Goal: Task Accomplishment & Management: Complete application form

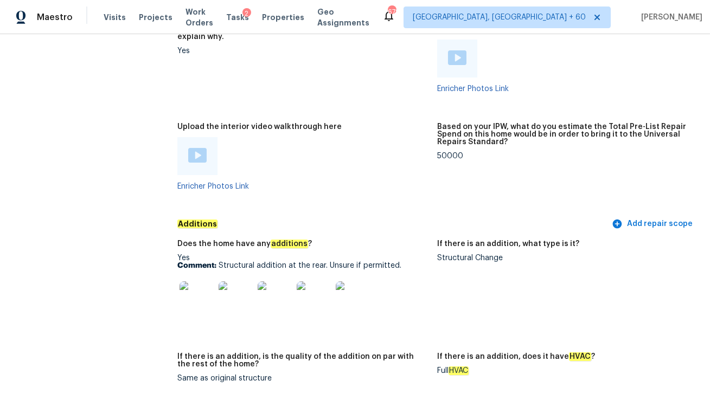
scroll to position [2166, 0]
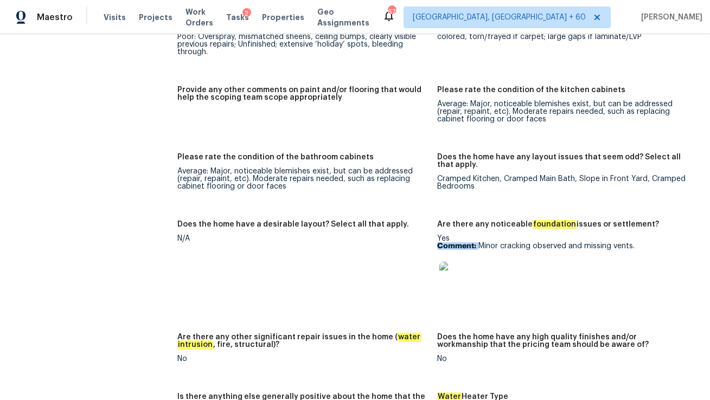
drag, startPoint x: 478, startPoint y: 240, endPoint x: 628, endPoint y: 235, distance: 149.8
click at [628, 242] on p "Comment: Minor cracking observed and missing vents." at bounding box center [562, 246] width 251 height 8
click at [460, 273] on img at bounding box center [456, 279] width 35 height 35
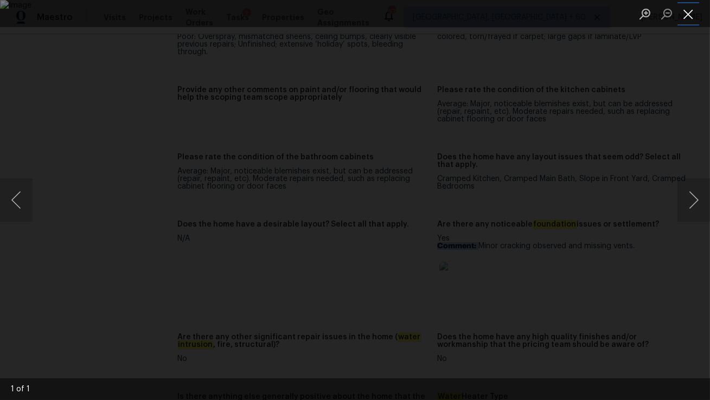
click at [690, 11] on button "Close lightbox" at bounding box center [688, 13] width 22 height 19
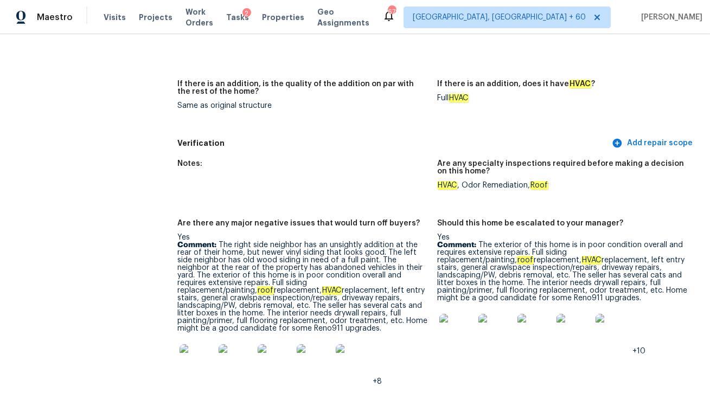
scroll to position [82, 0]
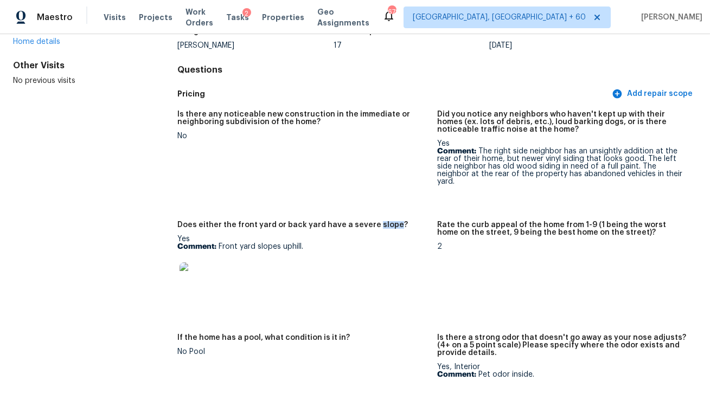
click at [395, 164] on figure "Is there any noticeable new construction in the immediate or neighboring subdiv…" at bounding box center [307, 160] width 260 height 98
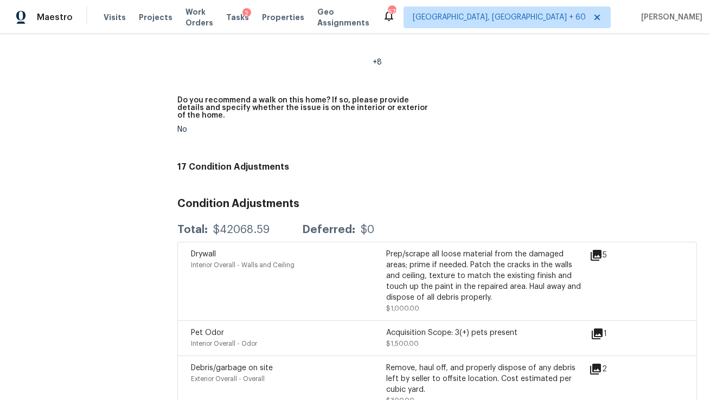
scroll to position [3396, 0]
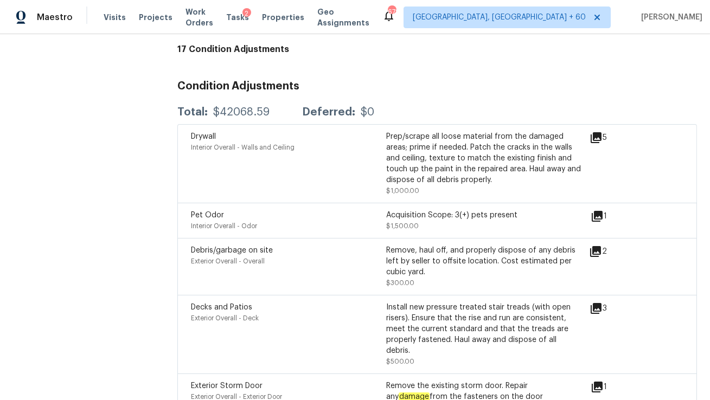
click at [455, 214] on div "Acquisition Scope: 3(+) pets present" at bounding box center [483, 215] width 195 height 11
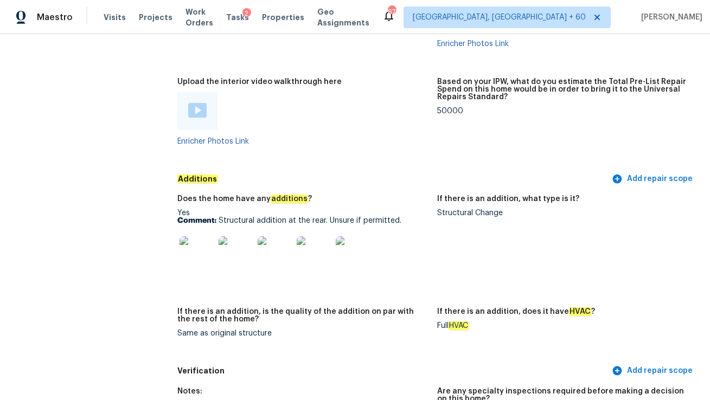
scroll to position [2731, 0]
click at [337, 229] on div at bounding box center [353, 253] width 39 height 48
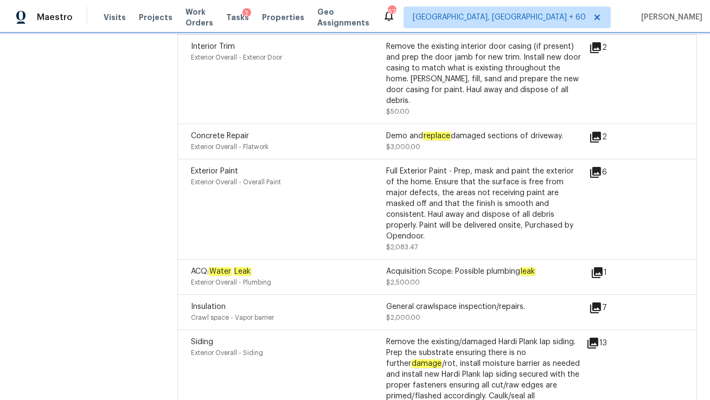
scroll to position [3857, 0]
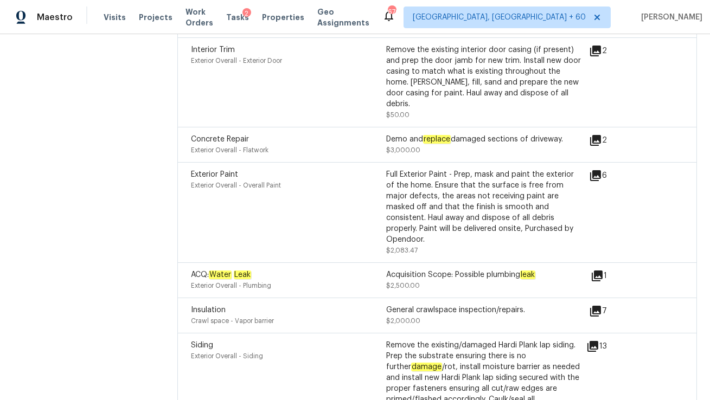
click at [594, 271] on icon at bounding box center [597, 276] width 11 height 11
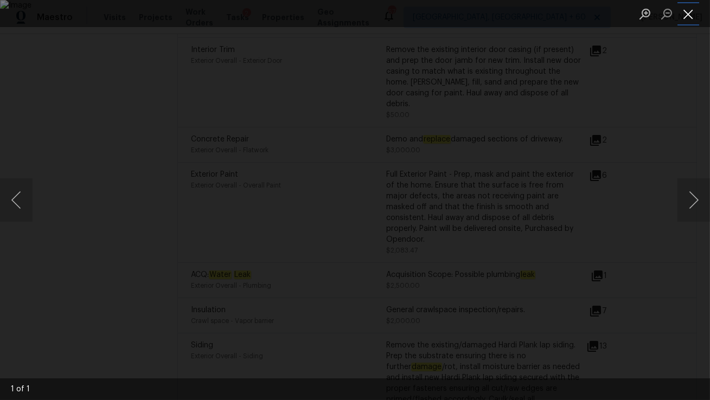
click at [687, 11] on button "Close lightbox" at bounding box center [688, 13] width 22 height 19
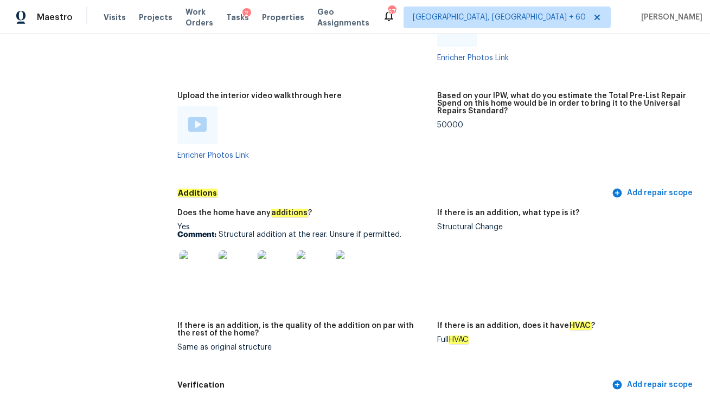
scroll to position [2645, 0]
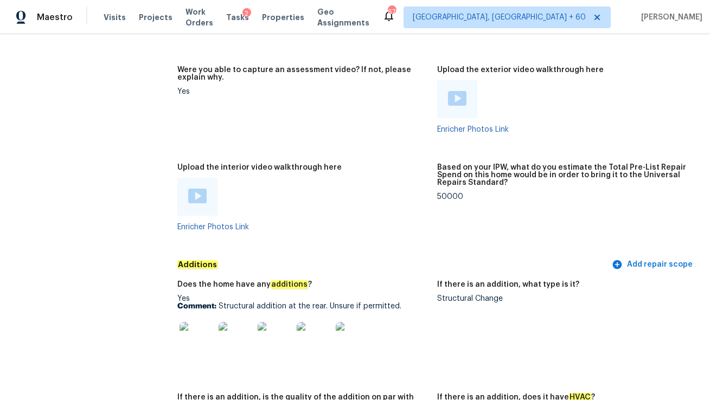
click at [199, 189] on img at bounding box center [197, 196] width 18 height 15
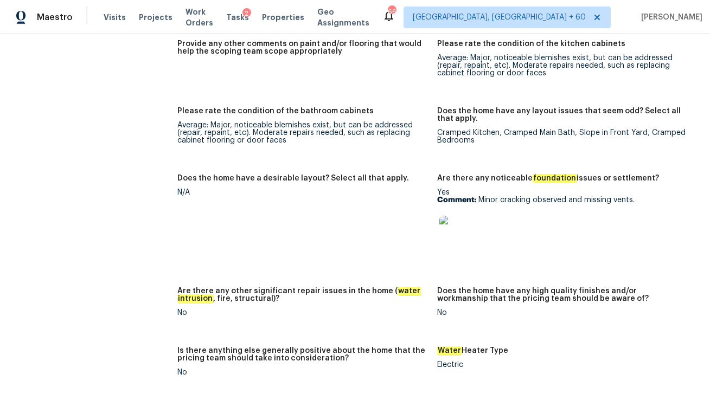
scroll to position [2213, 0]
drag, startPoint x: 583, startPoint y: 189, endPoint x: 555, endPoint y: 189, distance: 27.7
click at [555, 196] on p "Comment: Minor cracking observed and missing vents." at bounding box center [562, 200] width 251 height 8
click at [606, 220] on div at bounding box center [562, 233] width 251 height 48
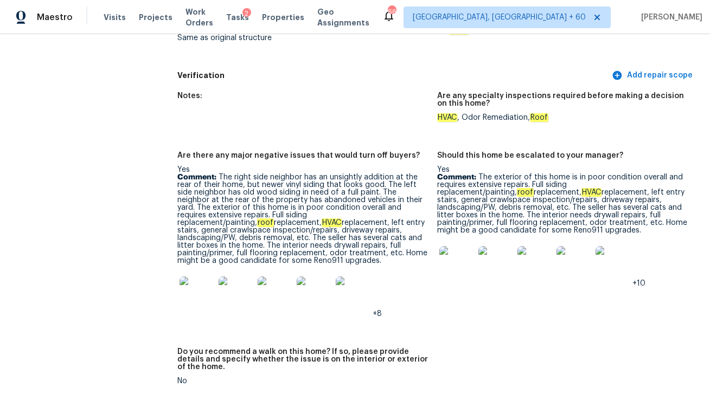
scroll to position [2188, 0]
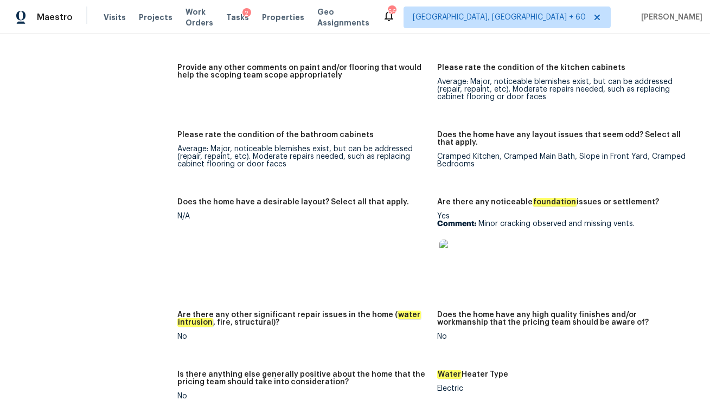
click at [458, 245] on img at bounding box center [456, 257] width 35 height 35
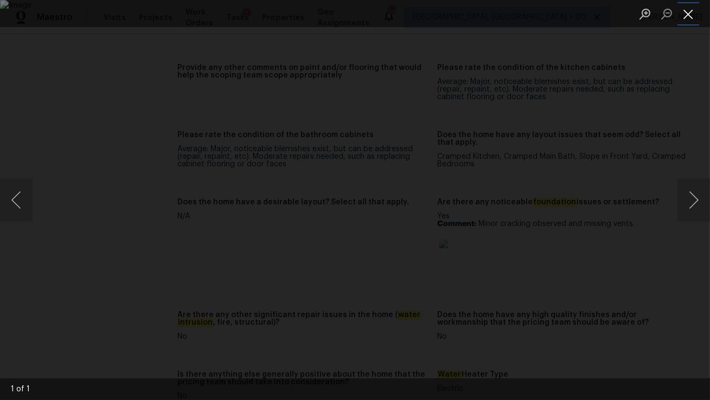
click at [689, 8] on button "Close lightbox" at bounding box center [688, 13] width 22 height 19
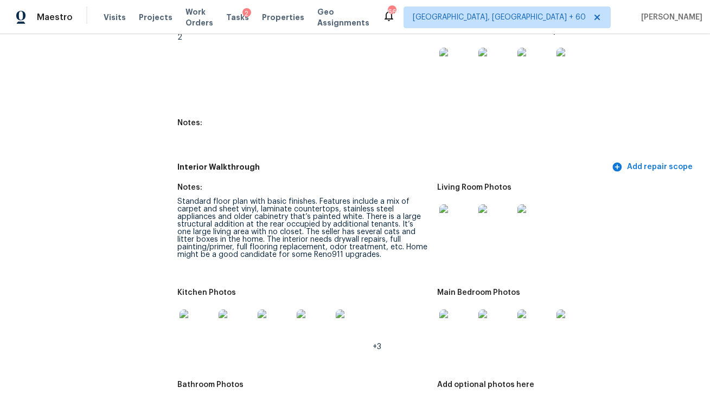
scroll to position [2686, 0]
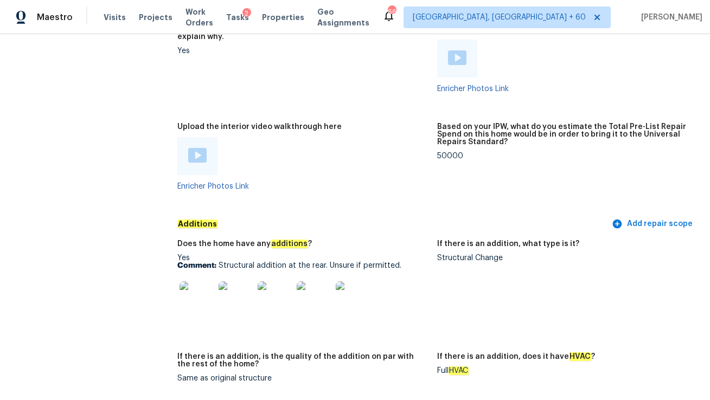
click at [219, 262] on p "Comment: Structural addition at the rear. Unsure if permitted." at bounding box center [302, 266] width 251 height 8
click at [446, 317] on figure "If there is an addition, what type is it? Structural Change" at bounding box center [567, 290] width 260 height 100
drag, startPoint x: 220, startPoint y: 259, endPoint x: 406, endPoint y: 264, distance: 186.6
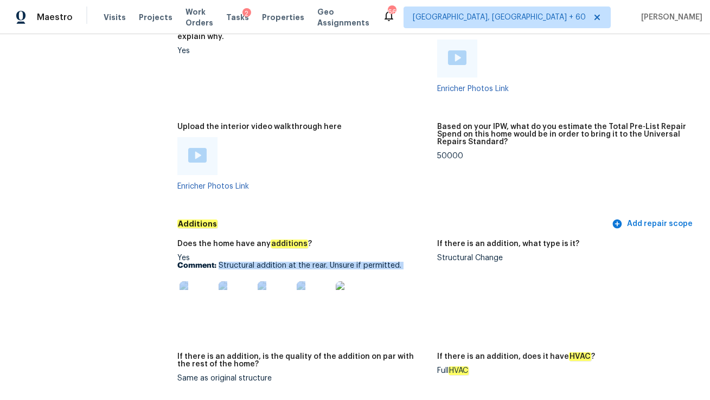
click at [406, 264] on div "Yes Comment: Structural addition at the rear. Unsure if permitted." at bounding box center [302, 288] width 251 height 68
drag, startPoint x: 219, startPoint y: 258, endPoint x: 398, endPoint y: 259, distance: 179.0
click at [398, 262] on p "Comment: Structural addition at the rear. Unsure if permitted." at bounding box center [302, 266] width 251 height 8
copy p "Structural addition at the rear. Unsure if permitted."
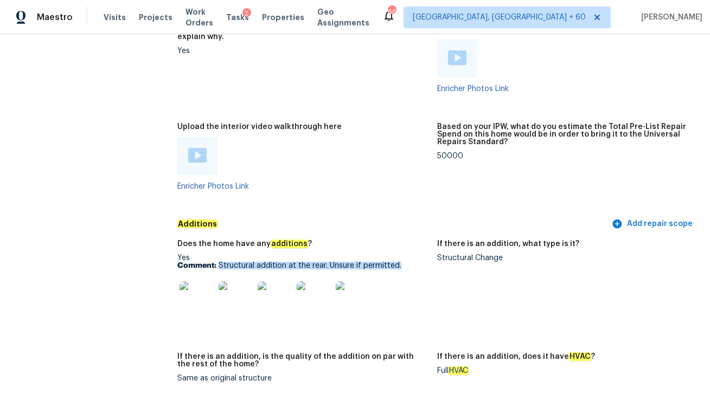
click at [199, 283] on img at bounding box center [197, 298] width 35 height 35
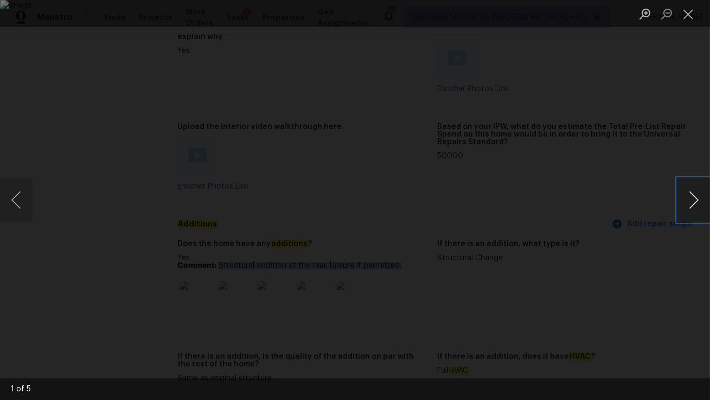
click at [699, 198] on button "Next image" at bounding box center [693, 199] width 33 height 43
click at [687, 206] on button "Next image" at bounding box center [693, 199] width 33 height 43
click at [694, 13] on button "Close lightbox" at bounding box center [688, 13] width 22 height 19
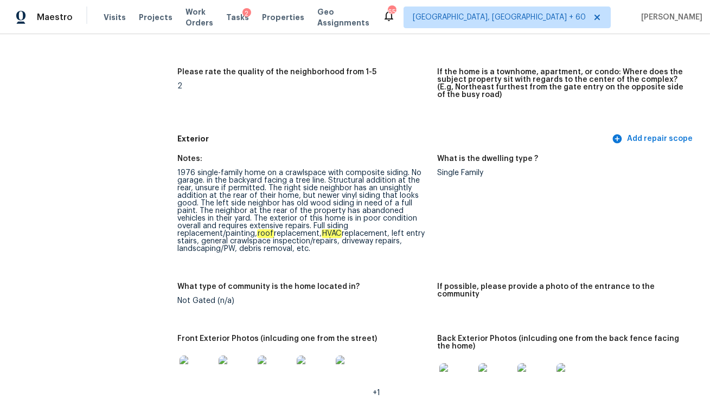
scroll to position [0, 0]
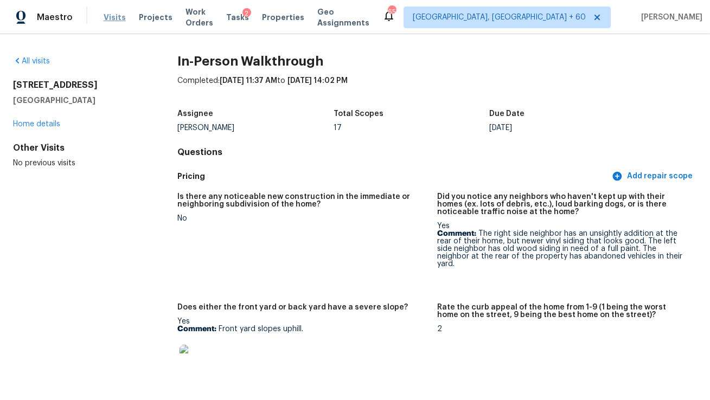
click at [115, 16] on span "Visits" at bounding box center [115, 17] width 22 height 11
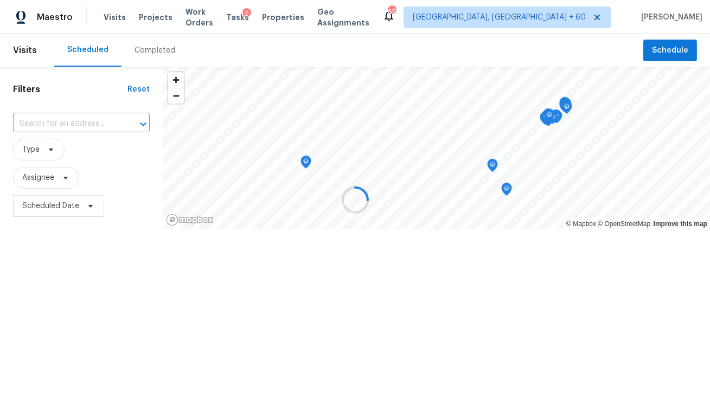
click at [93, 123] on div at bounding box center [355, 200] width 710 height 400
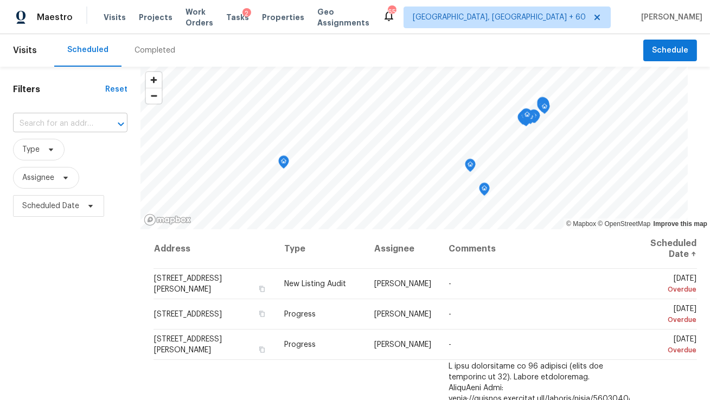
click at [93, 123] on input "text" at bounding box center [55, 124] width 84 height 17
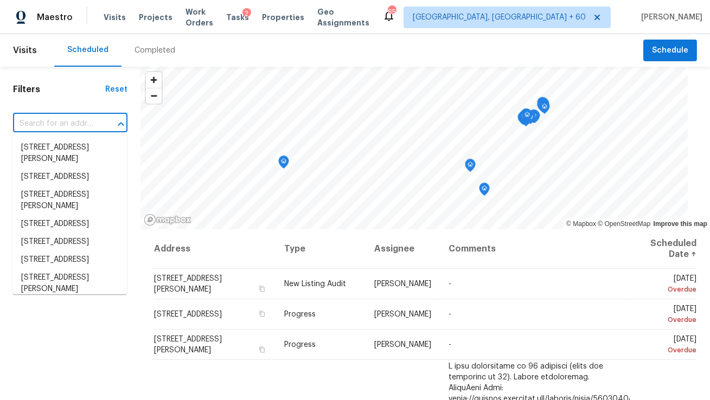
paste input "[STREET_ADDRESS]"
type input "[STREET_ADDRESS]"
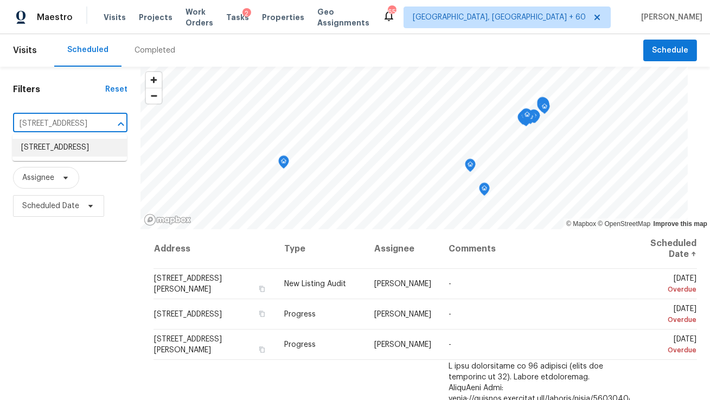
click at [89, 151] on li "[STREET_ADDRESS]" at bounding box center [69, 148] width 114 height 18
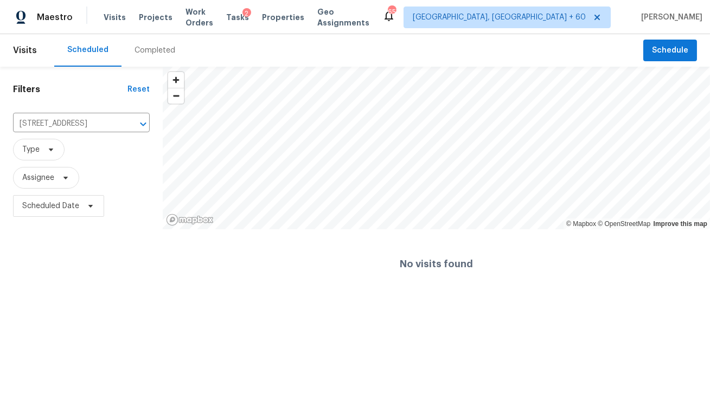
click at [144, 49] on div "Completed" at bounding box center [155, 50] width 41 height 11
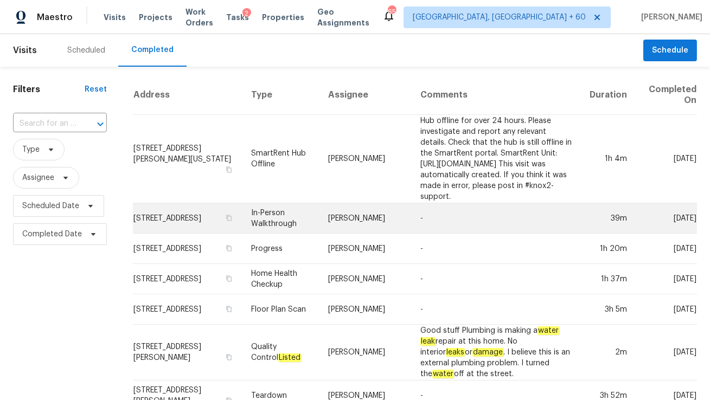
click at [249, 203] on td "In-Person Walkthrough" at bounding box center [280, 218] width 77 height 30
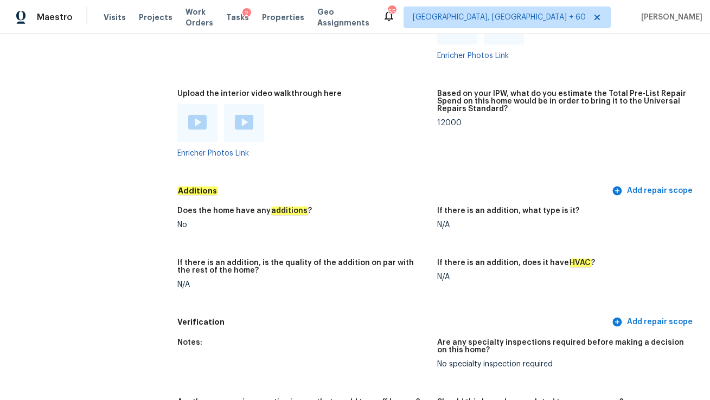
scroll to position [2095, 0]
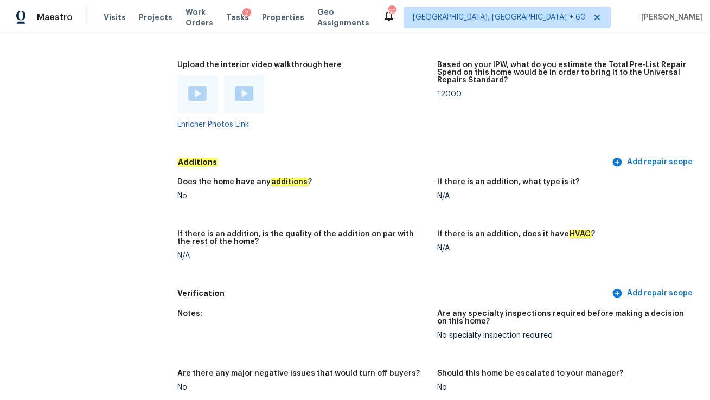
click at [203, 97] on img at bounding box center [197, 93] width 18 height 15
click at [243, 91] on img at bounding box center [244, 93] width 18 height 15
click at [365, 131] on figure "Upload the interior video walkthrough here Enricher Photos Link" at bounding box center [307, 103] width 260 height 85
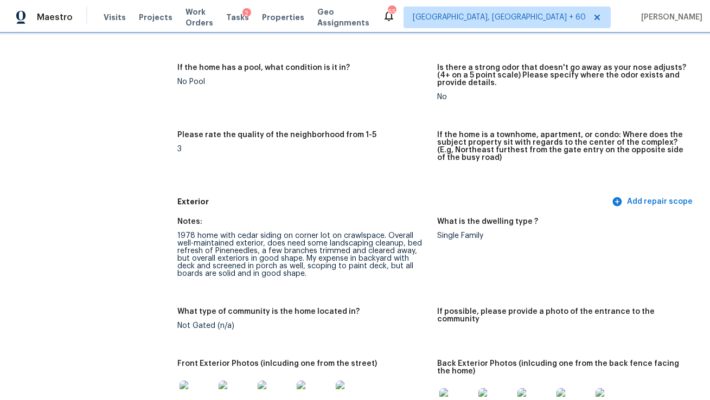
scroll to position [264, 0]
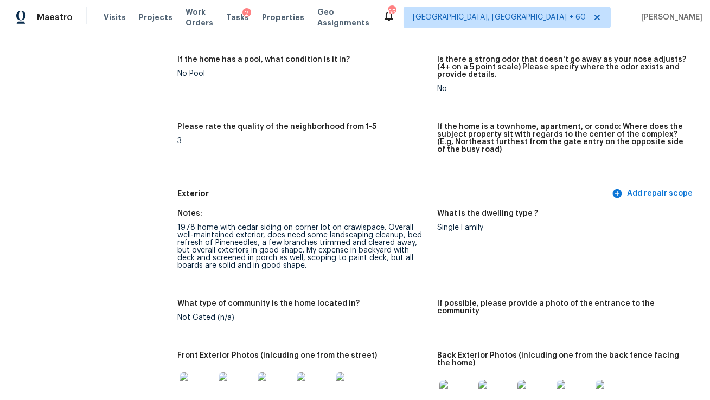
click at [394, 193] on h5 "Exterior" at bounding box center [393, 193] width 432 height 11
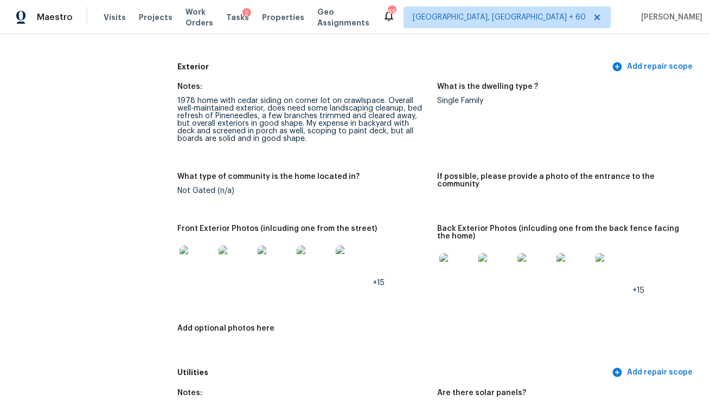
click at [324, 107] on div "1978 home with cedar siding on corner lot on crawlspace. Overall well-maintaine…" at bounding box center [302, 120] width 251 height 46
copy div "landscaping"
copy div "paint deck"
drag, startPoint x: 312, startPoint y: 130, endPoint x: 348, endPoint y: 130, distance: 35.8
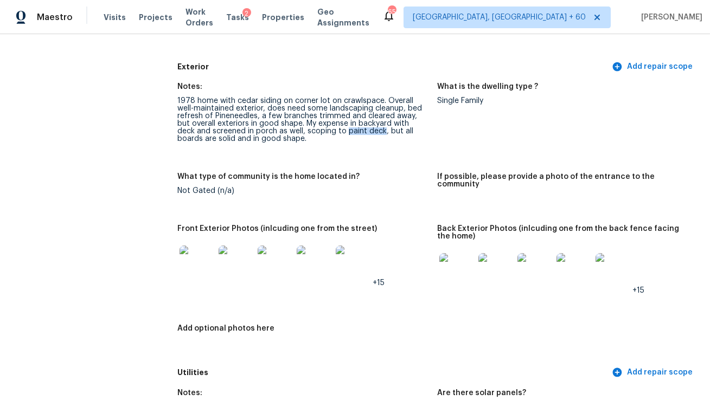
click at [349, 130] on div "1978 home with cedar siding on corner lot on crawlspace. Overall well-maintaine…" at bounding box center [302, 120] width 251 height 46
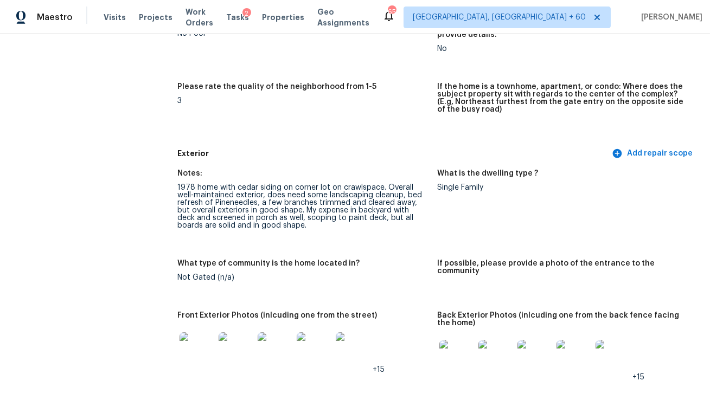
scroll to position [2783, 0]
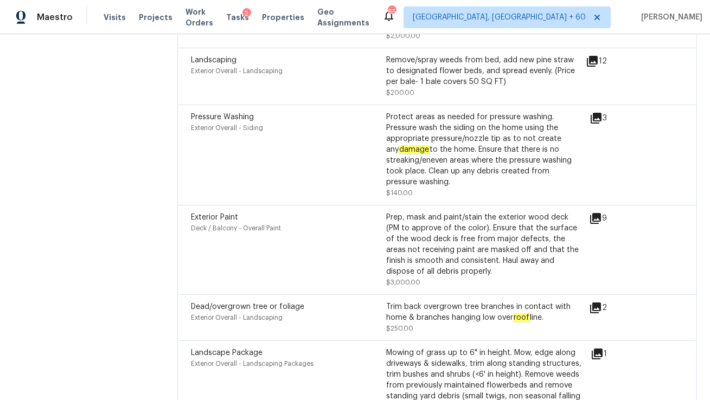
click at [598, 213] on icon at bounding box center [595, 218] width 11 height 11
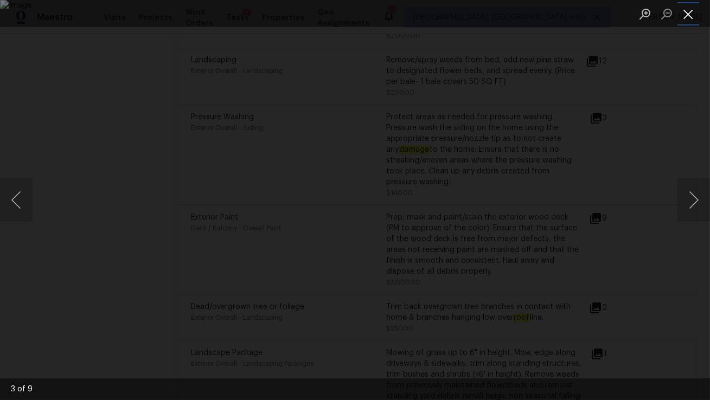
click at [687, 17] on button "Close lightbox" at bounding box center [688, 13] width 22 height 19
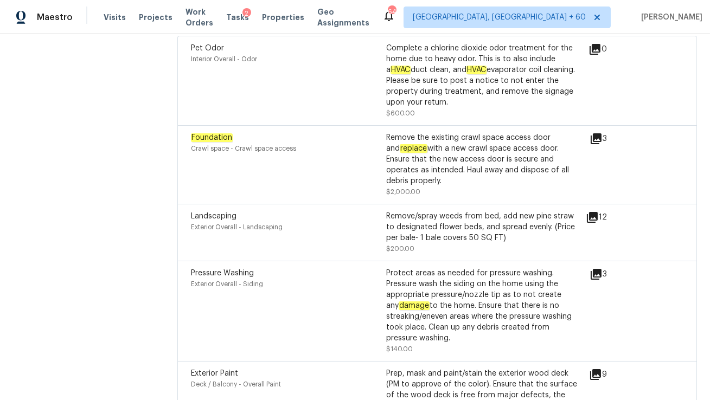
scroll to position [2626, 0]
click at [600, 136] on icon at bounding box center [596, 140] width 11 height 11
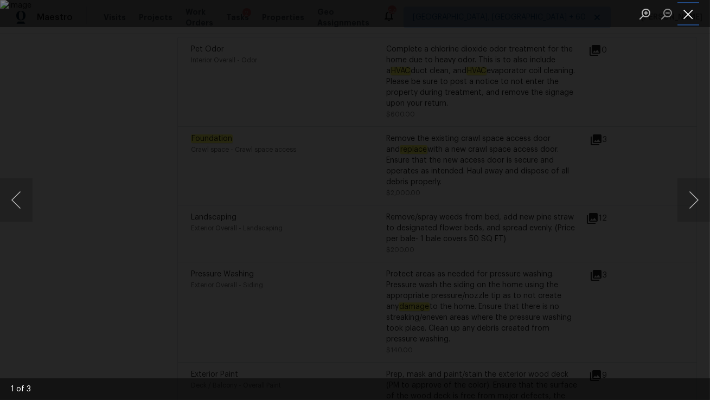
click at [685, 16] on button "Close lightbox" at bounding box center [688, 13] width 22 height 19
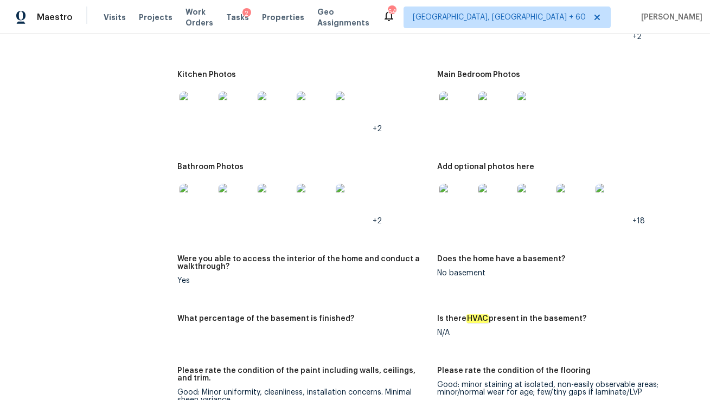
scroll to position [1039, 0]
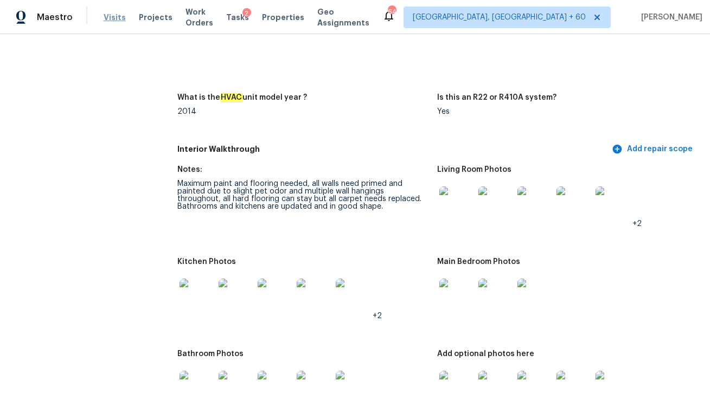
click at [107, 19] on span "Visits" at bounding box center [115, 17] width 22 height 11
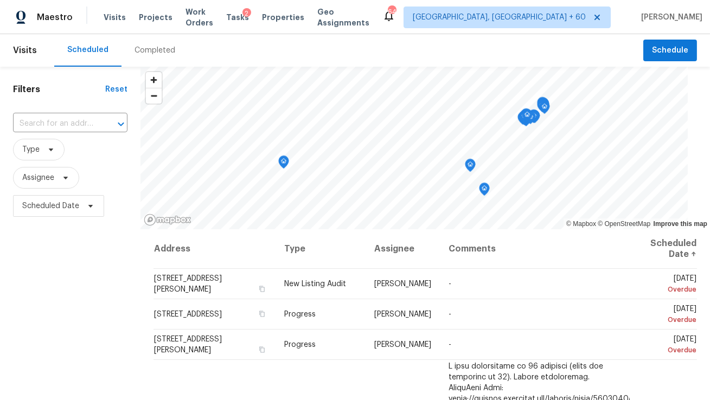
click at [158, 45] on div "Completed" at bounding box center [155, 50] width 41 height 11
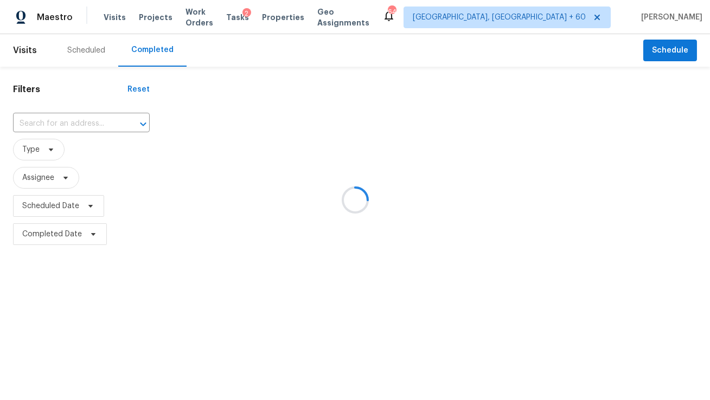
click at [104, 123] on div at bounding box center [355, 200] width 710 height 400
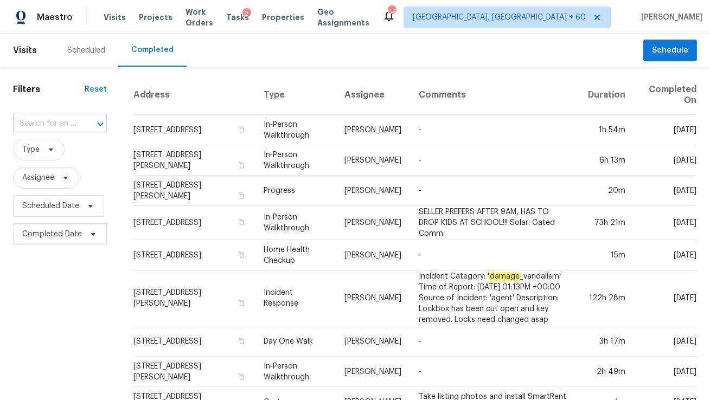
click at [104, 123] on icon "Open" at bounding box center [100, 124] width 13 height 13
click at [70, 121] on input "text" at bounding box center [44, 124] width 63 height 17
paste input "3110 S Legacy Park Blvd, Fort Mill, SC 29707"
type input "3110 S Legacy Park Blvd, Fort Mill, SC 29707"
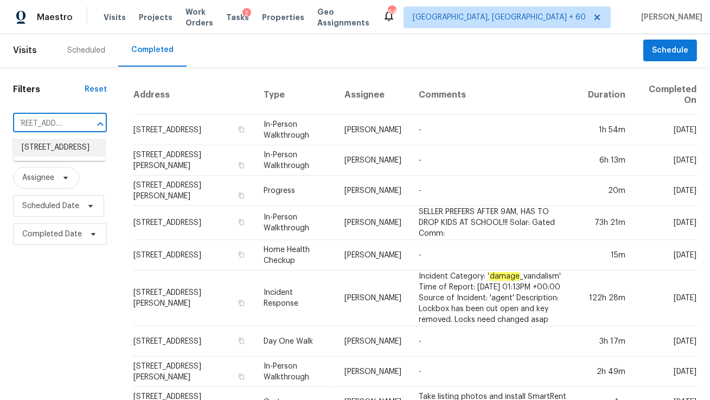
click at [69, 157] on li "3110 S Legacy Park Blvd, Fort Mill, SC 29707" at bounding box center [59, 148] width 92 height 18
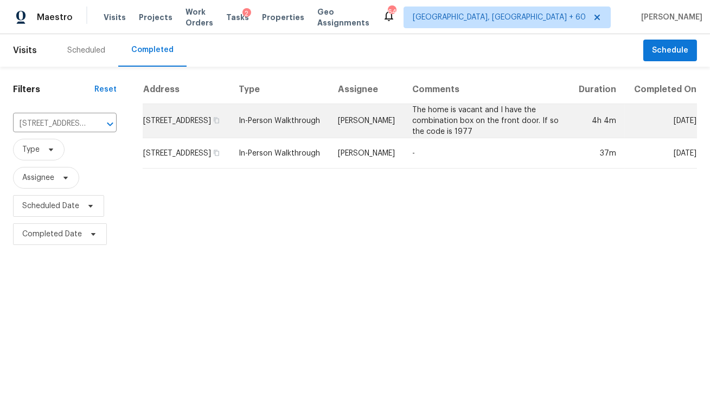
click at [376, 122] on td "Matthew Barnhart" at bounding box center [366, 121] width 75 height 34
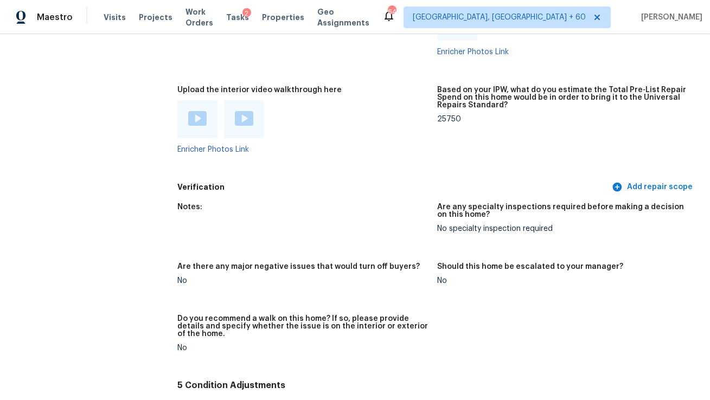
scroll to position [2104, 0]
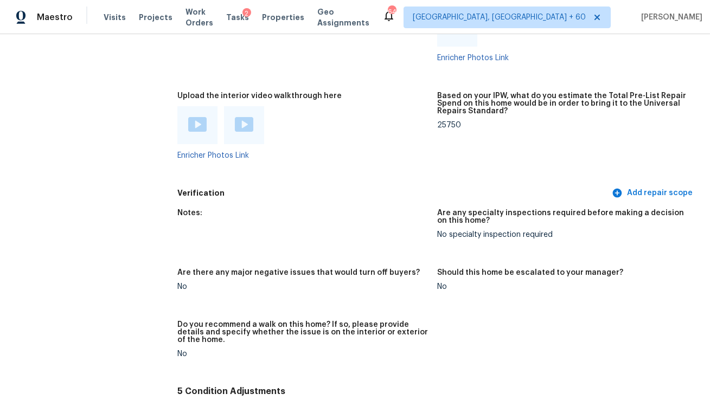
click at [199, 124] on img at bounding box center [197, 124] width 18 height 15
click at [243, 132] on div at bounding box center [244, 125] width 18 height 16
click at [202, 125] on img at bounding box center [197, 124] width 18 height 15
click at [242, 129] on img at bounding box center [244, 124] width 18 height 15
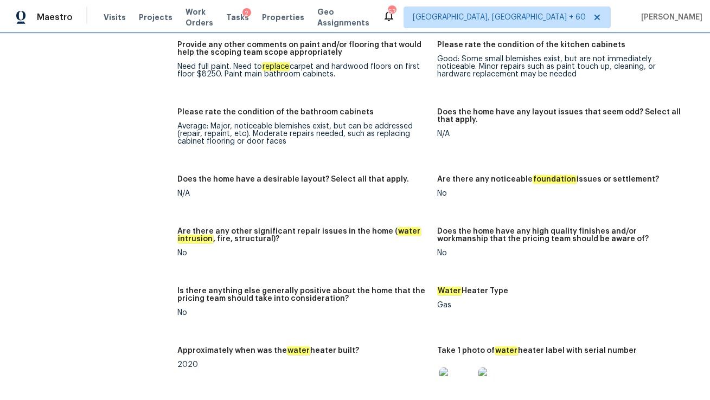
scroll to position [1598, 0]
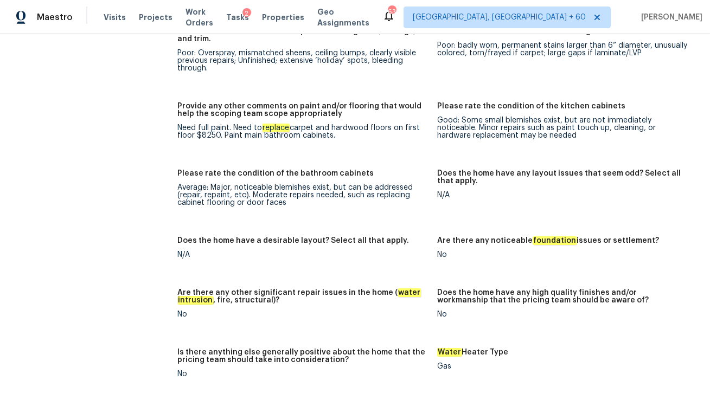
click at [202, 135] on div "Need full paint. Need to replace carpet and hardwood floors on first floor $825…" at bounding box center [302, 131] width 251 height 15
click at [202, 132] on div "Need full paint. Need to replace carpet and hardwood floors on first floor $825…" at bounding box center [302, 131] width 251 height 15
click at [203, 136] on div "Need full paint. Need to replace carpet and hardwood floors on first floor $825…" at bounding box center [302, 131] width 251 height 15
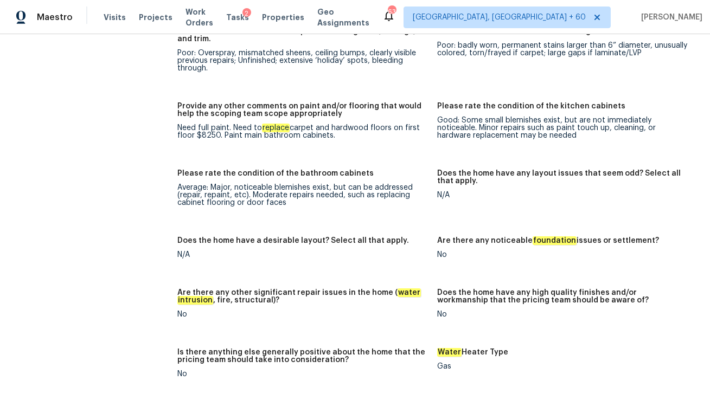
click at [203, 136] on div "Need full paint. Need to replace carpet and hardwood floors on first floor $825…" at bounding box center [302, 131] width 251 height 15
click at [213, 149] on figure "Provide any other comments on paint and/or flooring that would help the scoping…" at bounding box center [307, 130] width 260 height 54
drag, startPoint x: 224, startPoint y: 137, endPoint x: 309, endPoint y: 141, distance: 85.2
click at [309, 141] on figure "Provide any other comments on paint and/or flooring that would help the scoping…" at bounding box center [307, 130] width 260 height 54
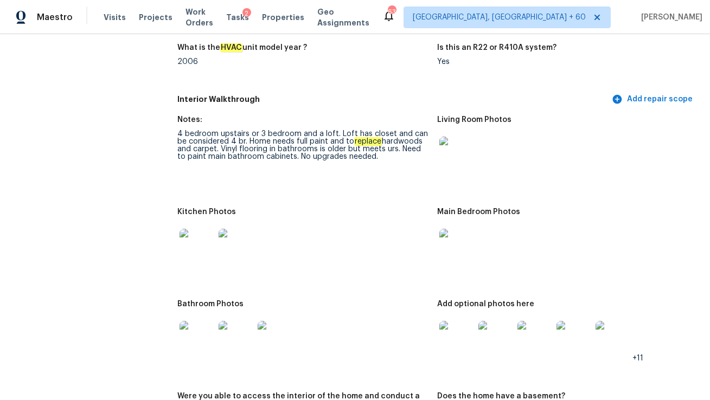
scroll to position [1079, 0]
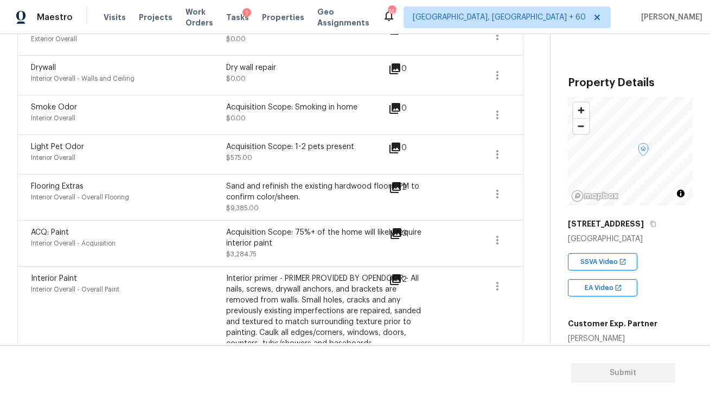
scroll to position [325, 0]
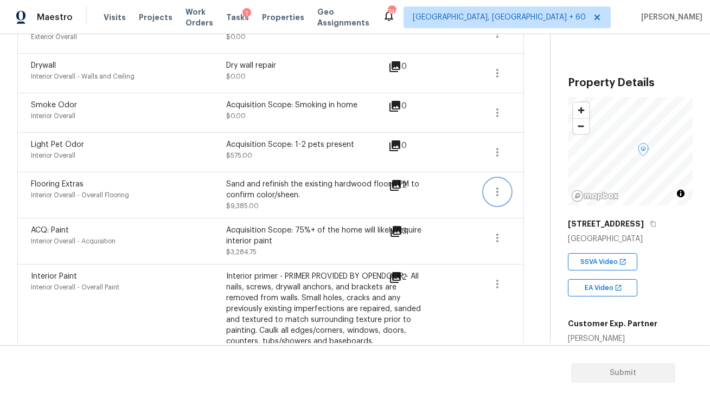
click at [498, 194] on icon "button" at bounding box center [497, 192] width 2 height 9
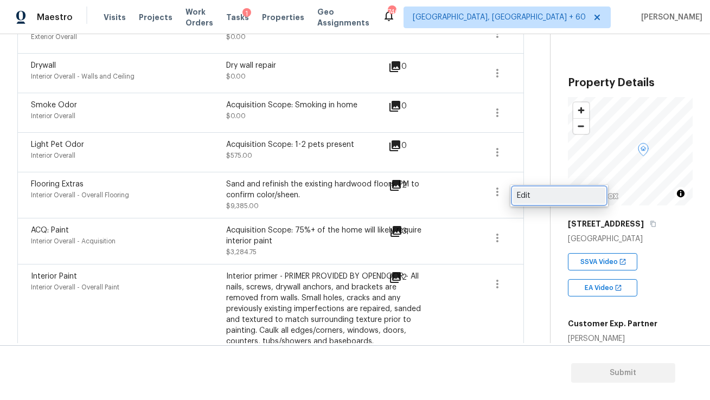
click at [523, 199] on div "Edit" at bounding box center [559, 195] width 85 height 11
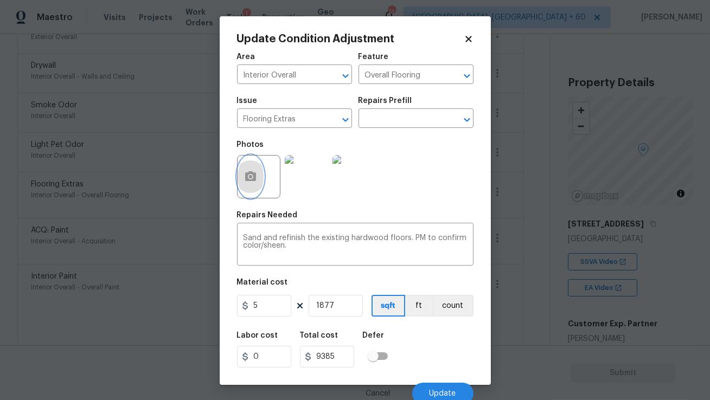
click at [251, 178] on circle "button" at bounding box center [249, 176] width 3 height 3
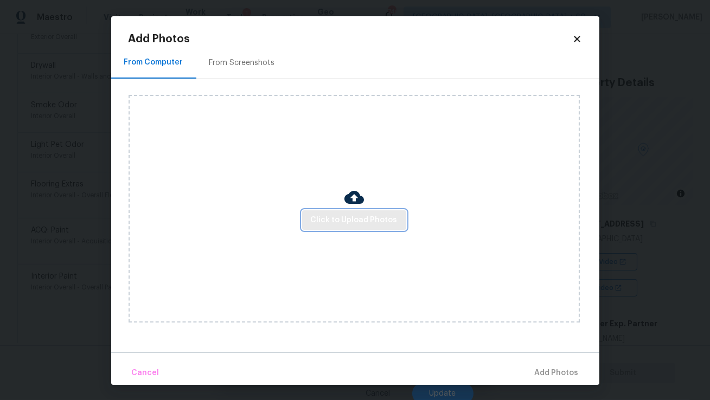
click at [342, 220] on span "Click to Upload Photos" at bounding box center [354, 221] width 87 height 14
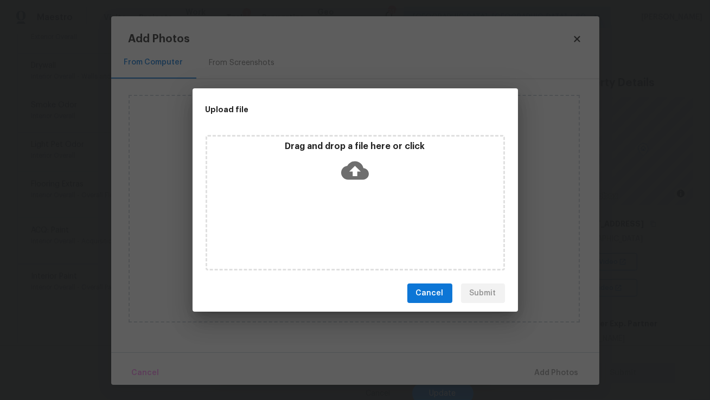
click at [353, 210] on div "Drag and drop a file here or click" at bounding box center [355, 203] width 299 height 136
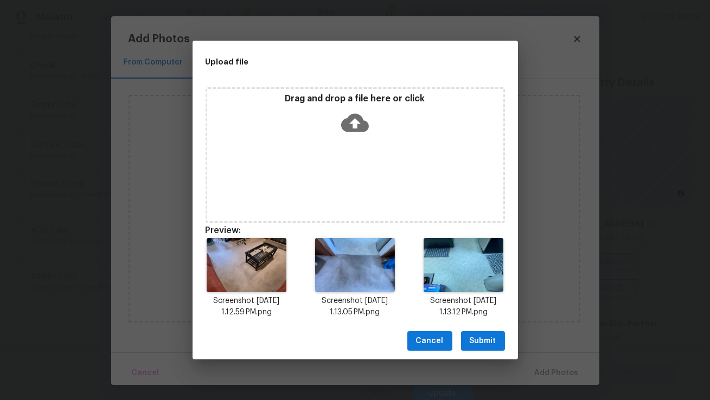
click at [480, 343] on span "Submit" at bounding box center [483, 342] width 27 height 14
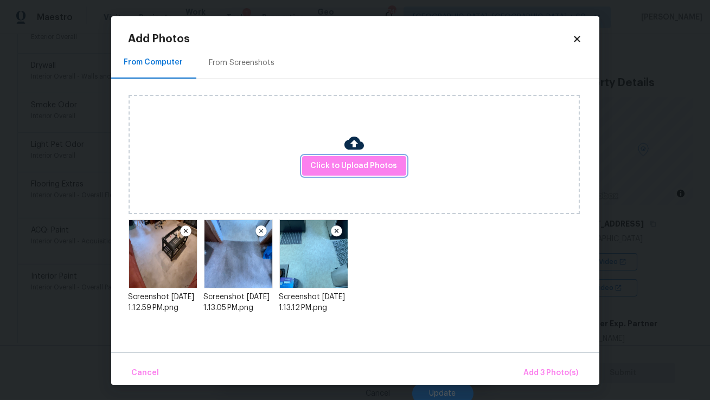
scroll to position [1, 0]
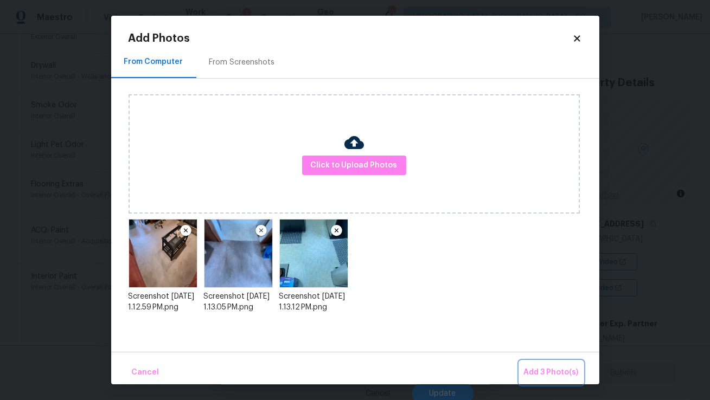
click at [539, 374] on span "Add 3 Photo(s)" at bounding box center [551, 373] width 55 height 14
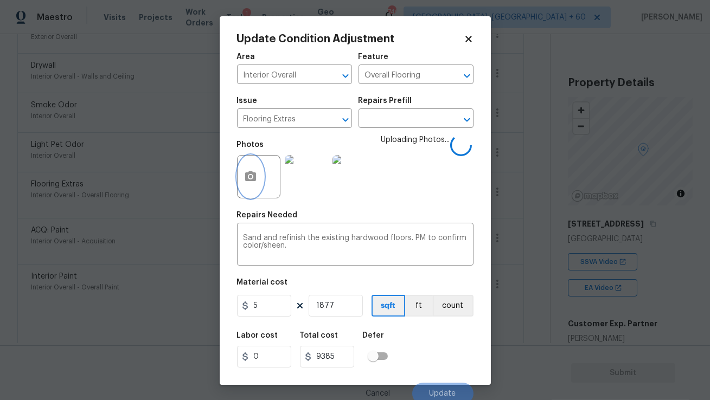
scroll to position [0, 0]
click at [338, 119] on button "Open" at bounding box center [345, 119] width 15 height 15
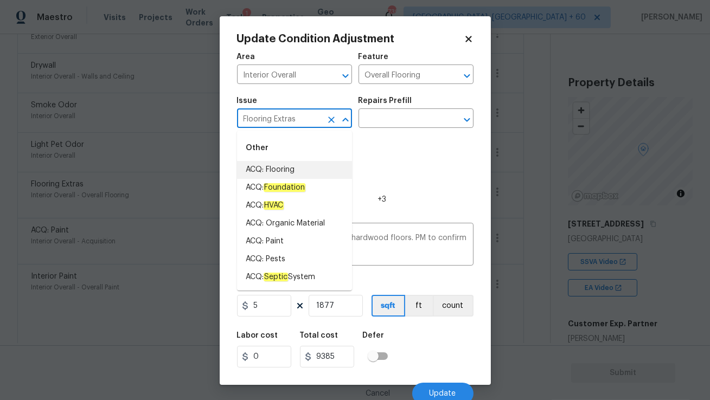
click at [292, 168] on li "ACQ: Flooring" at bounding box center [294, 170] width 115 height 18
type input "ACQ: Flooring"
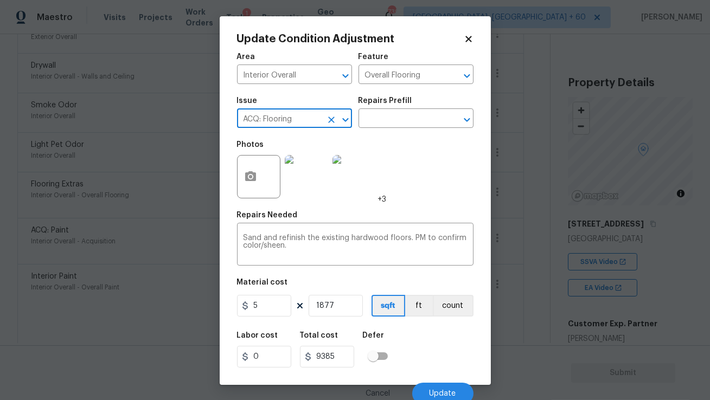
click at [375, 129] on div "Issue ACQ: Flooring ​ Repairs Prefill ​" at bounding box center [355, 113] width 236 height 44
click at [381, 118] on input "text" at bounding box center [401, 119] width 85 height 17
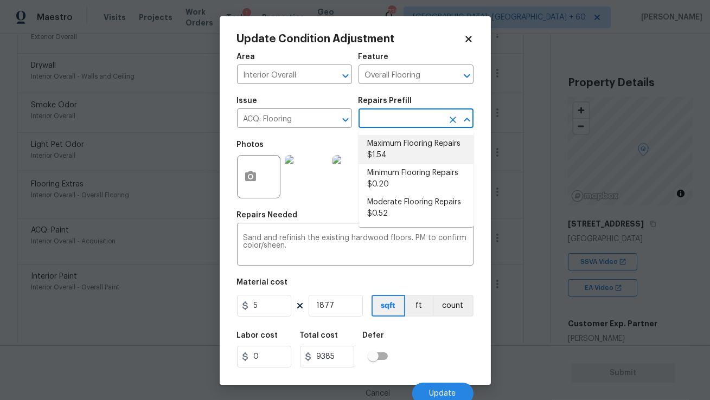
click at [390, 148] on li "Maximum Flooring Repairs $1.54" at bounding box center [416, 149] width 115 height 29
type input "Acquisition"
type textarea "Acquisition Scope: Maximum flooring repairs"
type input "1.54"
type input "2890.58"
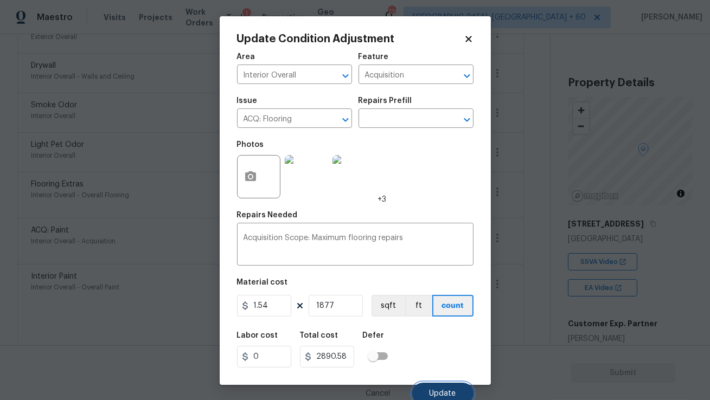
click at [436, 395] on span "Update" at bounding box center [443, 394] width 27 height 8
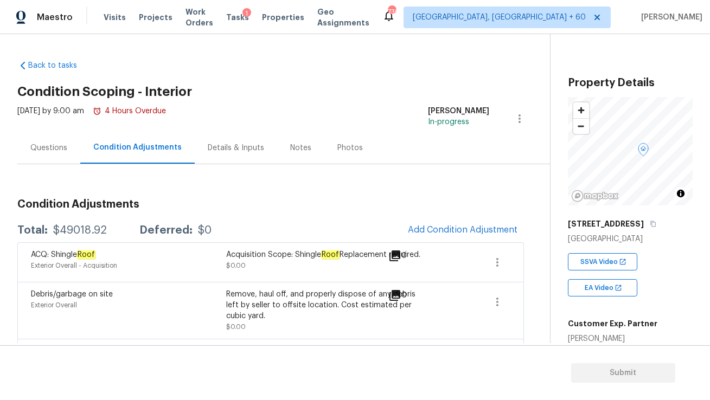
click at [39, 149] on div "Questions" at bounding box center [48, 148] width 37 height 11
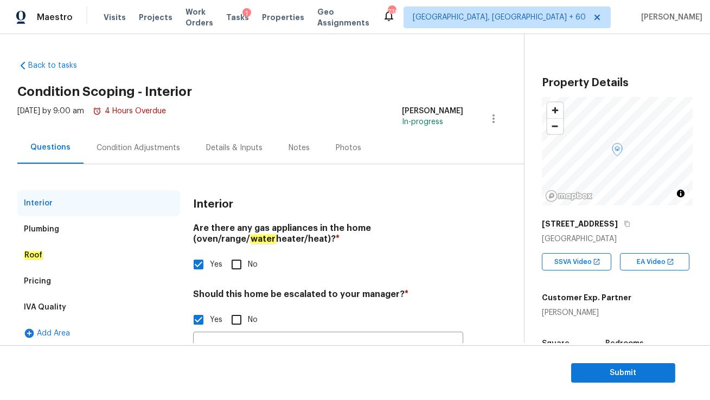
scroll to position [106, 0]
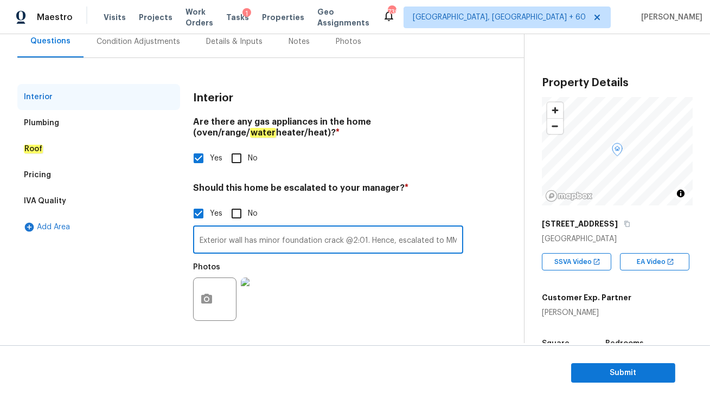
click at [409, 241] on input "Exterior wall has minor foundation crack @2:01. Hence, escalated to MM" at bounding box center [328, 240] width 270 height 25
click at [364, 240] on input "Exterior wall has minor foundation crack @2:01. Hence, escalated to MM" at bounding box center [328, 240] width 270 height 25
type input "Exterior wall has minor foundation crack @2:01 and @2:15. Hence, escalated to MM"
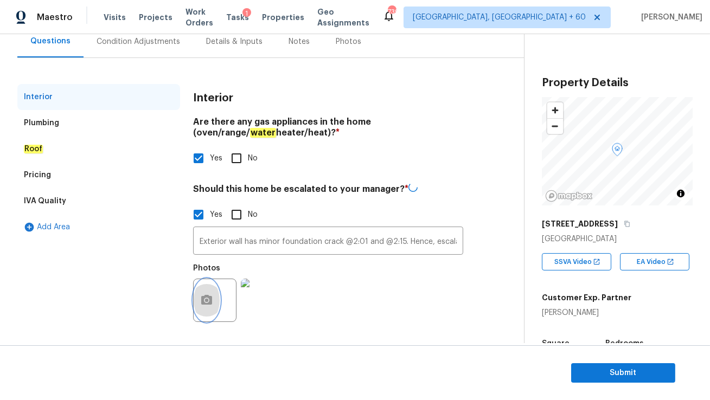
click at [206, 295] on icon "button" at bounding box center [206, 300] width 11 height 10
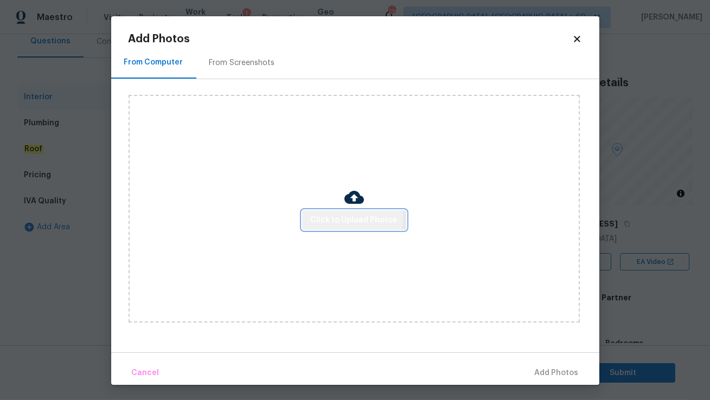
click at [338, 216] on span "Click to Upload Photos" at bounding box center [354, 221] width 87 height 14
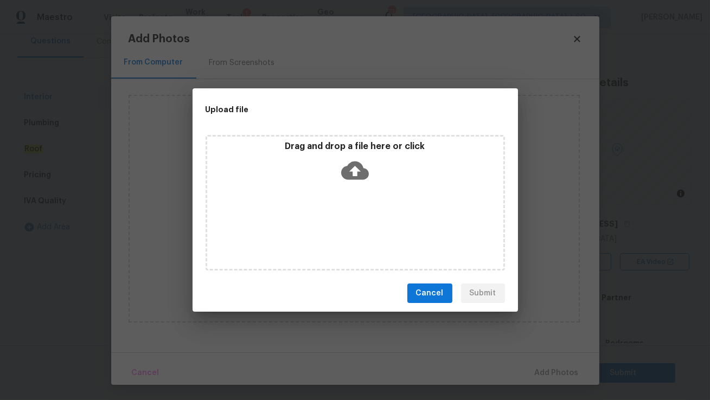
click at [351, 199] on div "Drag and drop a file here or click" at bounding box center [355, 203] width 299 height 136
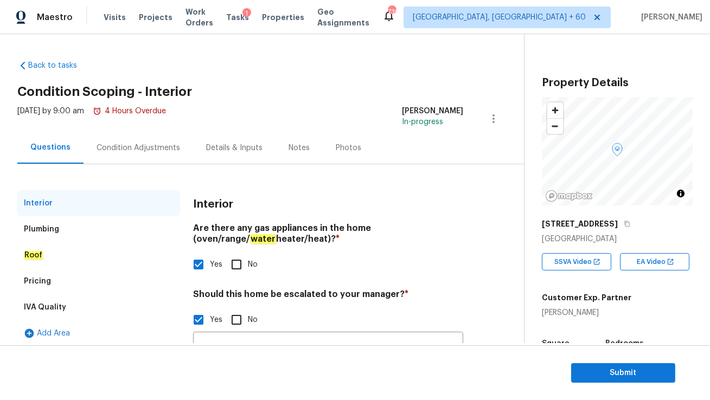
scroll to position [106, 0]
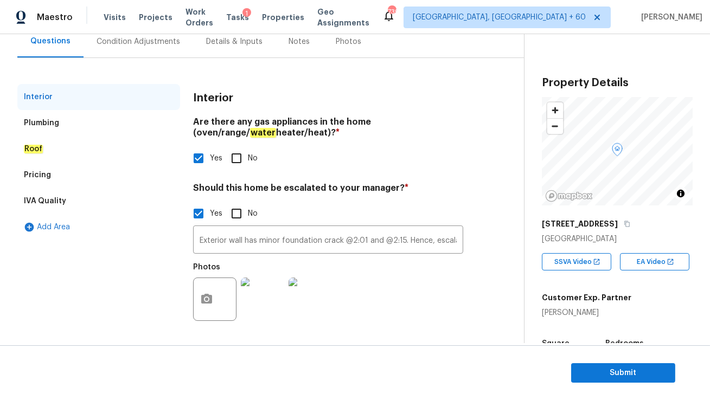
click at [144, 41] on div "Condition Adjustments" at bounding box center [139, 41] width 84 height 11
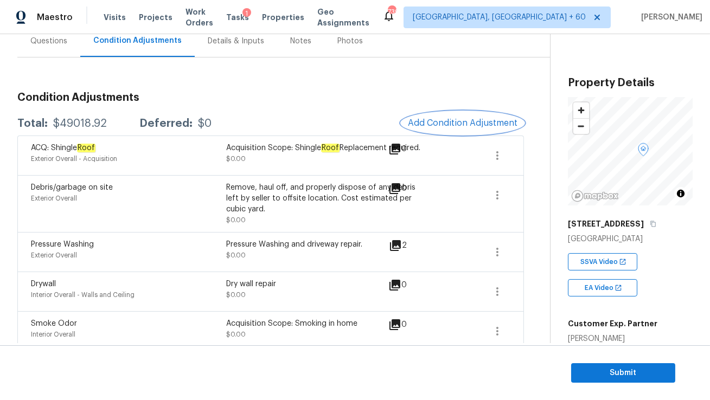
click at [438, 119] on span "Add Condition Adjustment" at bounding box center [463, 123] width 110 height 10
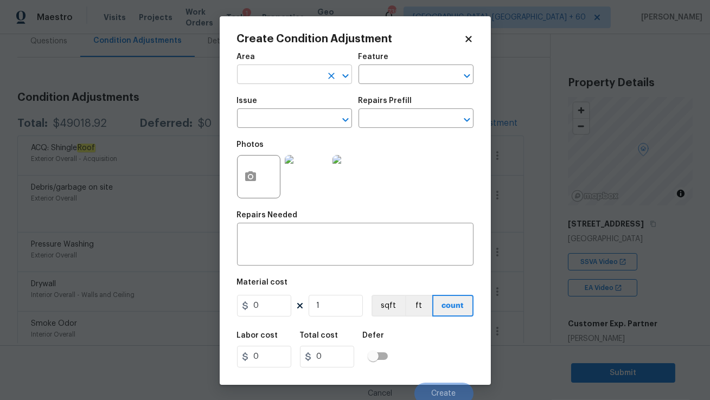
click at [298, 75] on input "text" at bounding box center [279, 75] width 85 height 17
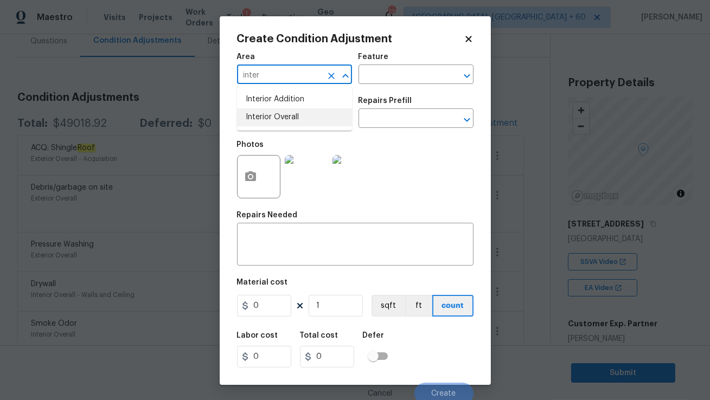
click at [280, 116] on li "Interior Overall" at bounding box center [294, 117] width 115 height 18
type input "Interior Overall"
click at [278, 122] on input "text" at bounding box center [279, 119] width 85 height 17
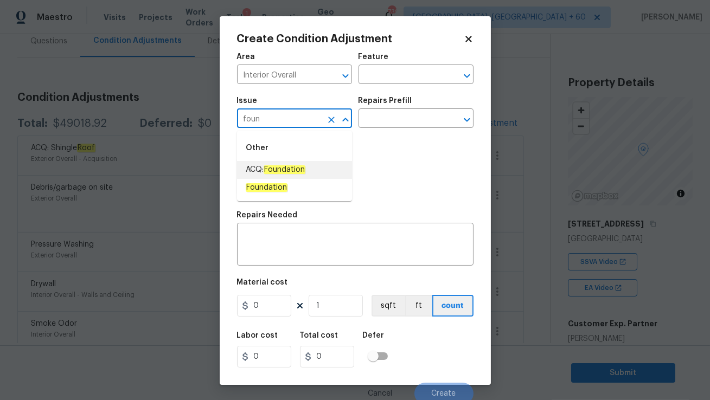
click at [292, 168] on em "Foundation" at bounding box center [285, 169] width 42 height 9
type input "ACQ: Foundation"
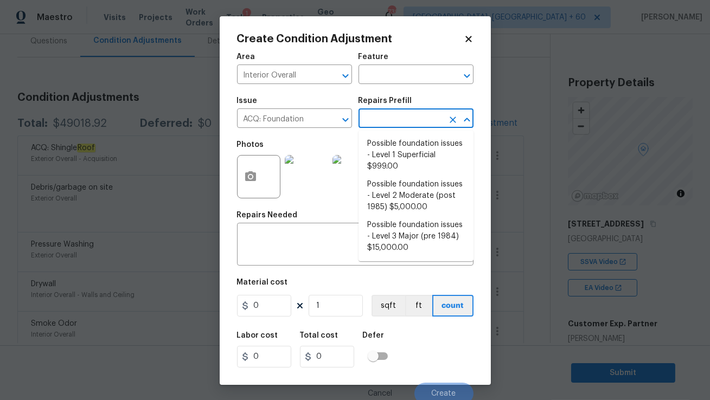
click at [382, 120] on input "text" at bounding box center [401, 119] width 85 height 17
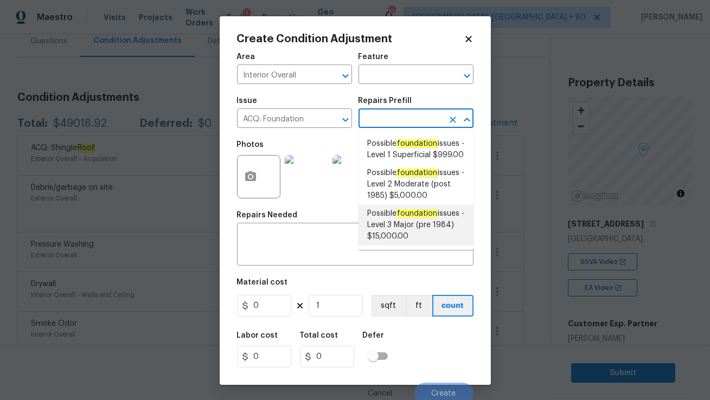
click at [386, 234] on span "Possible foundation issues - Level 3 Major (pre 1984) $15,000.00" at bounding box center [416, 225] width 98 height 34
type input "Acquisition"
type textarea "Possible foundation issues - Level 3 Major: Disclaimer: This is NOT a technical…"
type input "15000"
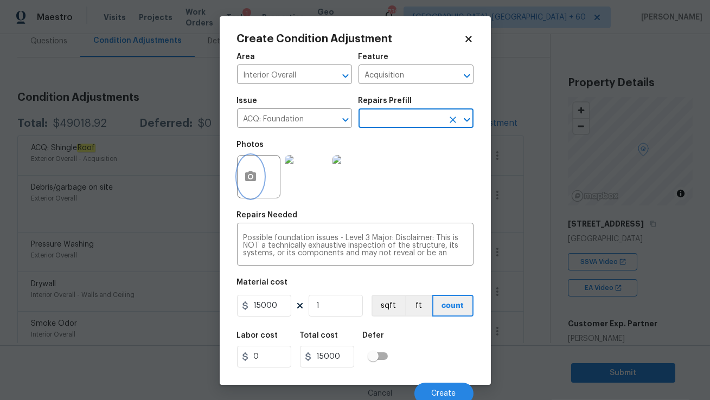
click at [248, 174] on icon "button" at bounding box center [250, 176] width 11 height 10
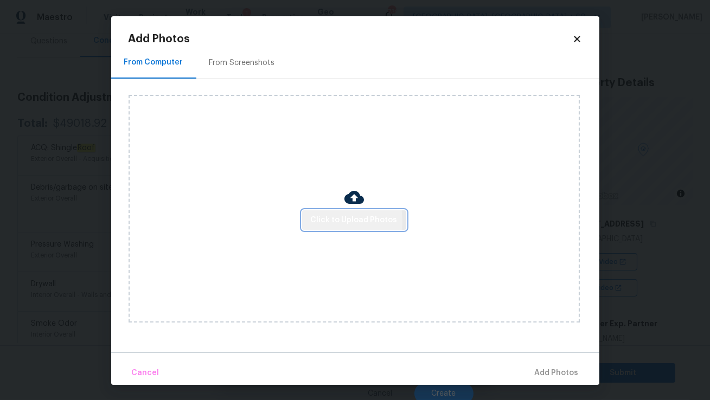
click at [316, 222] on span "Click to Upload Photos" at bounding box center [354, 221] width 87 height 14
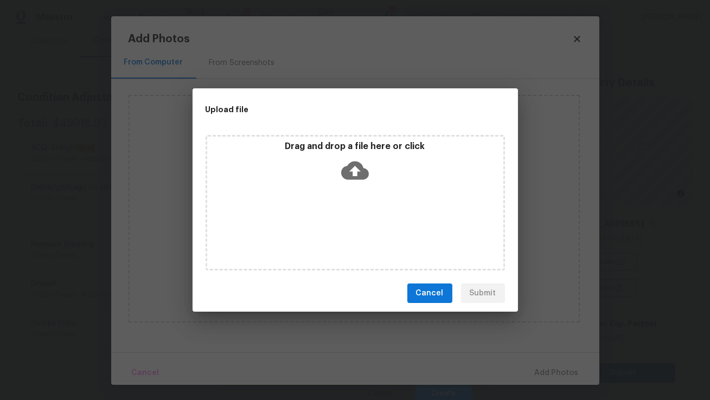
click at [353, 173] on icon at bounding box center [355, 171] width 28 height 28
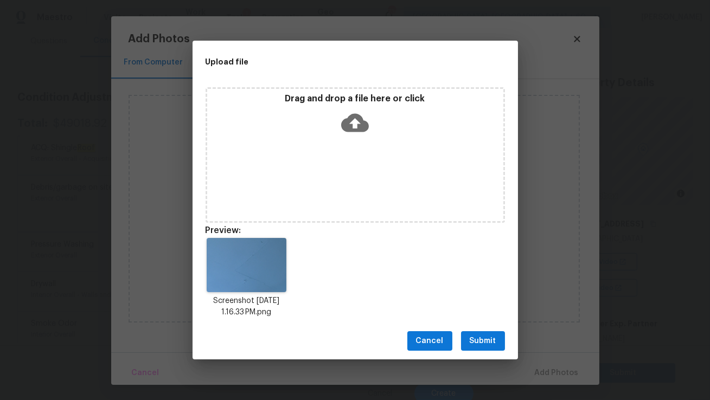
click at [468, 335] on button "Submit" at bounding box center [483, 341] width 44 height 20
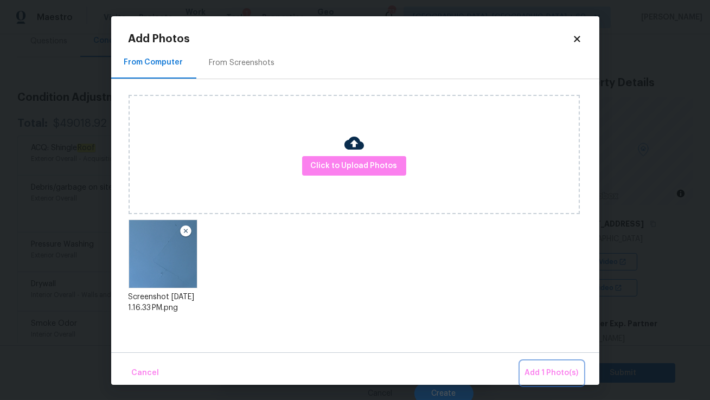
click at [542, 376] on span "Add 1 Photo(s)" at bounding box center [552, 374] width 54 height 14
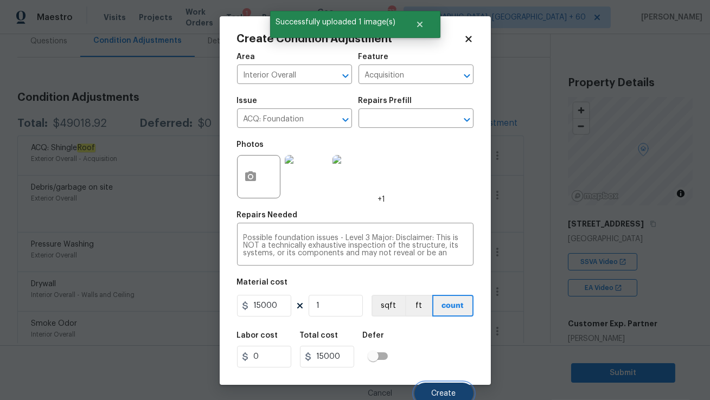
click at [443, 392] on span "Create" at bounding box center [444, 394] width 24 height 8
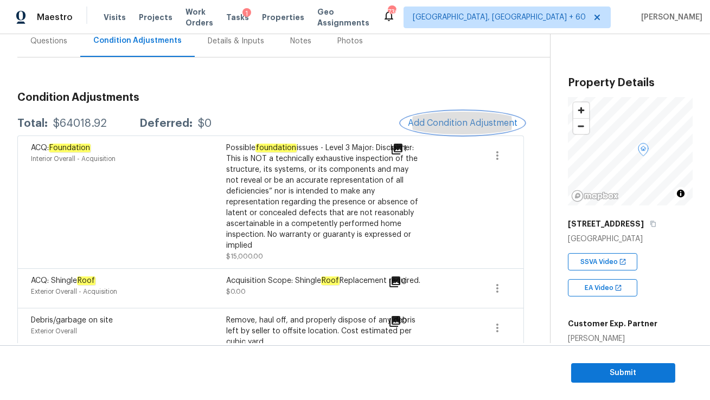
click at [452, 119] on span "Add Condition Adjustment" at bounding box center [463, 123] width 110 height 10
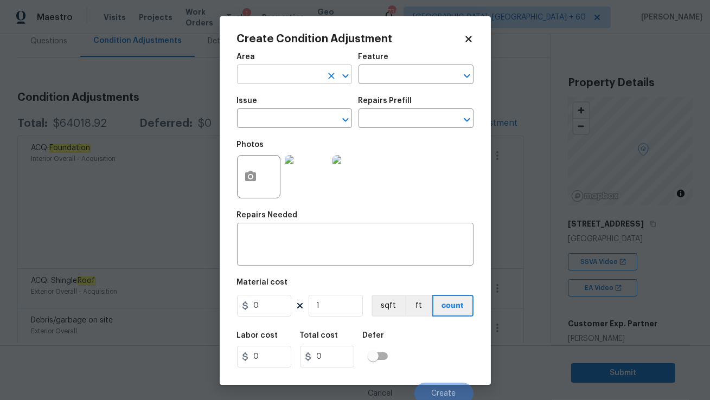
click at [313, 71] on input "text" at bounding box center [279, 75] width 85 height 17
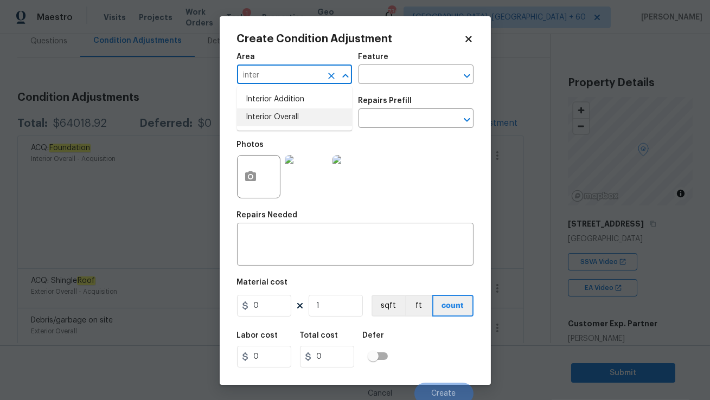
click at [290, 117] on li "Interior Overall" at bounding box center [294, 117] width 115 height 18
type input "Interior Overall"
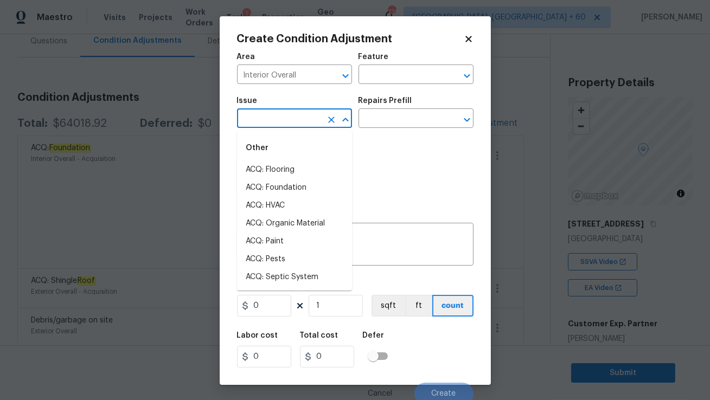
click at [285, 120] on input "text" at bounding box center [279, 119] width 85 height 17
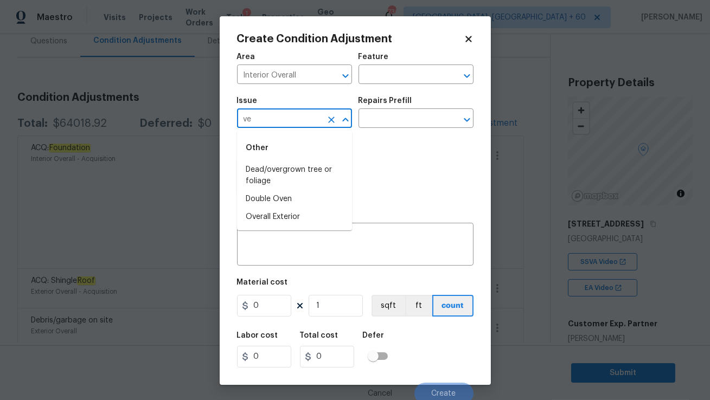
type input "v"
type input "m"
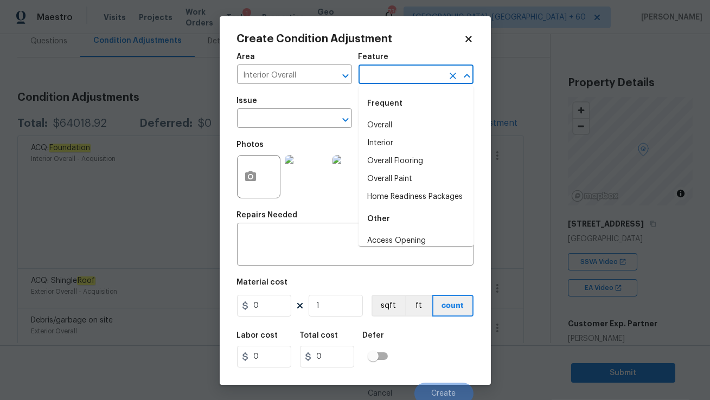
click at [405, 78] on input "text" at bounding box center [401, 75] width 85 height 17
click at [304, 136] on div "Photos" at bounding box center [307, 170] width 141 height 71
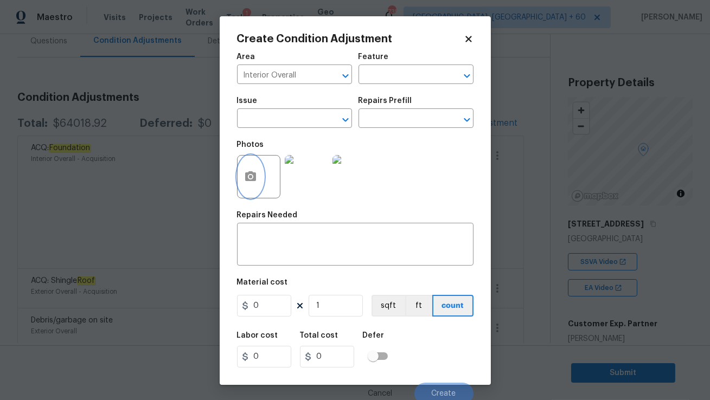
click at [252, 180] on icon "button" at bounding box center [250, 176] width 11 height 10
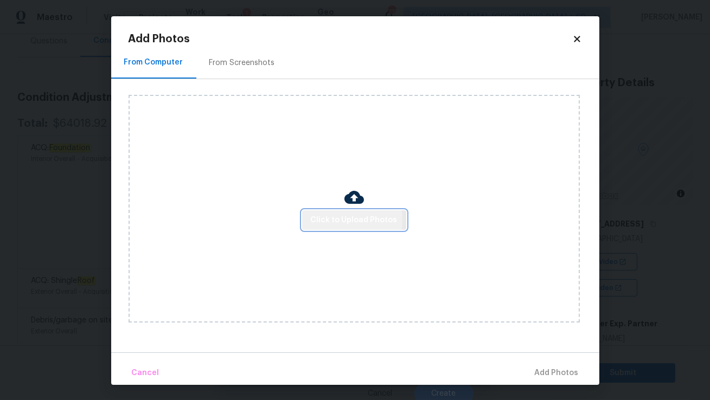
click at [324, 220] on span "Click to Upload Photos" at bounding box center [354, 221] width 87 height 14
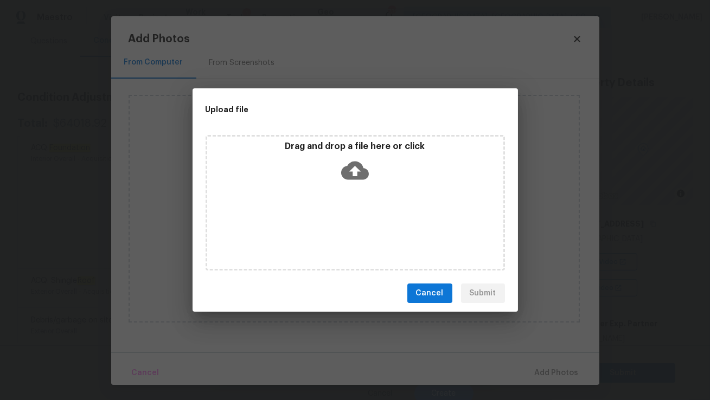
click at [301, 182] on div "Drag and drop a file here or click" at bounding box center [355, 164] width 296 height 47
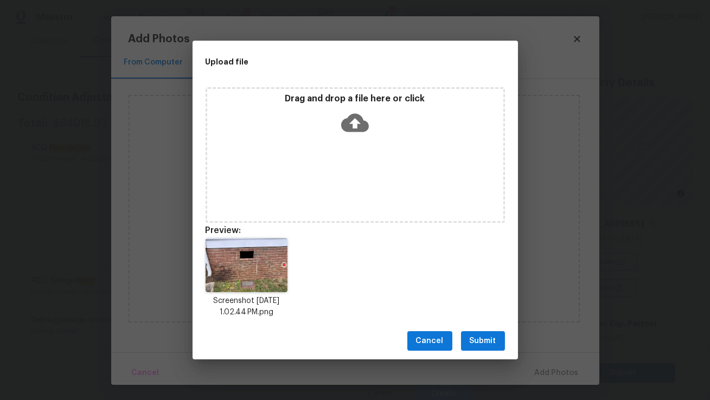
click at [494, 338] on span "Submit" at bounding box center [483, 342] width 27 height 14
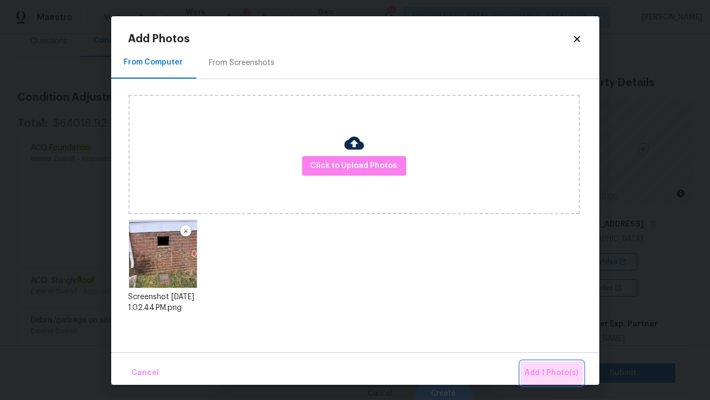
click at [533, 364] on button "Add 1 Photo(s)" at bounding box center [552, 373] width 62 height 23
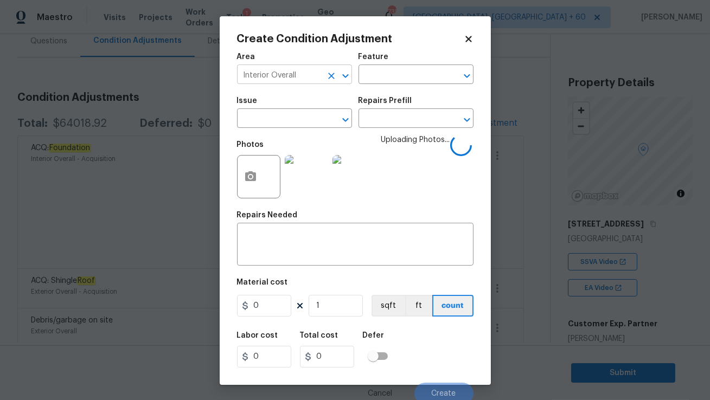
click at [296, 79] on input "Interior Overall" at bounding box center [279, 75] width 85 height 17
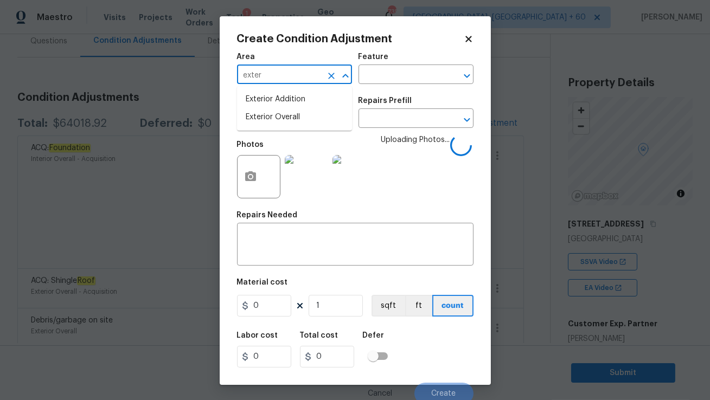
type input "Interior Overall"
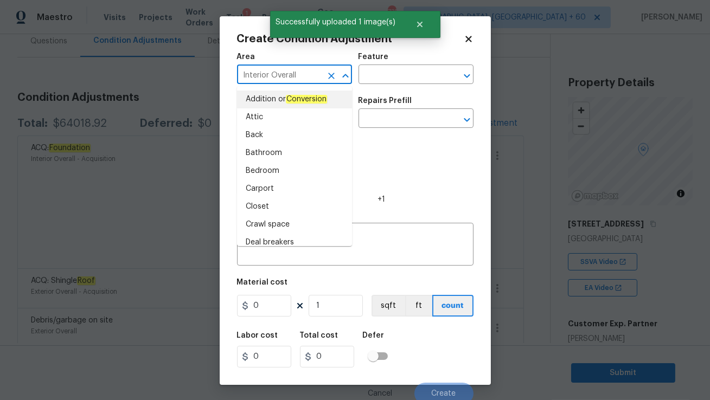
click at [329, 74] on icon "Clear" at bounding box center [331, 76] width 7 height 7
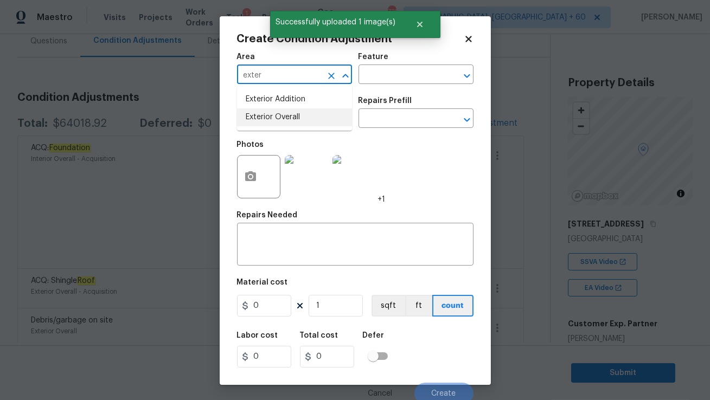
click at [270, 118] on li "Exterior Overall" at bounding box center [294, 117] width 115 height 18
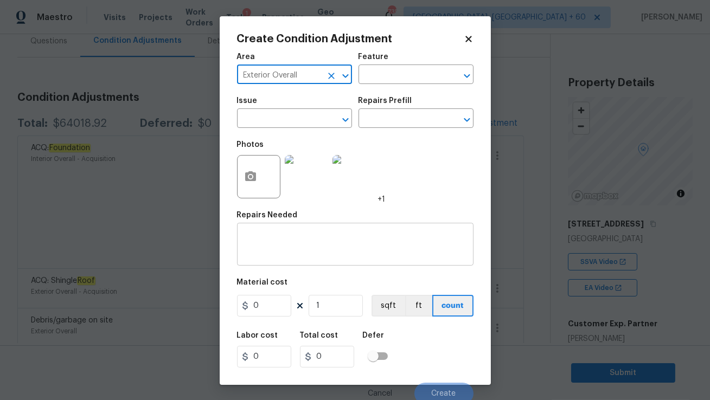
type input "Exterior Overall"
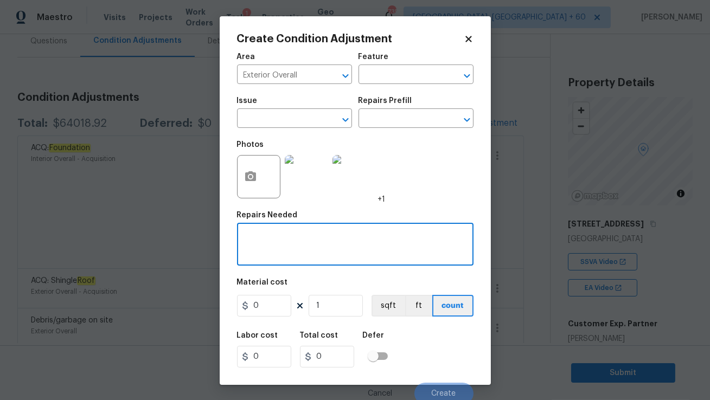
click at [284, 254] on textarea at bounding box center [355, 245] width 223 height 23
type textarea "Install vent"
click at [319, 308] on input "1" at bounding box center [336, 306] width 54 height 22
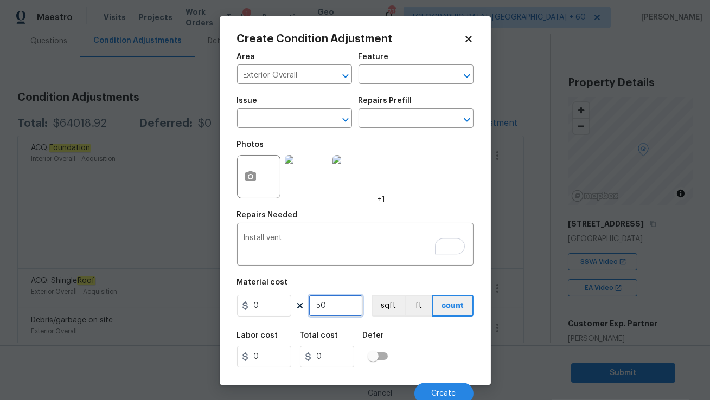
type input "50"
click at [274, 309] on input "0" at bounding box center [264, 306] width 54 height 22
type input "50"
type input "2500"
click at [352, 308] on input "50" at bounding box center [336, 306] width 54 height 22
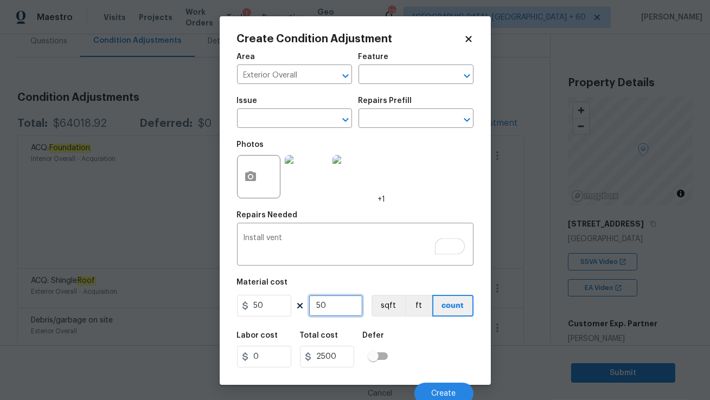
type input "5"
type input "250"
type input "0"
type input "1"
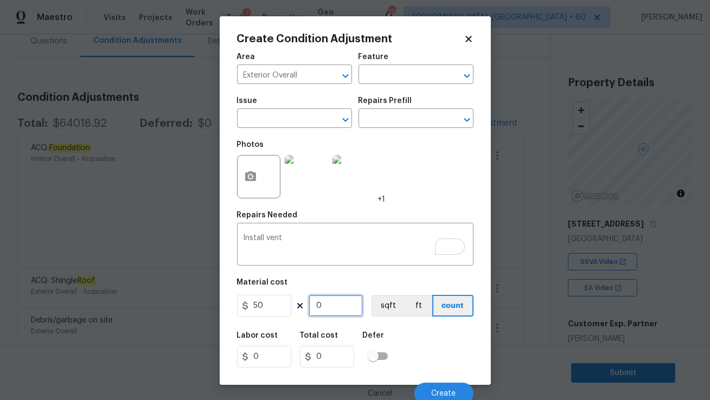
type input "50"
type input "1"
click at [433, 387] on button "Create" at bounding box center [443, 394] width 59 height 22
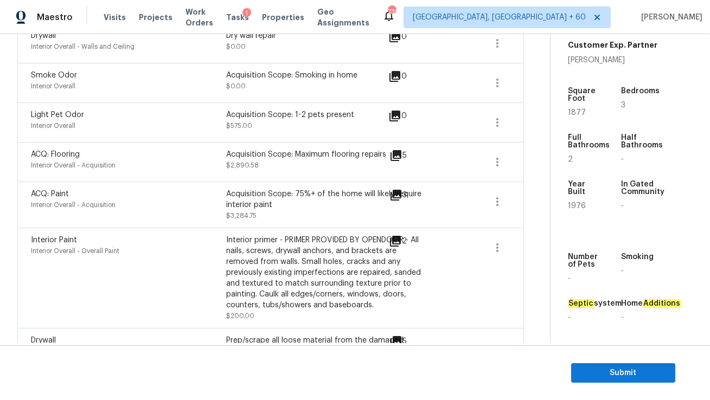
scroll to position [285, 0]
click at [621, 101] on span "3" at bounding box center [623, 105] width 4 height 8
click at [582, 162] on div "Full Bathrooms 2" at bounding box center [593, 148] width 50 height 47
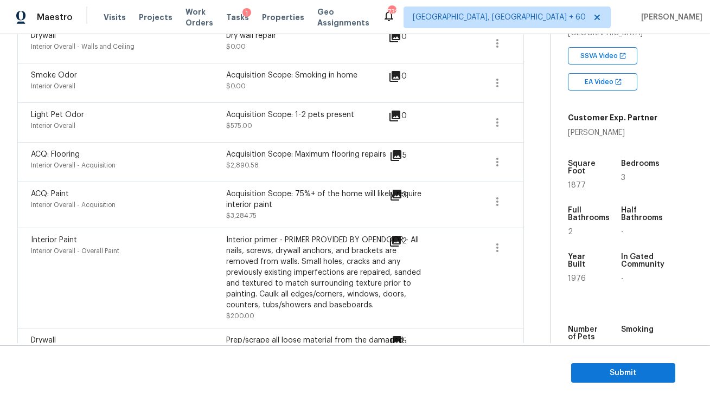
scroll to position [206, 0]
click at [499, 208] on icon "button" at bounding box center [497, 201] width 13 height 13
click at [520, 206] on div "Edit" at bounding box center [559, 206] width 85 height 11
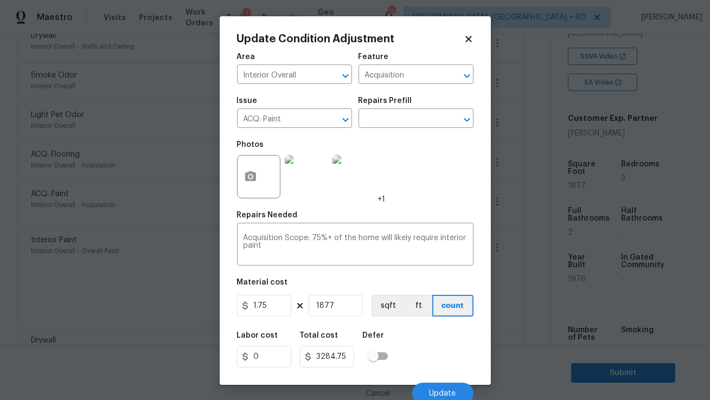
click at [468, 37] on icon at bounding box center [468, 39] width 6 height 6
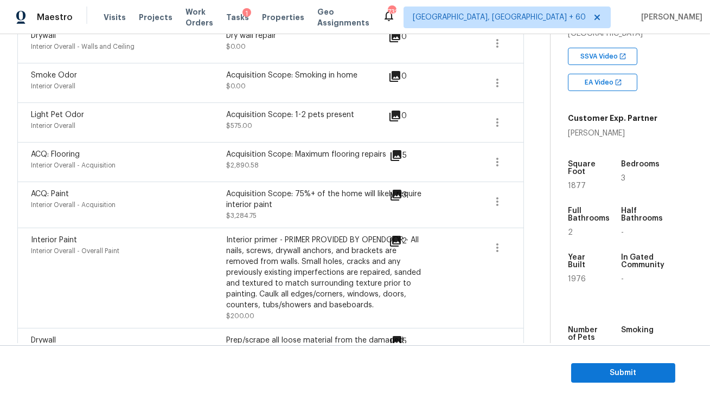
scroll to position [509, 0]
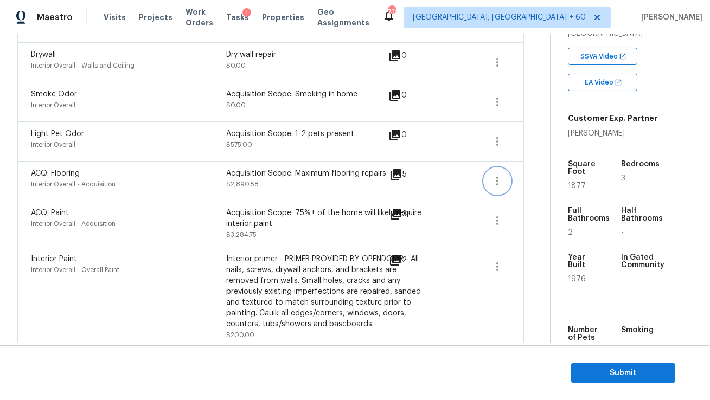
click at [502, 187] on icon "button" at bounding box center [497, 181] width 13 height 13
click at [523, 184] on div "Edit" at bounding box center [559, 185] width 85 height 11
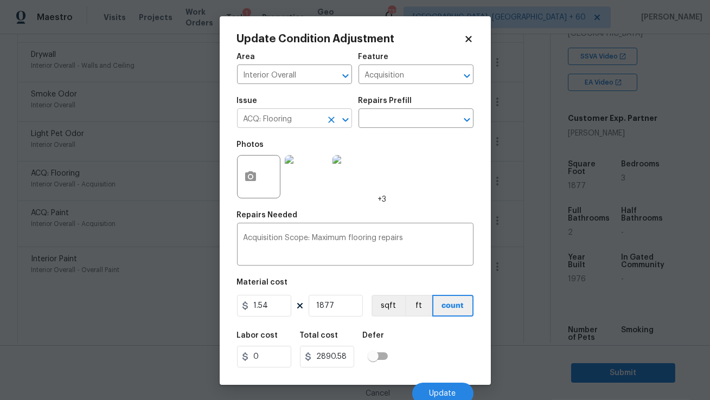
click at [291, 119] on input "ACQ: Flooring" at bounding box center [279, 119] width 85 height 17
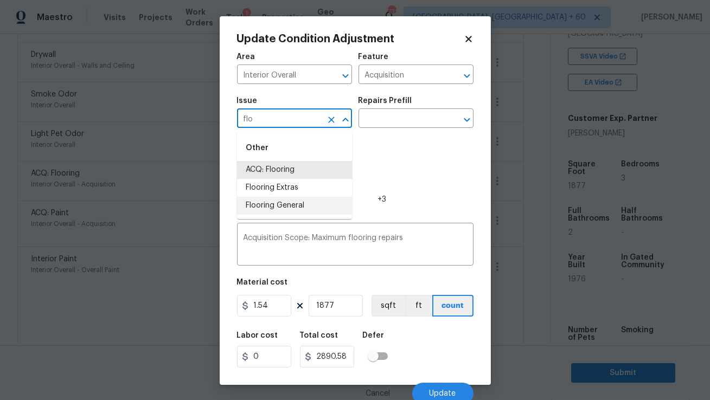
click at [272, 200] on li "Flooring General" at bounding box center [294, 206] width 115 height 18
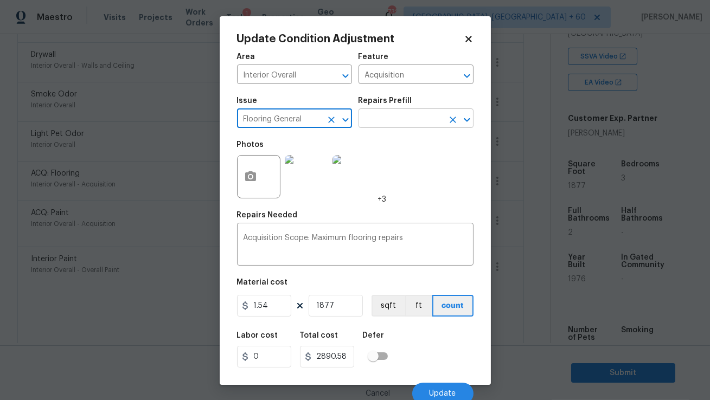
type input "Flooring General"
click at [393, 125] on input "text" at bounding box center [401, 119] width 85 height 17
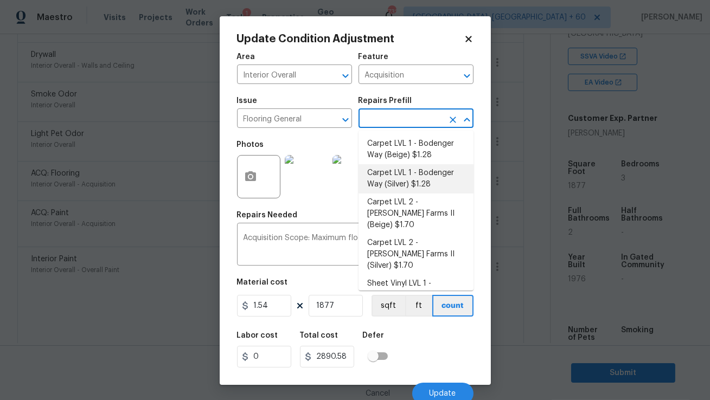
click at [405, 171] on li "Carpet LVL 1 - Bodenger Way (Silver) $1.28" at bounding box center [416, 178] width 115 height 29
type input "Overall Flooring"
type textarea "Install new carpet. (Bodenger Way 945 Winter Ash, Silver) at all previously car…"
type input "1.28"
type input "2402.56"
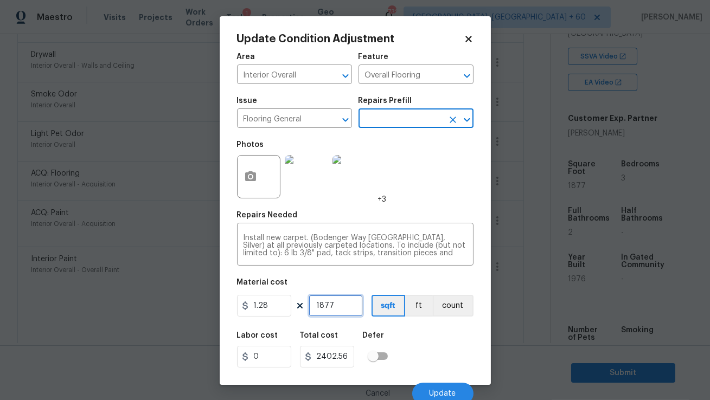
click at [332, 305] on input "1877" at bounding box center [336, 306] width 54 height 22
type input "1"
type input "1.28"
type input "10"
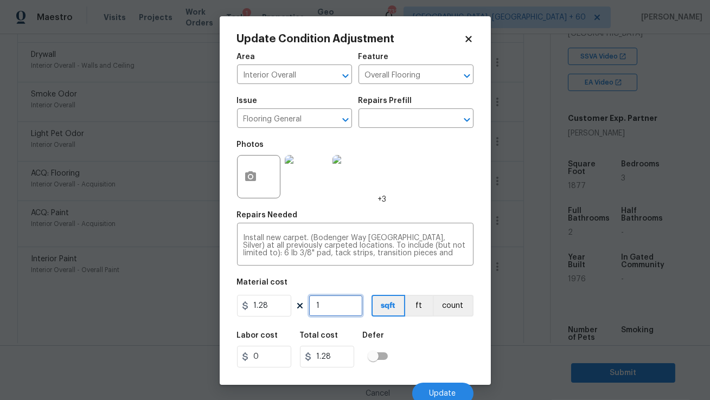
type input "12.8"
type input "100"
type input "128"
type input "1000"
type input "1280"
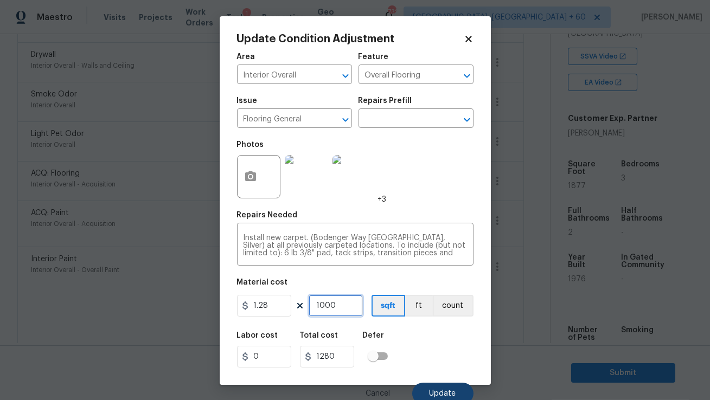
type input "1000"
click at [433, 390] on span "Update" at bounding box center [443, 394] width 27 height 8
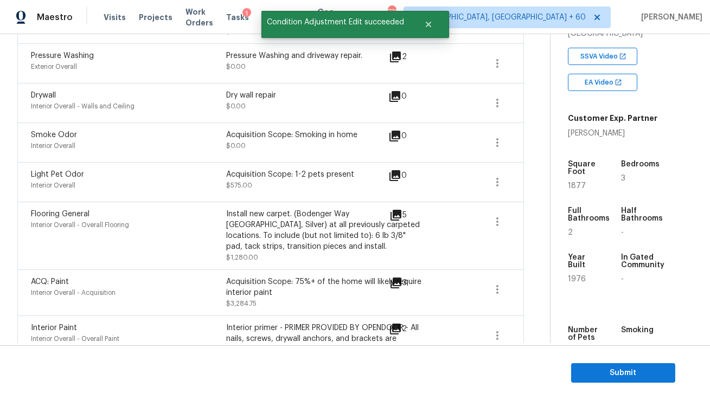
scroll to position [466, 0]
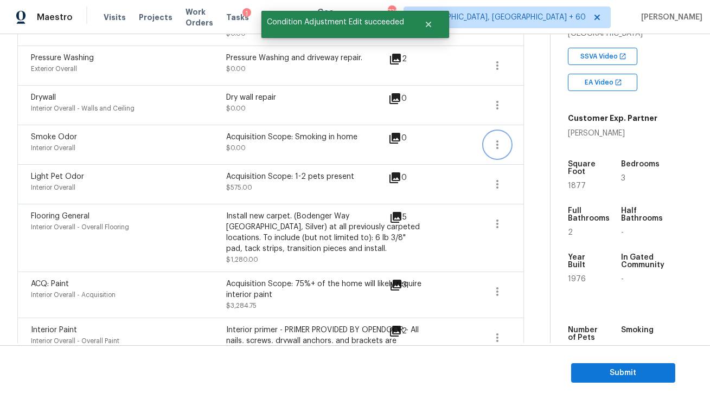
click at [495, 146] on icon "button" at bounding box center [497, 144] width 13 height 13
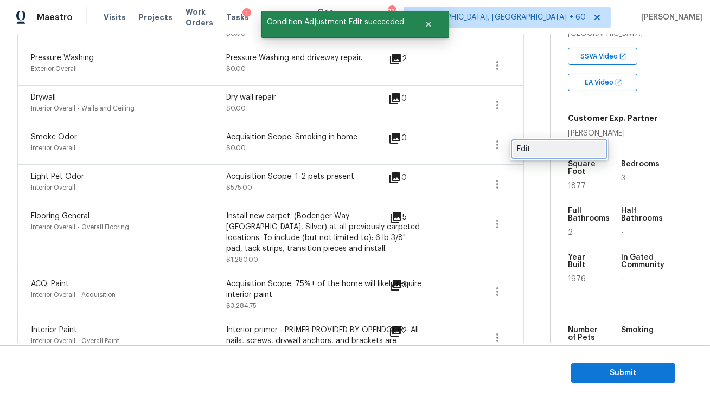
click at [522, 146] on div "Edit" at bounding box center [559, 149] width 85 height 11
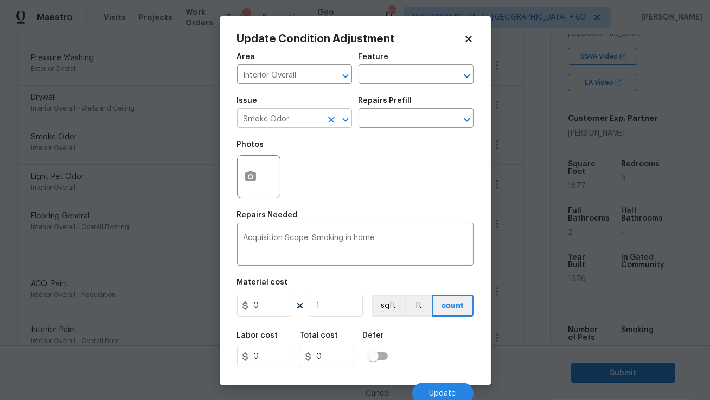
click at [286, 125] on input "Smoke Odor" at bounding box center [279, 119] width 85 height 17
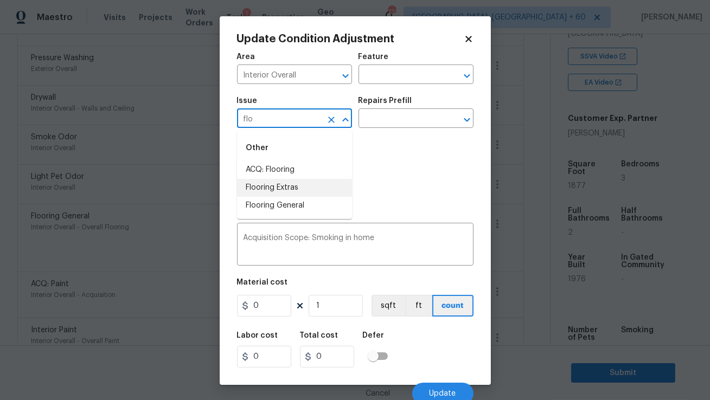
click at [290, 190] on li "Flooring Extras" at bounding box center [294, 188] width 115 height 18
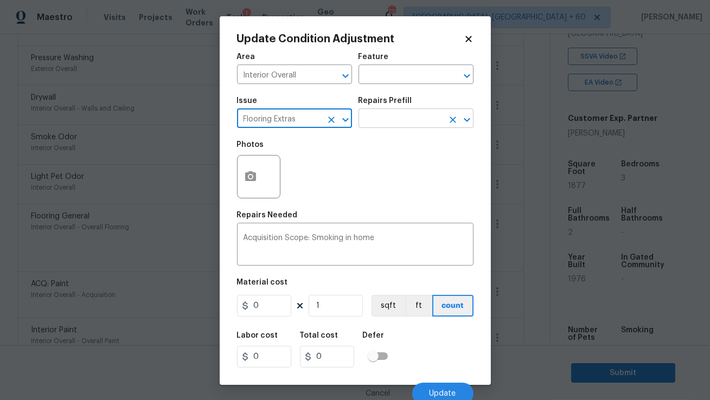
type input "Flooring Extras"
click at [397, 120] on input "text" at bounding box center [401, 119] width 85 height 17
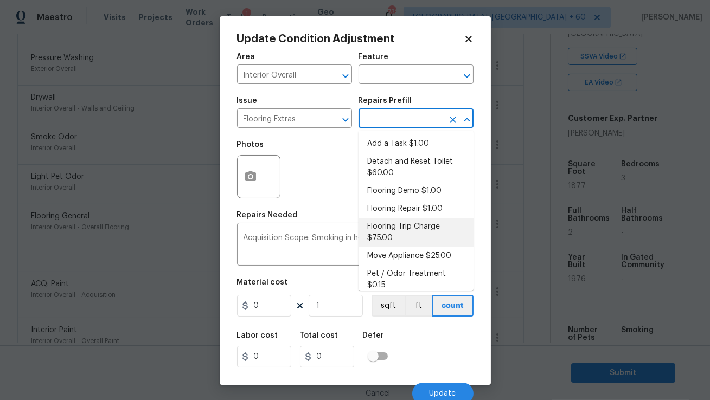
scroll to position [91, 0]
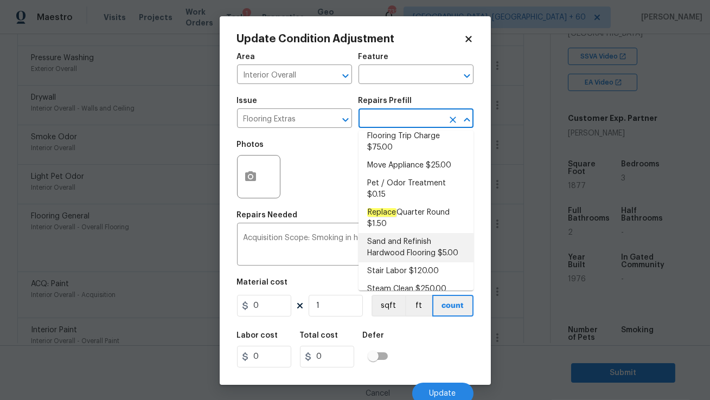
click at [431, 238] on li "Sand and Refinish Hardwood Flooring $5.00" at bounding box center [416, 247] width 115 height 29
type input "Overall Flooring"
type textarea "Sand and refinish the existing hardwood floors. PM to confirm color/sheen."
type input "5"
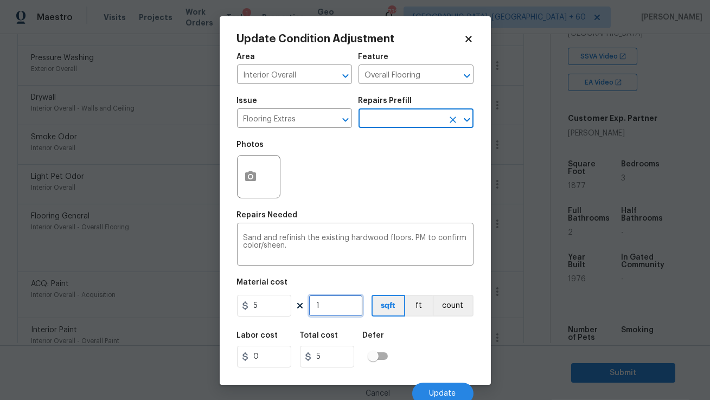
click at [341, 304] on input "1" at bounding box center [336, 306] width 54 height 22
type input "8"
type input "40"
type input "87"
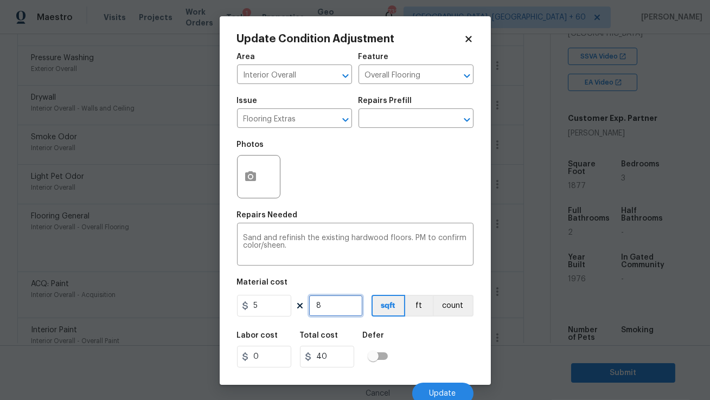
type input "435"
type input "877"
type input "4385"
type input "877"
click at [427, 386] on button "Update" at bounding box center [442, 394] width 61 height 22
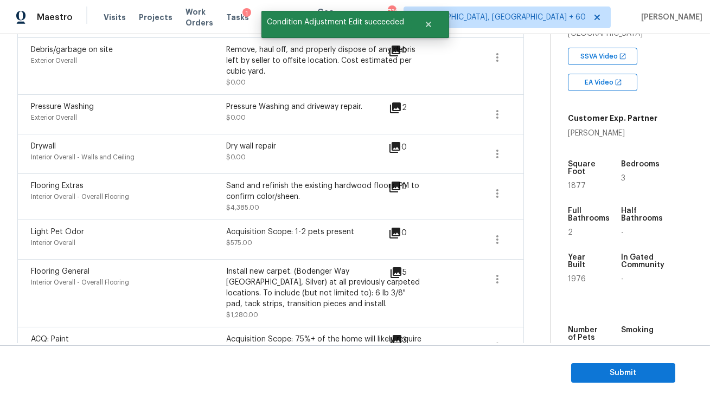
scroll to position [411, 0]
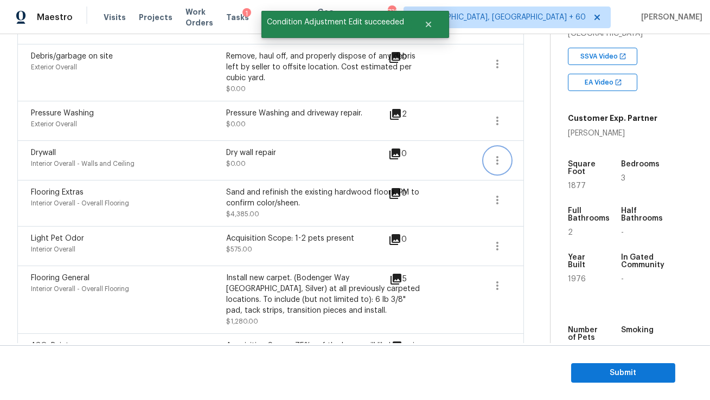
click at [501, 164] on icon "button" at bounding box center [497, 160] width 13 height 13
click at [532, 164] on div "Edit" at bounding box center [559, 164] width 85 height 11
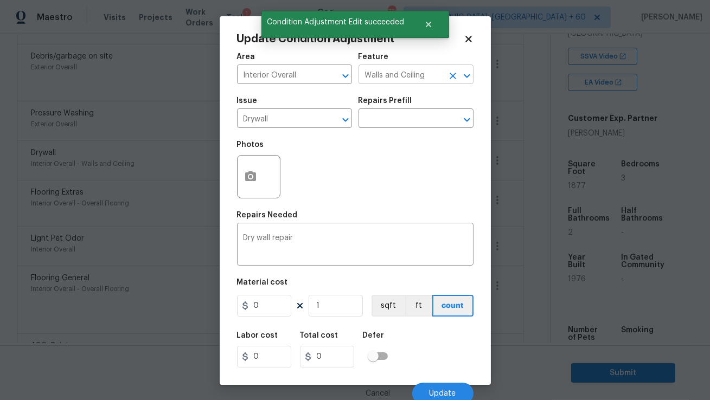
click at [451, 79] on icon "Clear" at bounding box center [452, 76] width 11 height 11
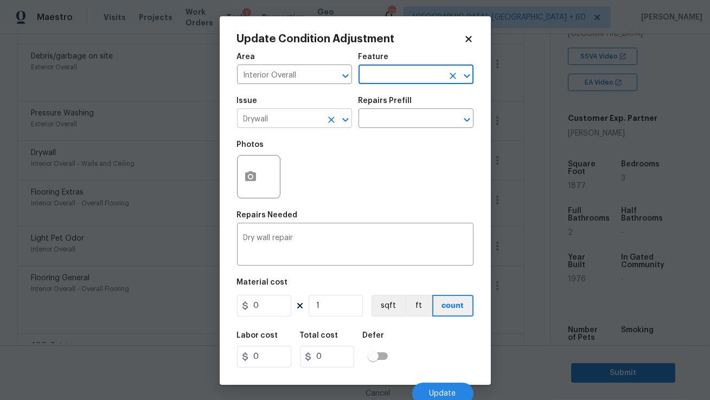
click at [296, 123] on input "Drywall" at bounding box center [279, 119] width 85 height 17
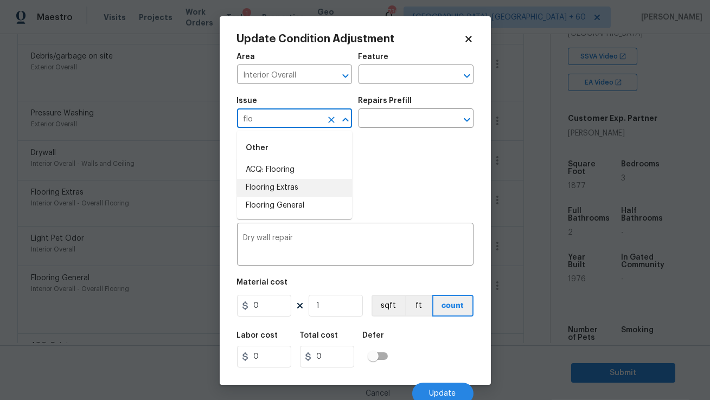
click at [296, 185] on li "Flooring Extras" at bounding box center [294, 188] width 115 height 18
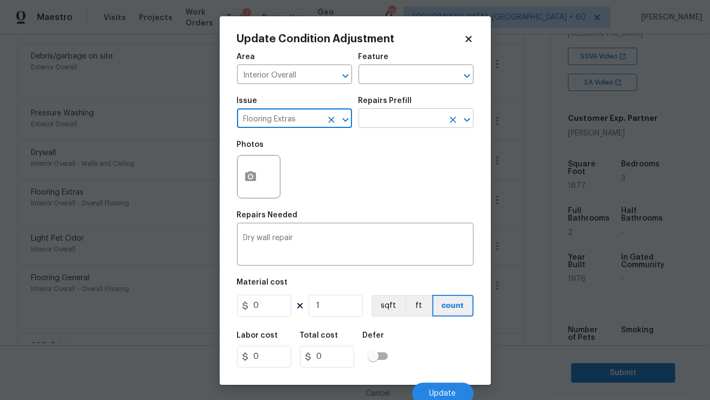
type input "Flooring Extras"
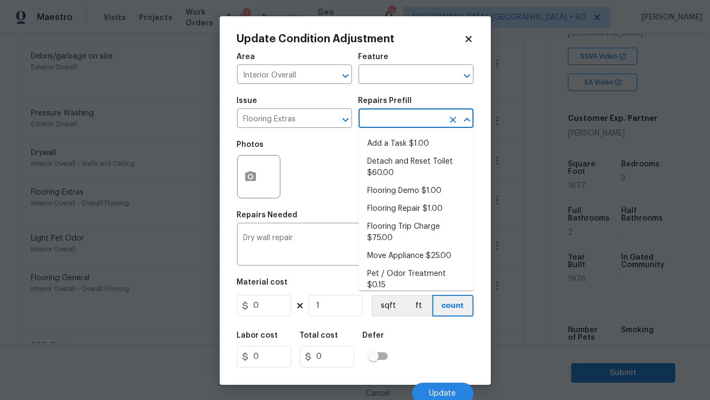
click at [399, 119] on input "text" at bounding box center [401, 119] width 85 height 17
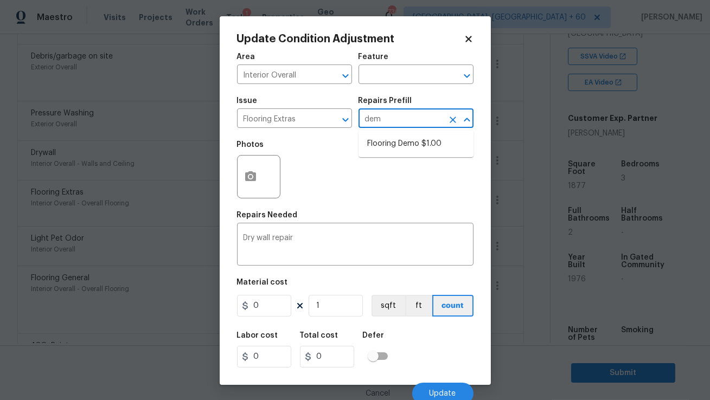
type input "demo"
click at [396, 146] on li "Flooring Demo $1.00" at bounding box center [416, 144] width 115 height 18
type input "Overall Flooring"
type textarea "Demo existing flooring."
type input "1"
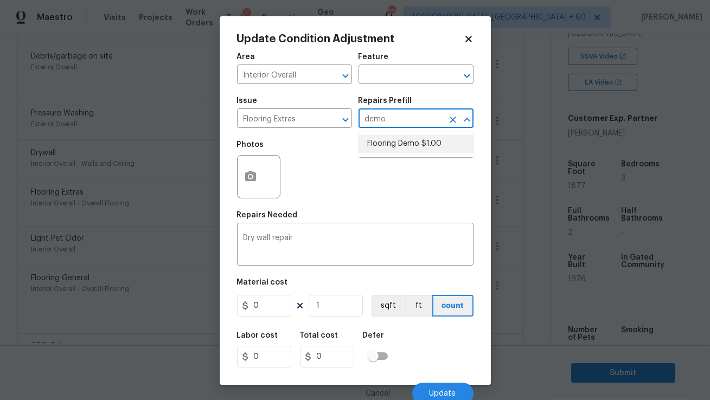
type input "1"
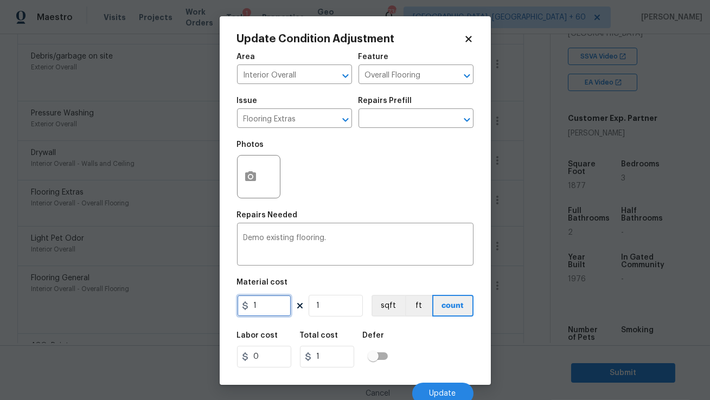
click at [268, 308] on input "1" at bounding box center [264, 306] width 54 height 22
type input "2"
type input "8"
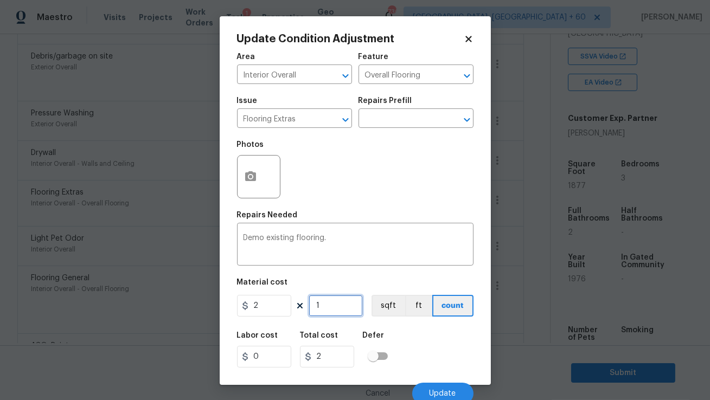
type input "16"
type input "87"
type input "174"
type input "877"
type input "1754"
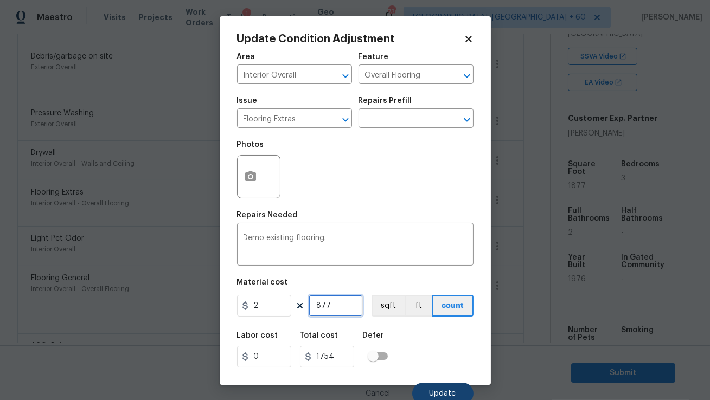
type input "877"
click at [426, 387] on button "Update" at bounding box center [442, 394] width 61 height 22
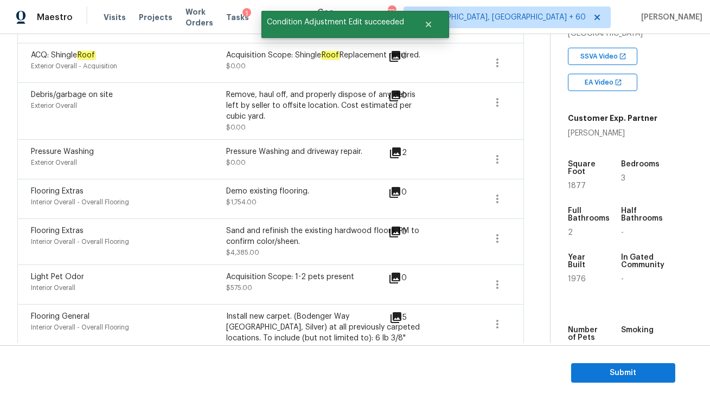
scroll to position [362, 0]
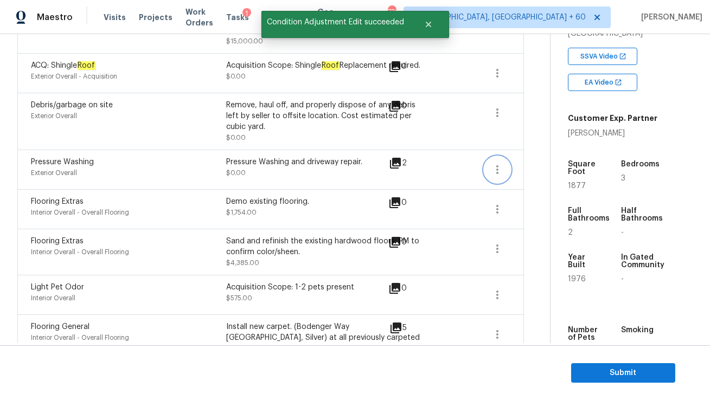
click at [493, 175] on icon "button" at bounding box center [497, 169] width 13 height 13
click at [528, 173] on div "Edit" at bounding box center [559, 174] width 85 height 11
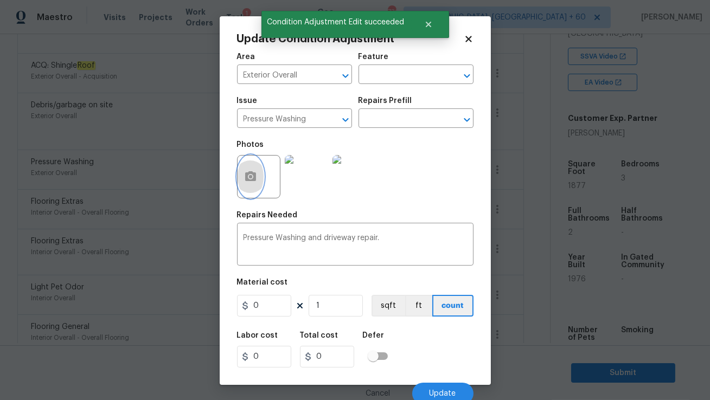
click at [255, 170] on icon "button" at bounding box center [250, 176] width 13 height 13
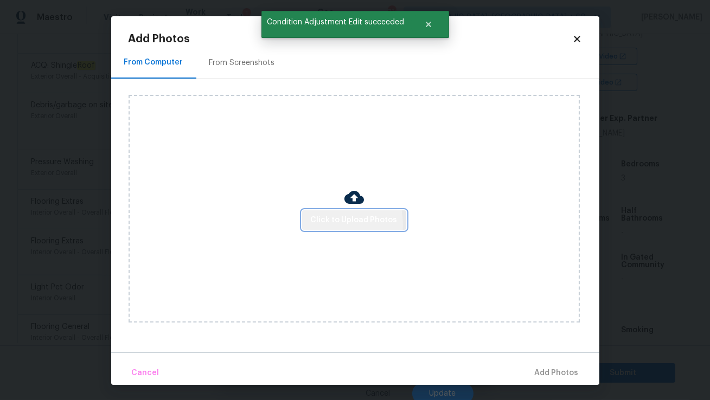
click at [327, 225] on span "Click to Upload Photos" at bounding box center [354, 221] width 87 height 14
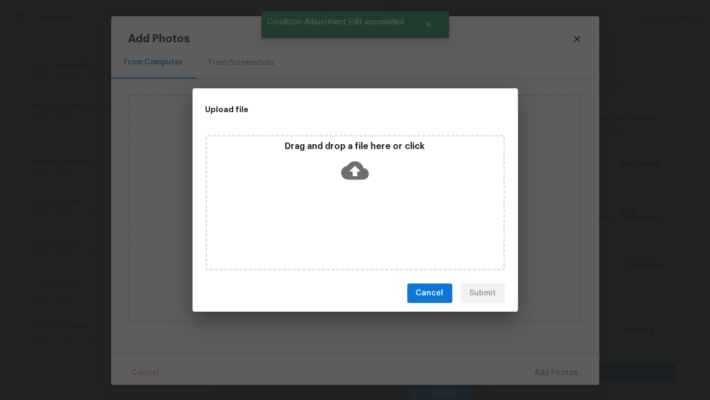
click at [362, 167] on icon at bounding box center [355, 171] width 28 height 18
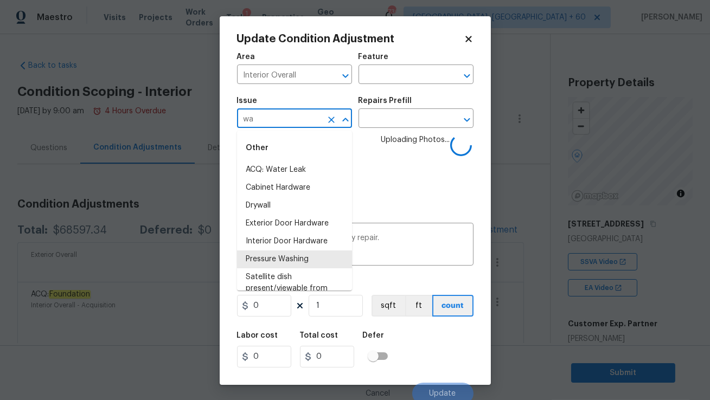
scroll to position [206, 0]
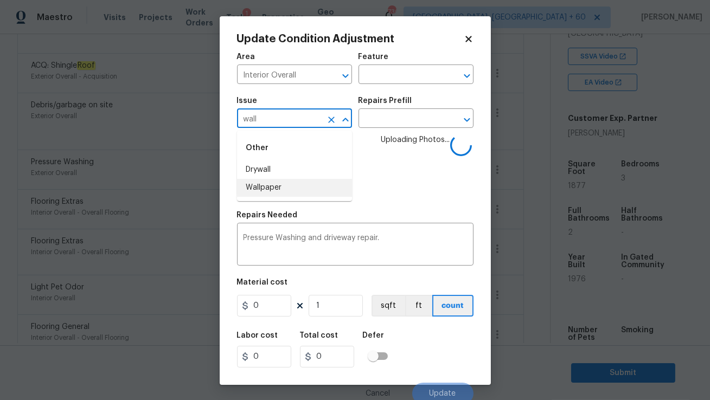
click at [292, 185] on li "Wallpaper" at bounding box center [294, 188] width 115 height 18
type input "Wallpaper"
click at [408, 119] on input "text" at bounding box center [401, 119] width 85 height 17
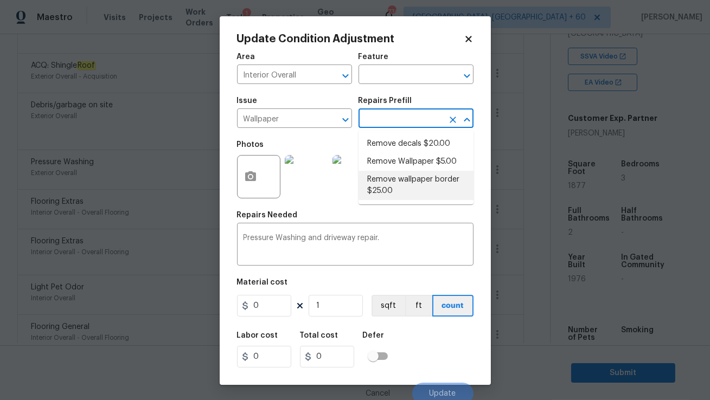
click at [406, 181] on li "Remove wallpaper border $25.00" at bounding box center [416, 185] width 115 height 29
type input "Walls and Ceiling"
type input "25"
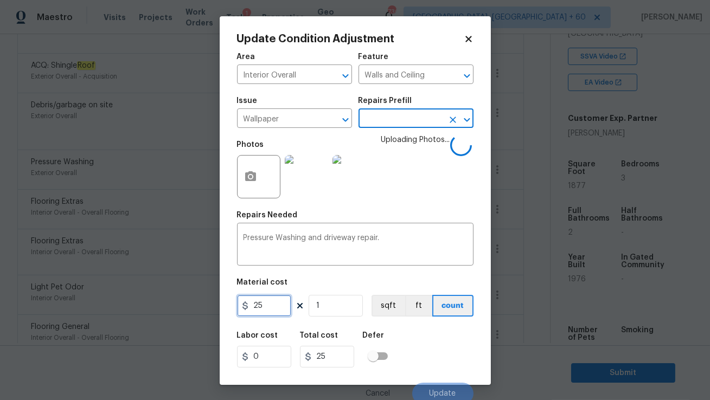
click at [268, 300] on input "25" at bounding box center [264, 306] width 54 height 22
type input "100"
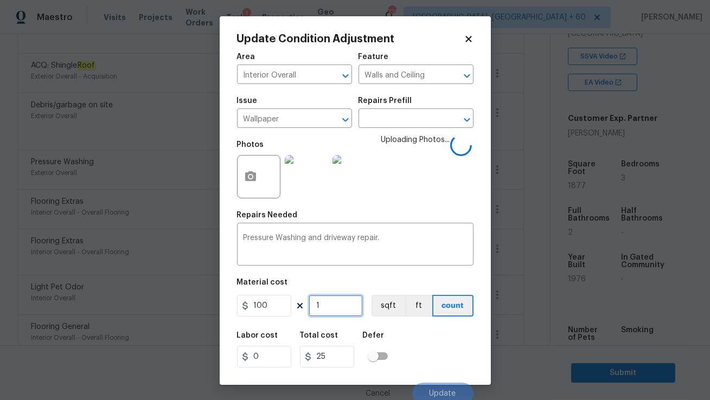
type input "100"
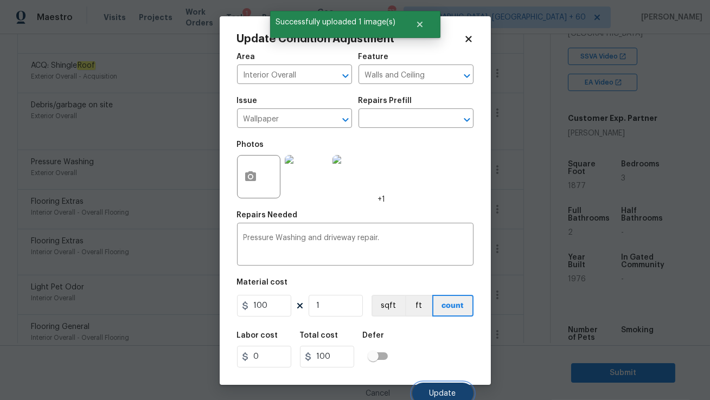
click at [446, 393] on span "Update" at bounding box center [443, 394] width 27 height 8
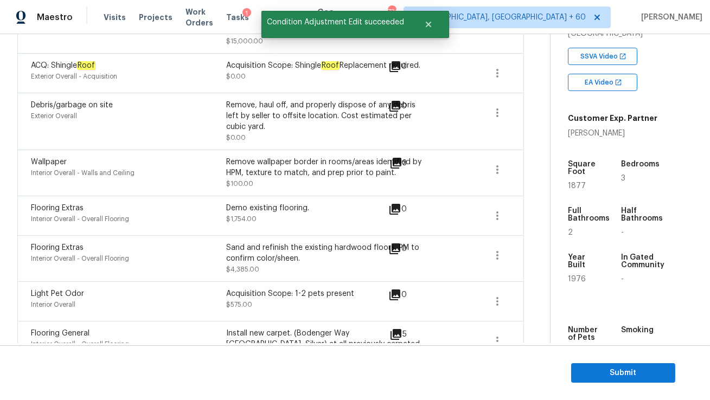
click at [396, 169] on icon at bounding box center [396, 163] width 11 height 11
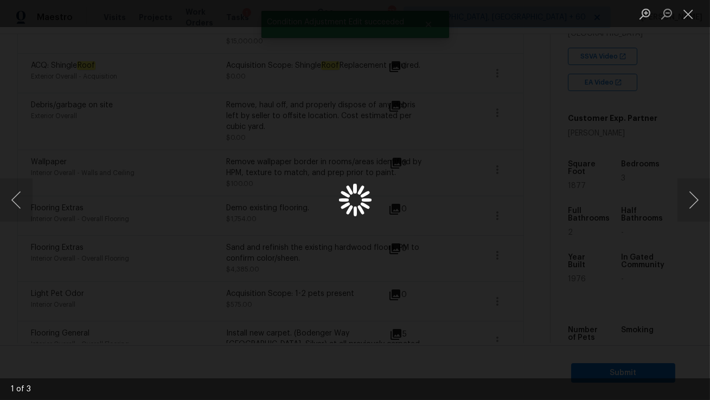
click at [396, 169] on div "Lightbox" at bounding box center [355, 200] width 710 height 400
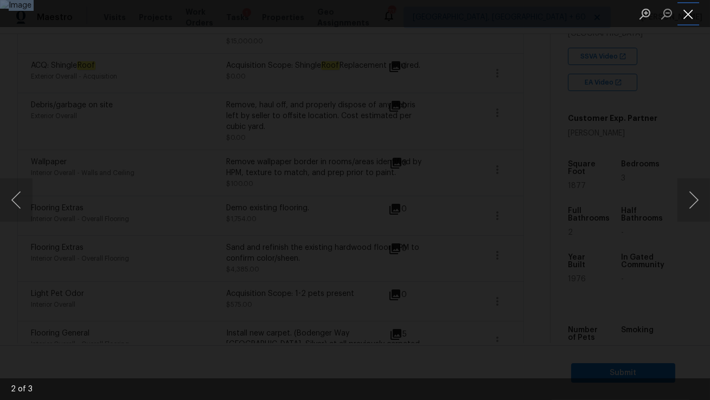
click at [682, 15] on button "Close lightbox" at bounding box center [688, 13] width 22 height 19
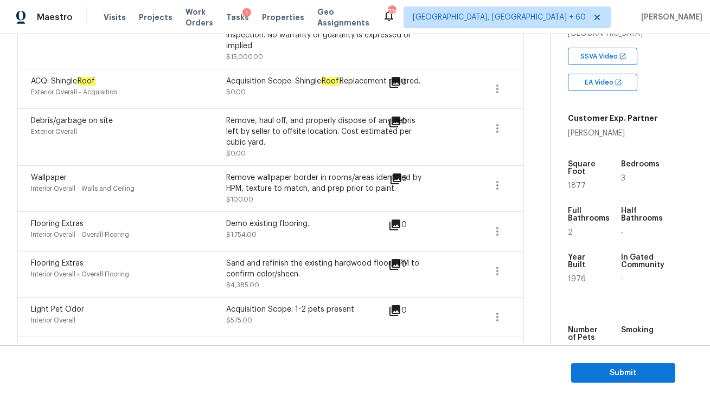
scroll to position [342, 0]
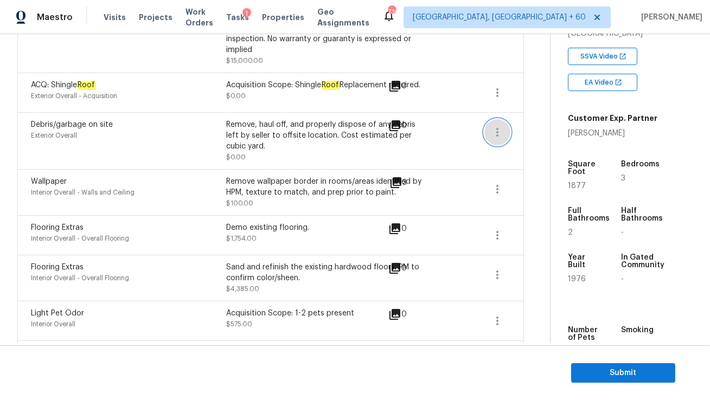
click at [498, 137] on icon "button" at bounding box center [497, 132] width 13 height 13
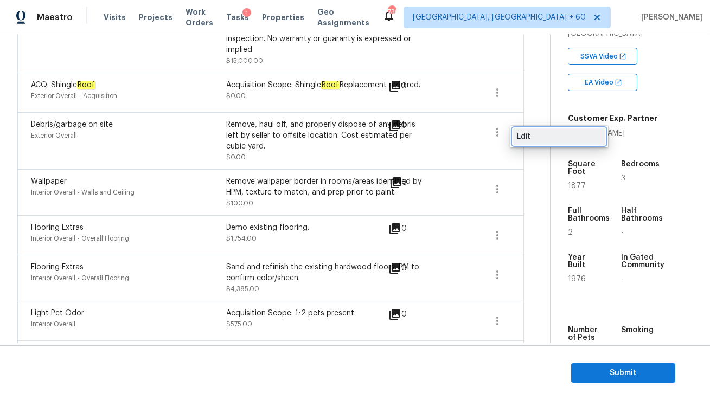
click at [524, 137] on div "Edit" at bounding box center [559, 136] width 85 height 11
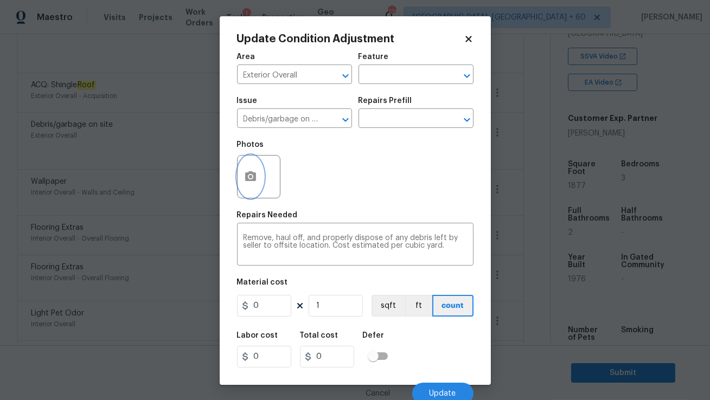
click at [258, 175] on button "button" at bounding box center [251, 177] width 26 height 42
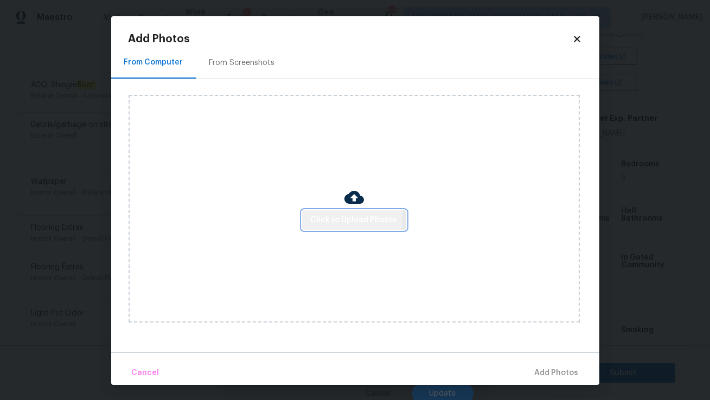
click at [316, 217] on span "Click to Upload Photos" at bounding box center [354, 221] width 87 height 14
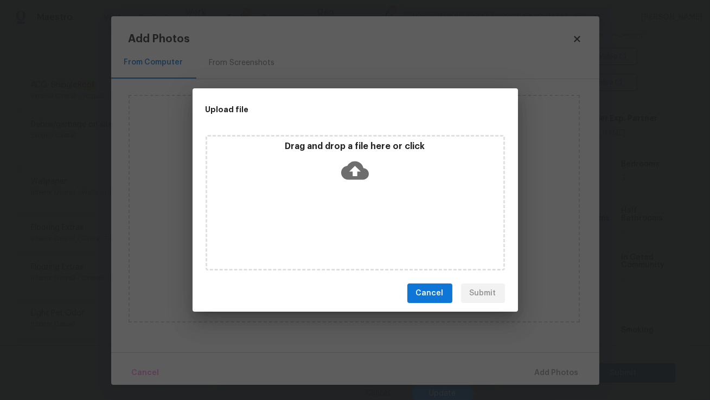
click at [348, 162] on icon at bounding box center [355, 171] width 28 height 28
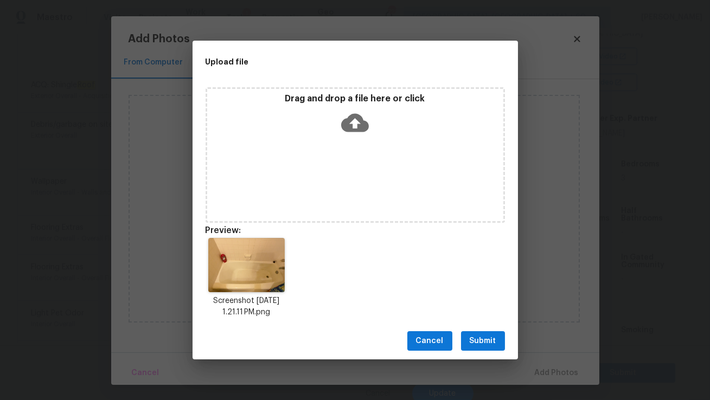
click at [459, 329] on div "Cancel Submit" at bounding box center [355, 341] width 325 height 37
click at [481, 342] on span "Submit" at bounding box center [483, 342] width 27 height 14
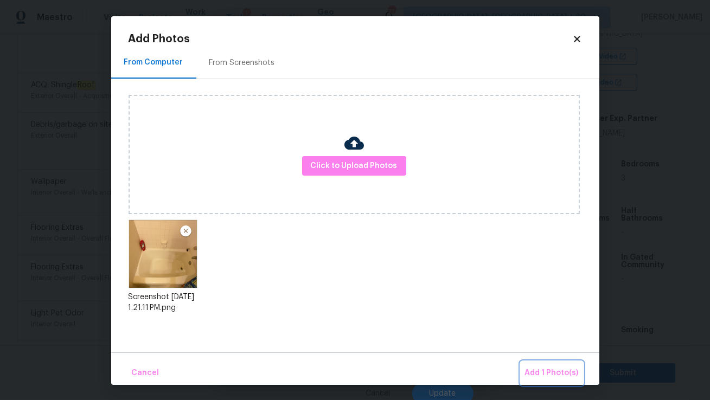
click at [558, 367] on span "Add 1 Photo(s)" at bounding box center [552, 374] width 54 height 14
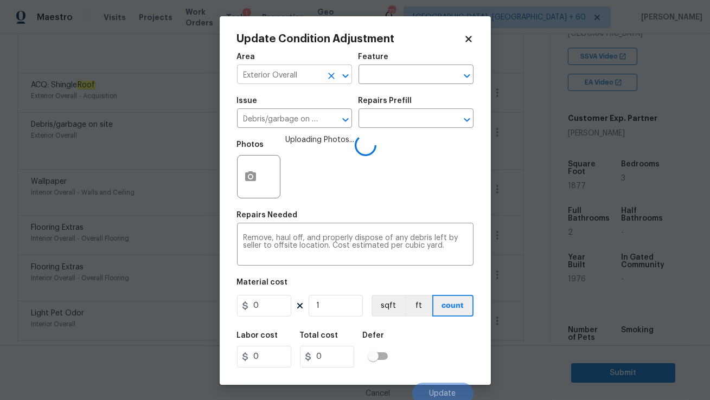
click at [283, 70] on input "Exterior Overall" at bounding box center [279, 75] width 85 height 17
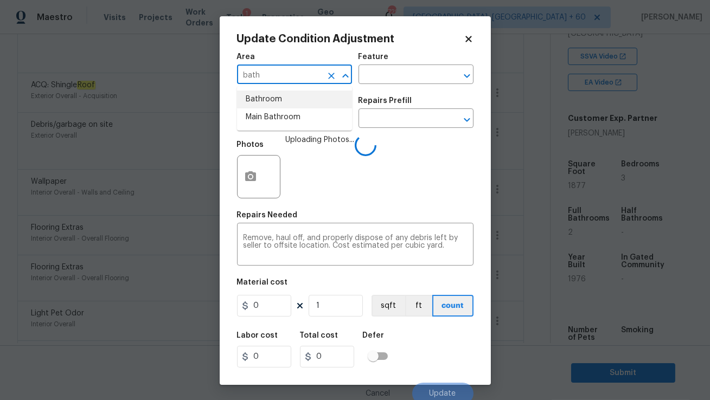
click at [285, 97] on li "Bathroom" at bounding box center [294, 100] width 115 height 18
type input "Bathroom"
click at [286, 122] on input "Debris/garbage on site" at bounding box center [279, 119] width 85 height 17
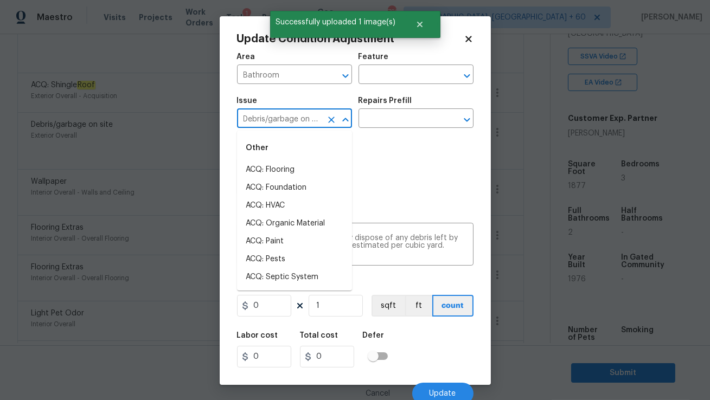
click at [305, 198] on li "ACQ: HVAC" at bounding box center [294, 206] width 115 height 18
type input "ACQ: HVAC"
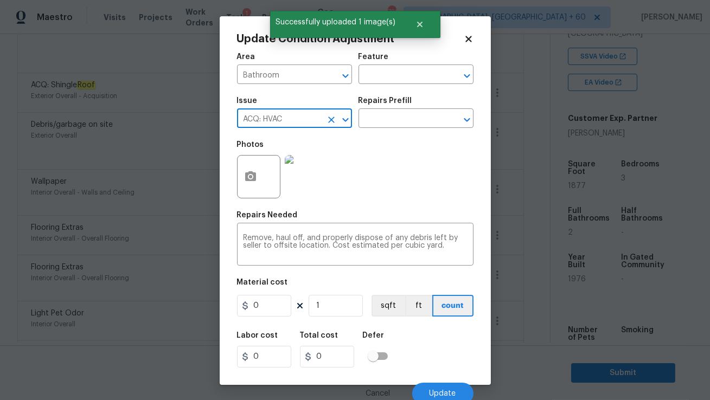
click at [333, 117] on icon "Clear" at bounding box center [331, 120] width 7 height 7
click at [284, 118] on input "text" at bounding box center [279, 119] width 85 height 17
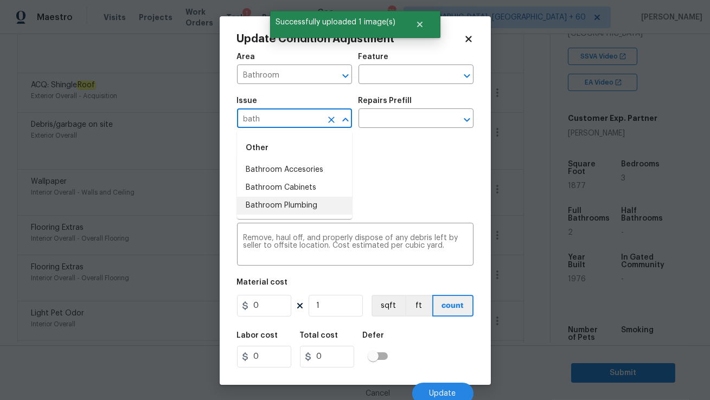
click at [282, 208] on li "Bathroom Plumbing" at bounding box center [294, 206] width 115 height 18
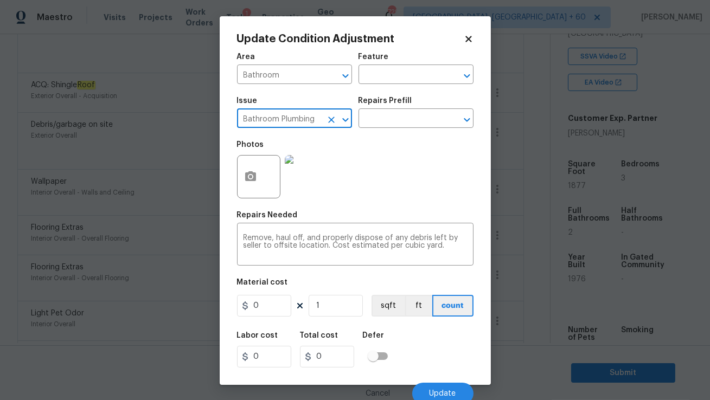
type input "Bathroom Plumbing"
click at [318, 276] on div "Area Bathroom ​ Feature ​ Issue Bathroom Plumbing ​ Repairs Prefill ​ Photos Re…" at bounding box center [355, 226] width 236 height 358
click at [318, 238] on textarea "Remove, haul off, and properly dispose of any debris left by seller to offsite …" at bounding box center [355, 245] width 223 height 23
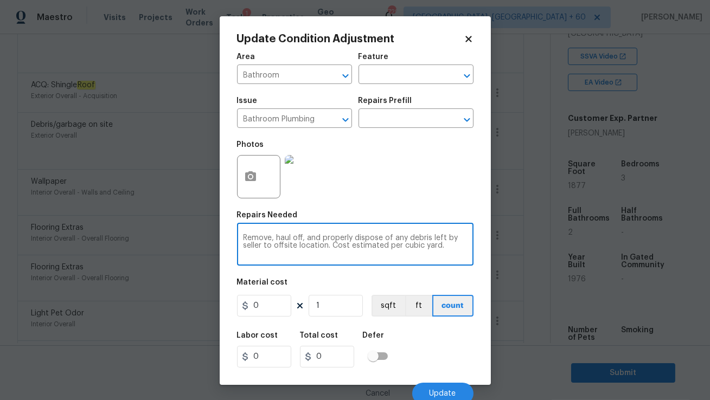
click at [318, 238] on textarea "Remove, haul off, and properly dispose of any debris left by seller to offsite …" at bounding box center [355, 245] width 223 height 23
type textarea "Resurface bathtub"
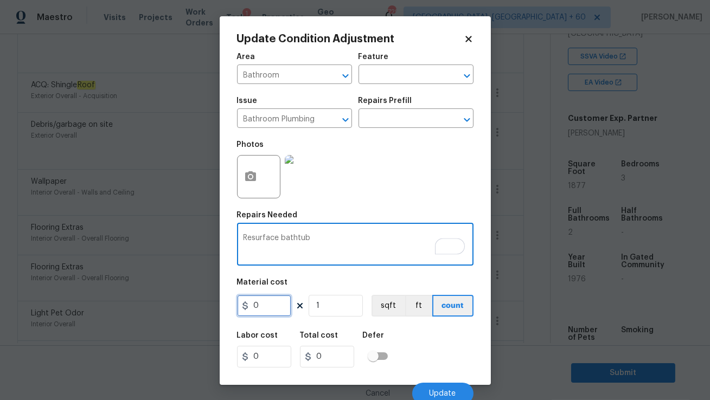
click at [276, 305] on input "0" at bounding box center [264, 306] width 54 height 22
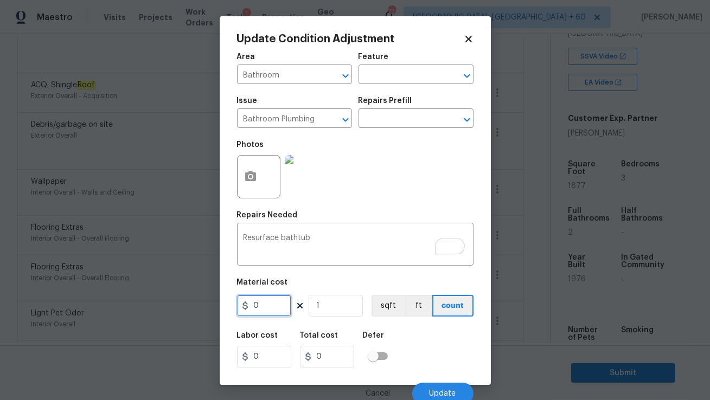
click at [276, 305] on input "0" at bounding box center [264, 306] width 54 height 22
type input "350"
click at [434, 387] on button "Update" at bounding box center [442, 394] width 61 height 22
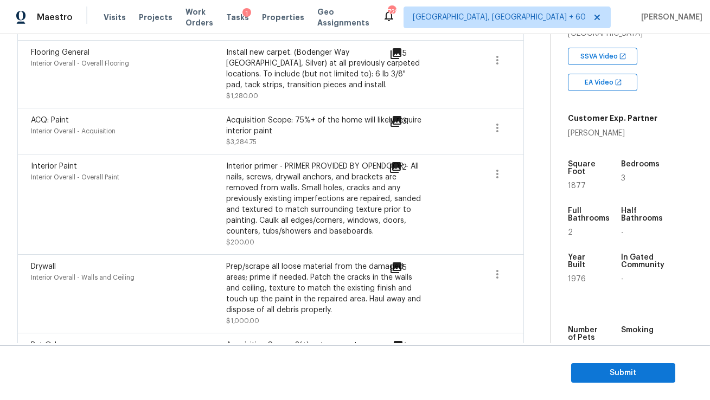
scroll to position [658, 0]
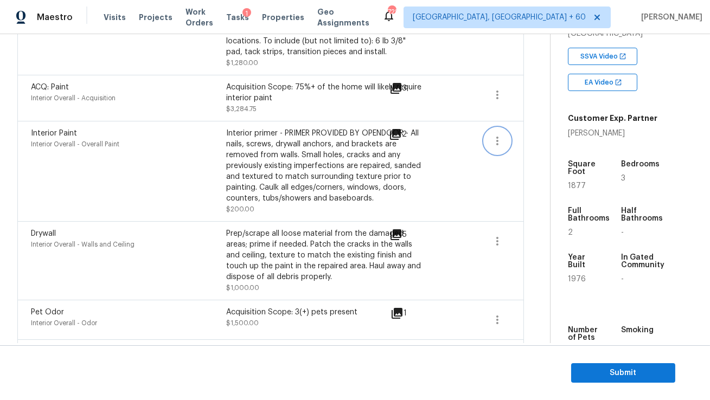
click at [500, 147] on icon "button" at bounding box center [497, 141] width 13 height 13
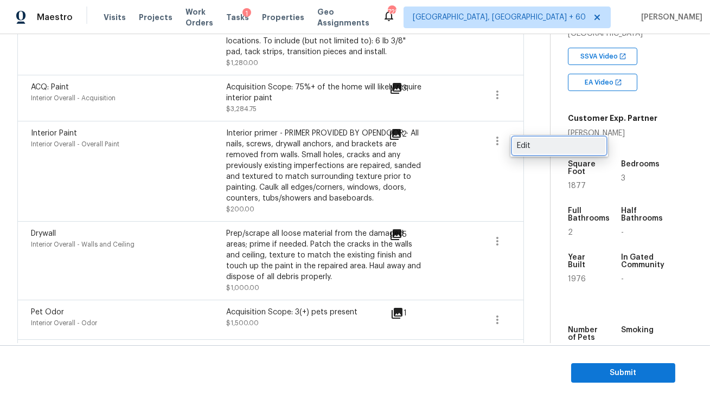
click at [533, 146] on div "Edit" at bounding box center [559, 145] width 85 height 11
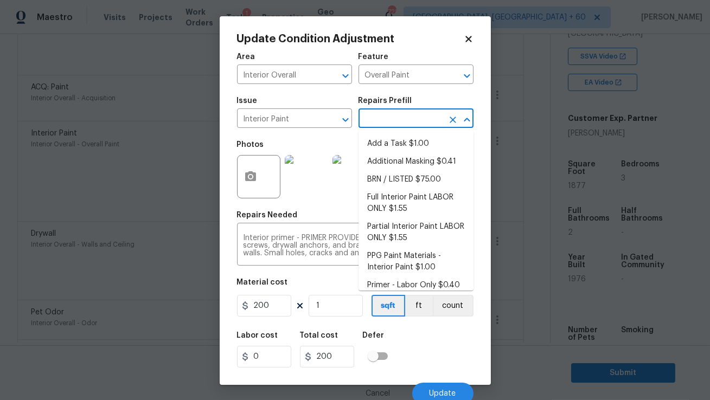
click at [380, 121] on input "text" at bounding box center [401, 119] width 85 height 17
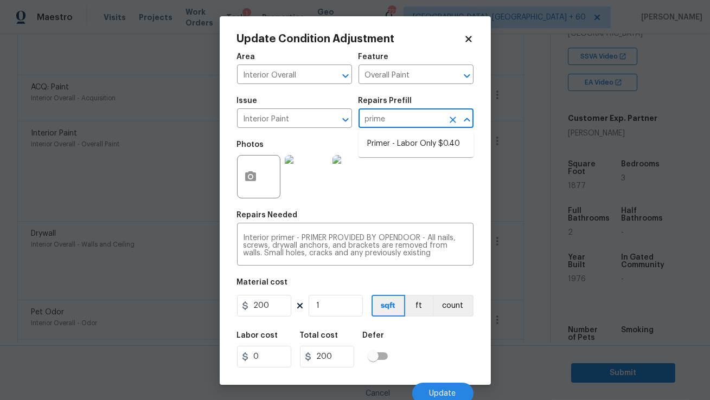
type input "primer"
click at [386, 145] on li "Primer - Labor Only $0.40" at bounding box center [416, 144] width 115 height 18
type input "0.4"
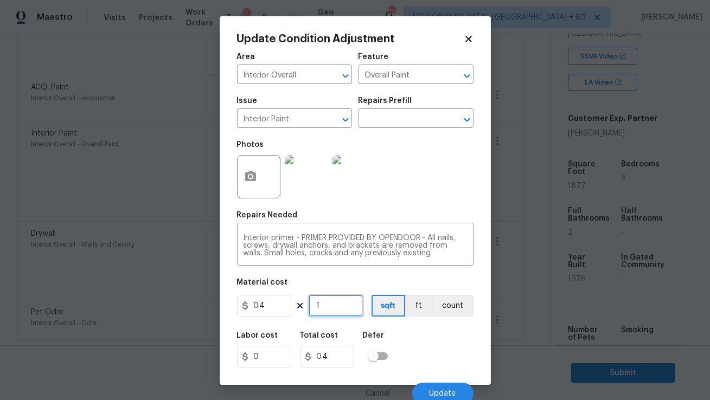
click at [334, 311] on input "1" at bounding box center [336, 306] width 54 height 22
type input "18"
type input "7.2"
type input "187"
type input "74.8"
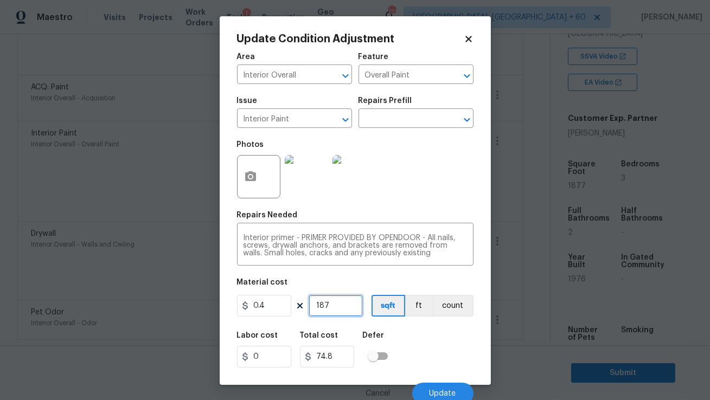
type input "1877"
type input "750.8"
type input "1877"
click at [441, 388] on button "Update" at bounding box center [442, 394] width 61 height 22
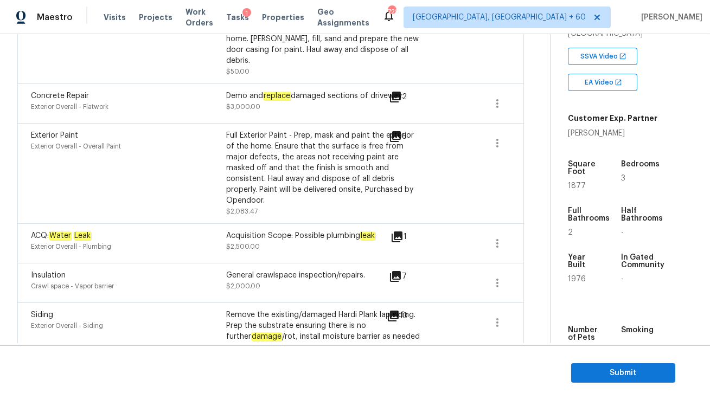
scroll to position [1262, 0]
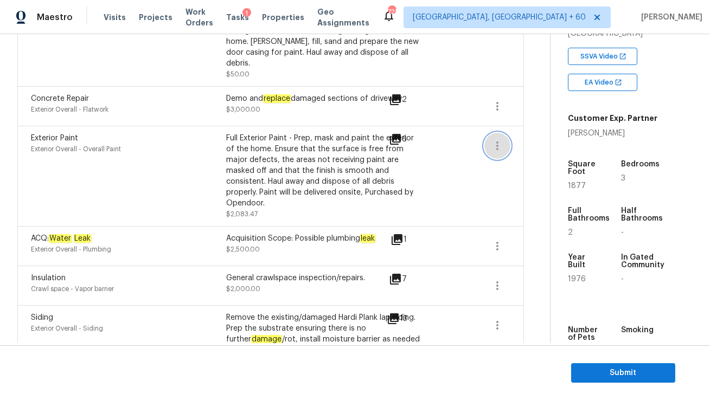
click at [494, 139] on icon "button" at bounding box center [497, 145] width 13 height 13
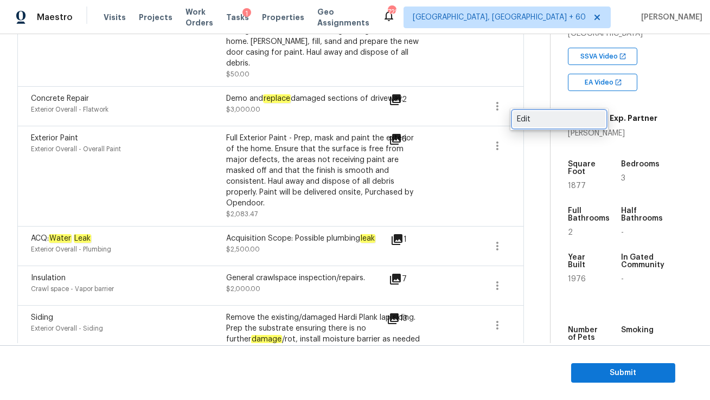
click at [513, 123] on link "Edit" at bounding box center [559, 119] width 92 height 16
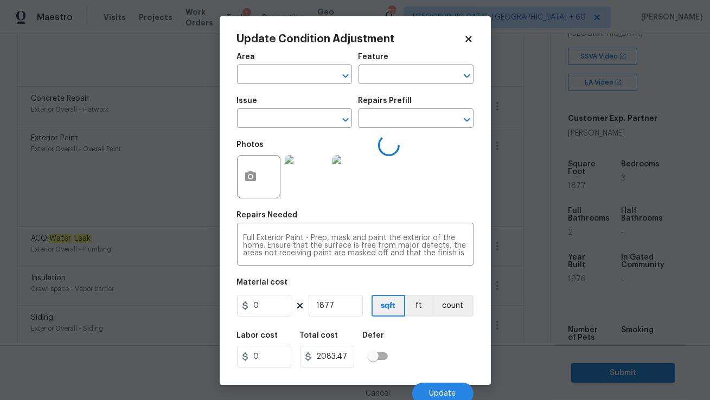
type input "Exterior Overall"
type input "Overall Paint"
type input "Exterior Paint"
type input "1.11"
click at [466, 40] on icon at bounding box center [469, 39] width 10 height 10
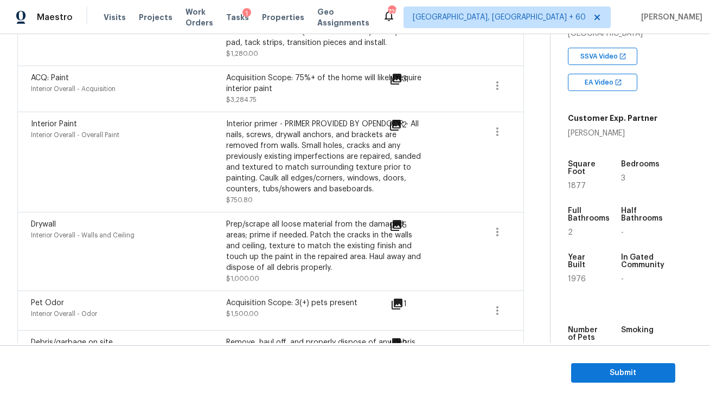
scroll to position [664, 0]
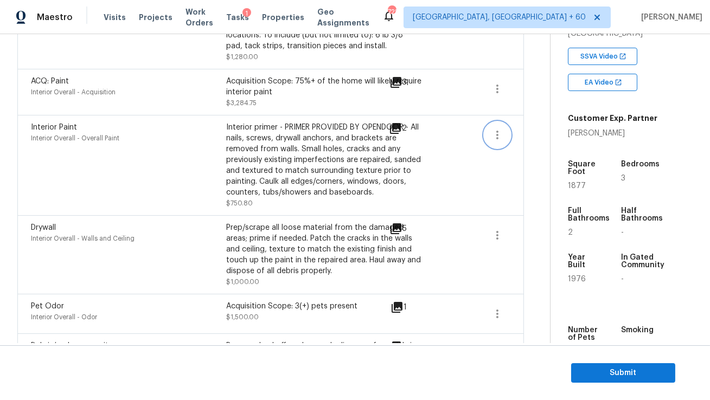
click at [498, 142] on icon "button" at bounding box center [497, 135] width 13 height 13
click at [520, 146] on link "Edit" at bounding box center [559, 140] width 92 height 16
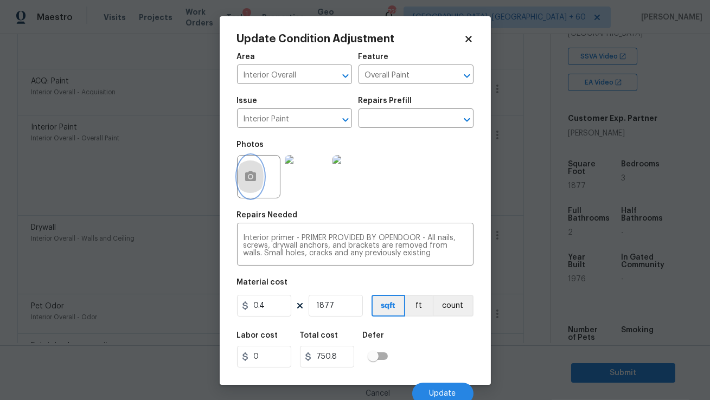
click at [255, 173] on icon "button" at bounding box center [250, 176] width 11 height 10
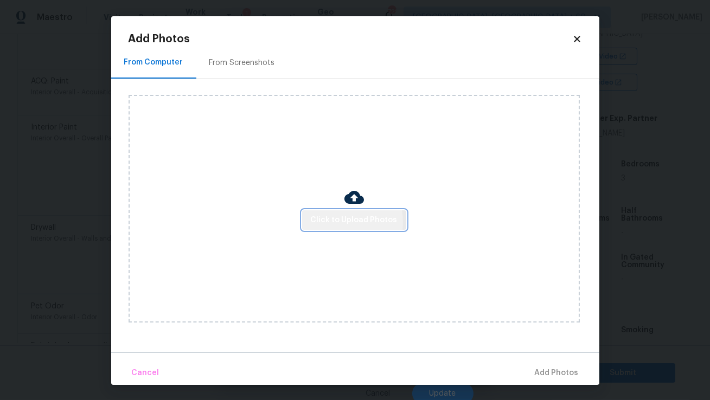
click at [333, 222] on span "Click to Upload Photos" at bounding box center [354, 221] width 87 height 14
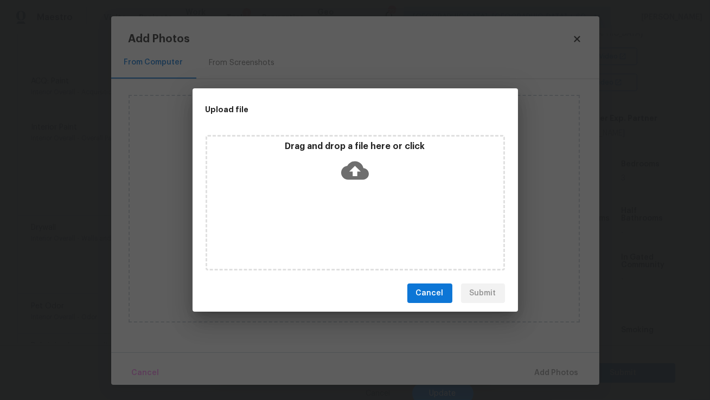
click at [380, 244] on div "Drag and drop a file here or click" at bounding box center [355, 203] width 299 height 136
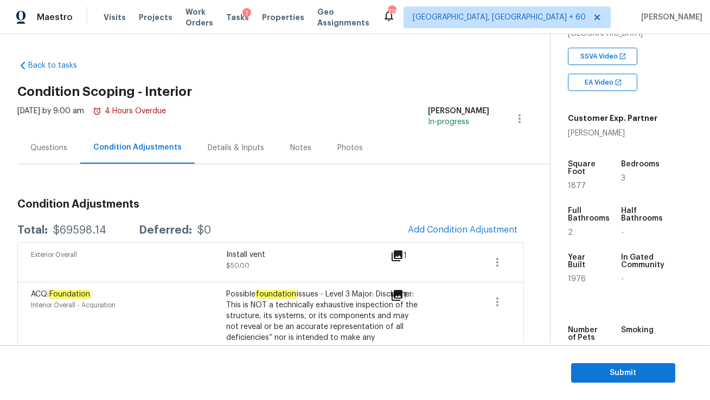
click at [65, 145] on div "Questions" at bounding box center [48, 148] width 37 height 11
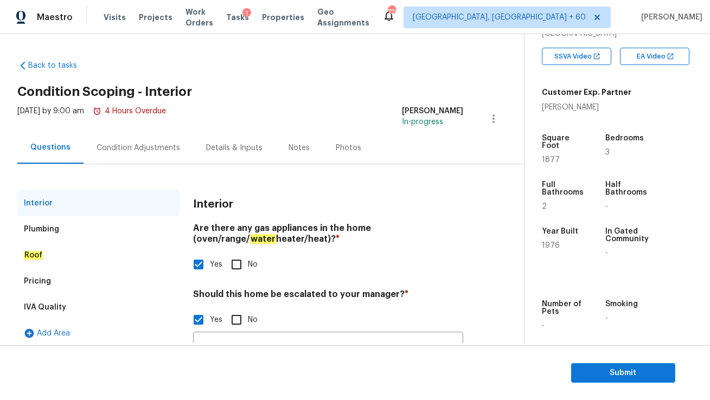
scroll to position [106, 0]
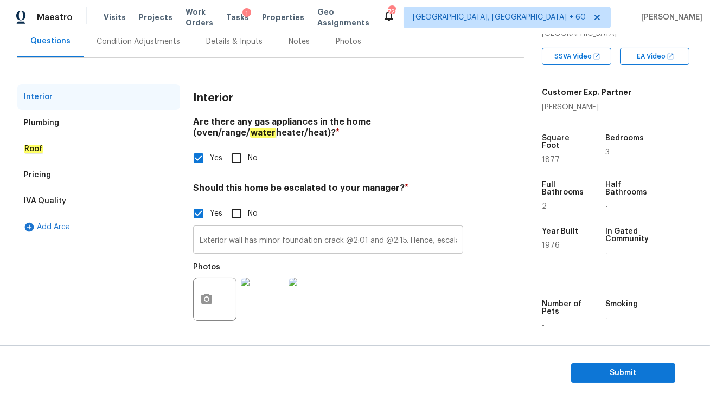
click at [237, 235] on input "Exterior wall has minor foundation crack @2:01 and @2:15. Hence, escalated to MM" at bounding box center [328, 240] width 270 height 25
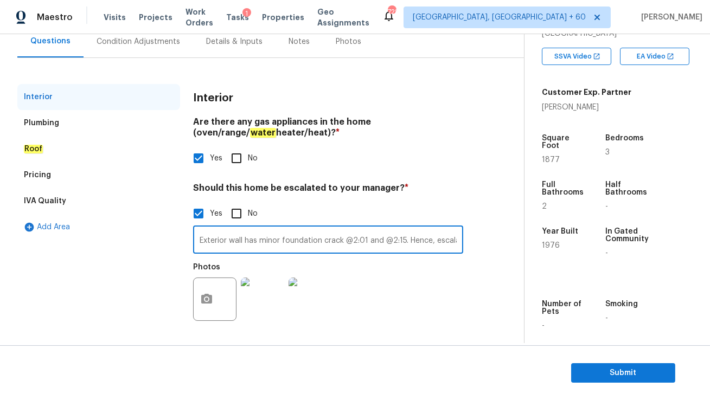
scroll to position [0, 0]
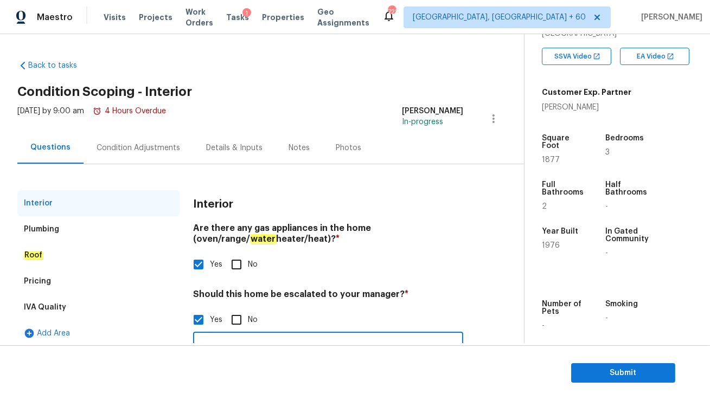
click at [141, 146] on div "Condition Adjustments" at bounding box center [139, 148] width 84 height 11
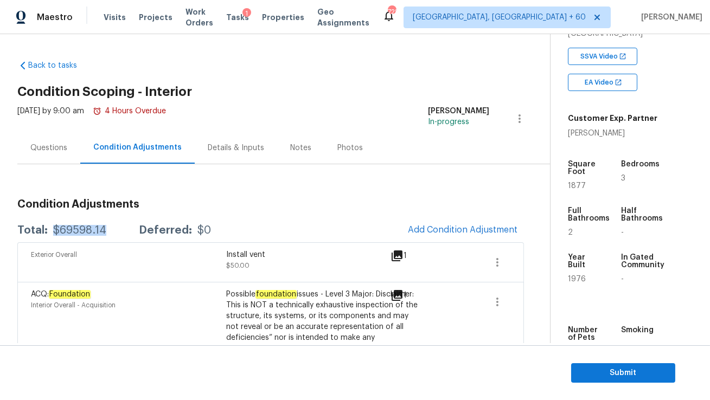
drag, startPoint x: 53, startPoint y: 231, endPoint x: 113, endPoint y: 231, distance: 60.7
click at [113, 231] on div "Total: $69598.14 Deferred: $0" at bounding box center [114, 230] width 194 height 11
copy div "$69598.14"
click at [51, 150] on div "Questions" at bounding box center [48, 148] width 37 height 11
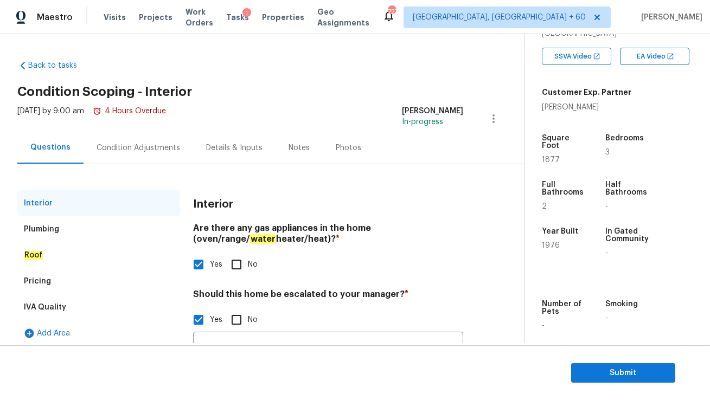
scroll to position [106, 0]
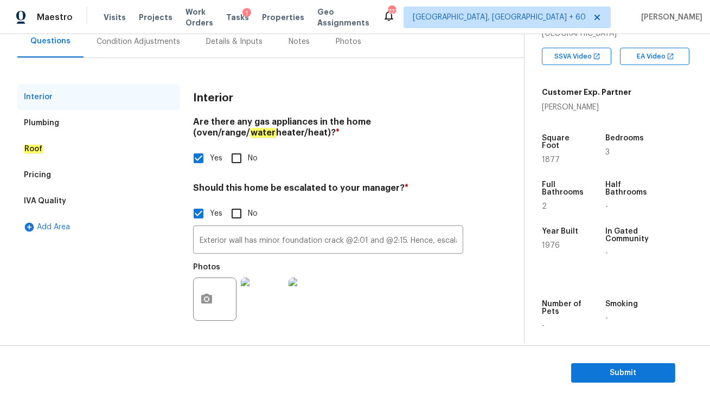
click at [39, 127] on div "Plumbing" at bounding box center [41, 123] width 35 height 11
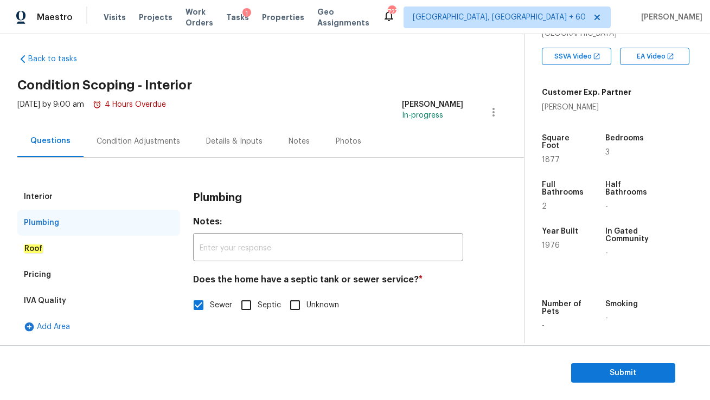
scroll to position [6, 0]
click at [106, 272] on div "Pricing" at bounding box center [98, 276] width 163 height 26
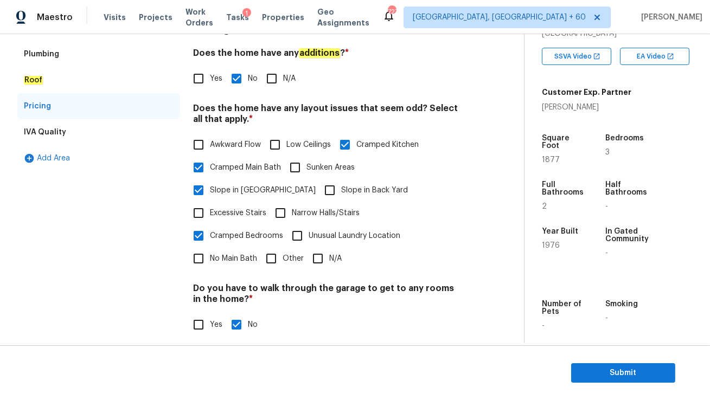
scroll to position [170, 0]
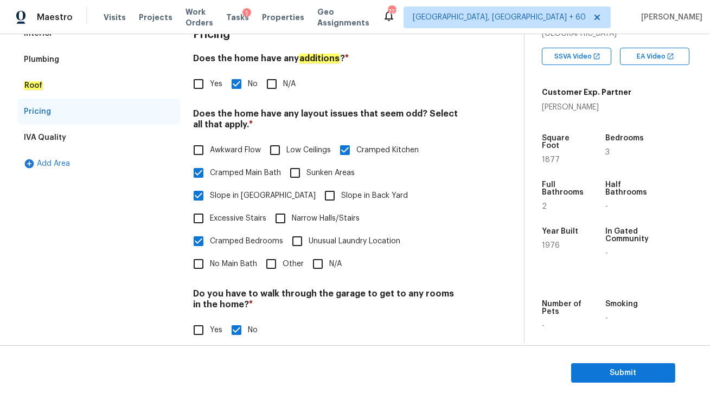
click at [203, 84] on input "Yes" at bounding box center [198, 84] width 23 height 23
checkbox input "true"
checkbox input "false"
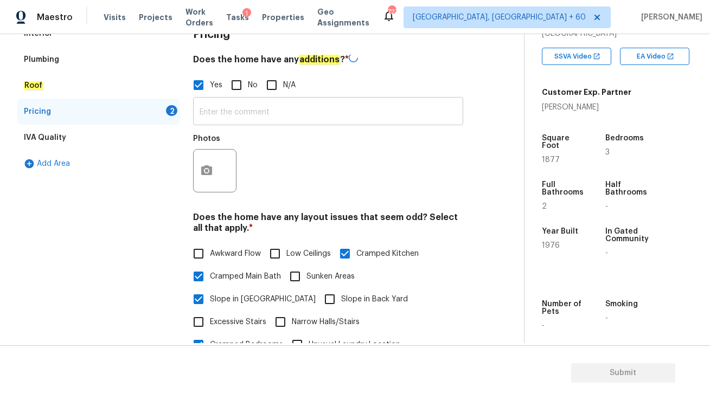
click at [234, 113] on input "text" at bounding box center [328, 112] width 270 height 25
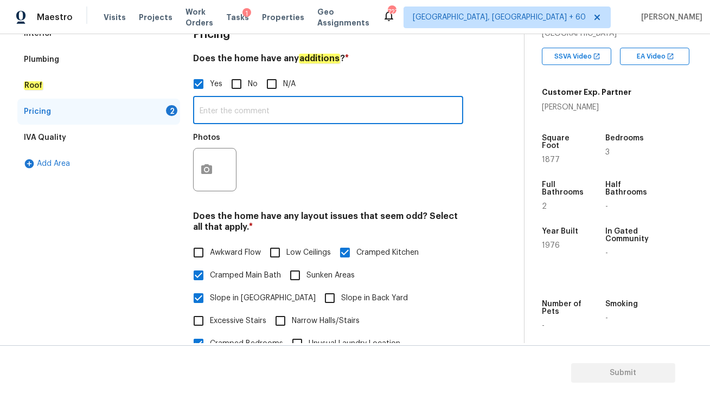
click at [249, 108] on input "text" at bounding box center [328, 111] width 270 height 25
paste input "Structural addition at the rear. Unsure if permitted."
type input "Structural addition at the rear. Unsure if permitted."
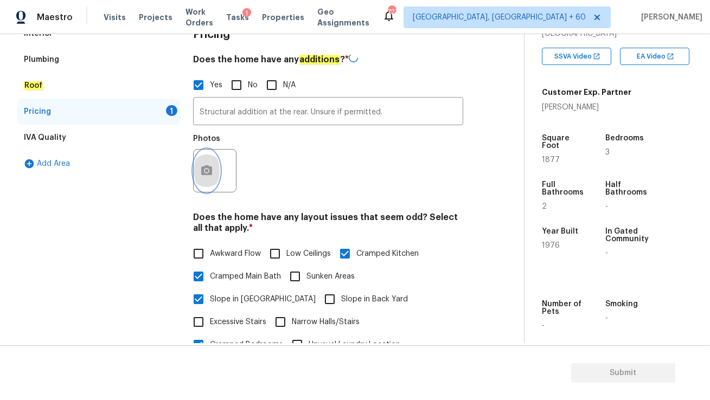
click at [204, 171] on icon "button" at bounding box center [206, 170] width 13 height 13
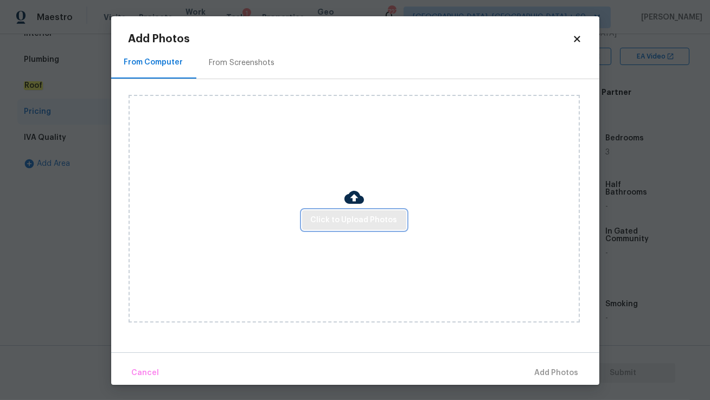
click at [318, 220] on span "Click to Upload Photos" at bounding box center [354, 221] width 87 height 14
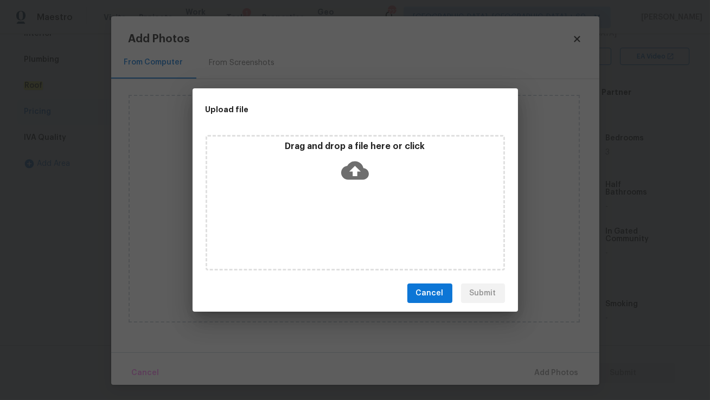
click at [357, 170] on icon at bounding box center [355, 171] width 28 height 28
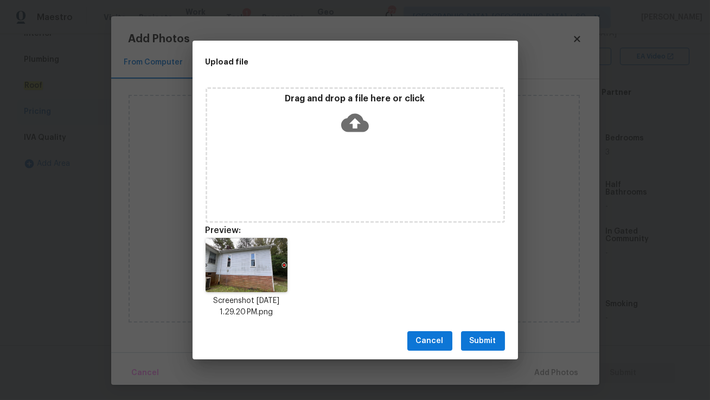
click at [355, 129] on icon at bounding box center [355, 123] width 28 height 18
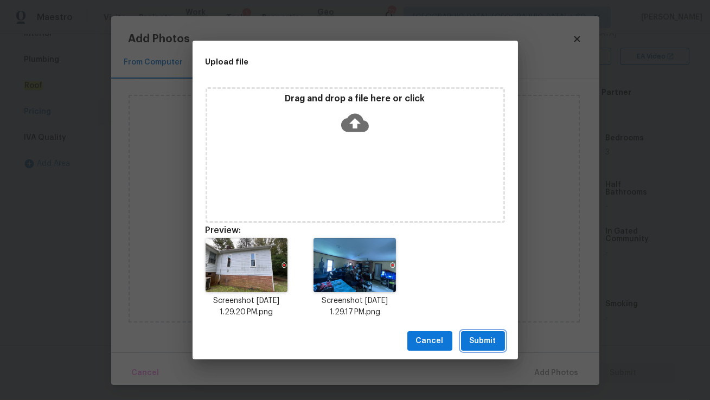
click at [481, 343] on span "Submit" at bounding box center [483, 342] width 27 height 14
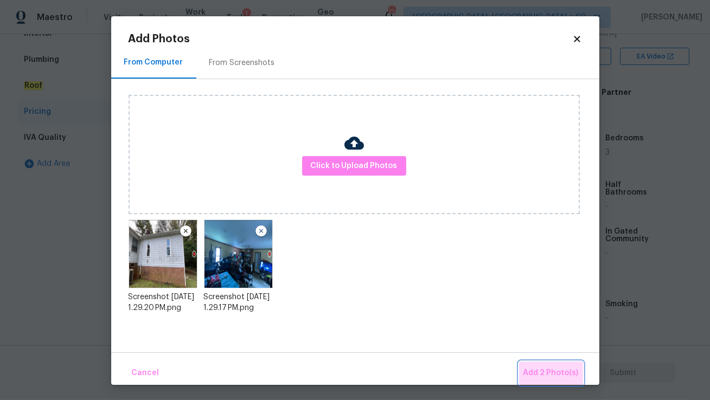
click at [555, 368] on span "Add 2 Photo(s)" at bounding box center [550, 374] width 55 height 14
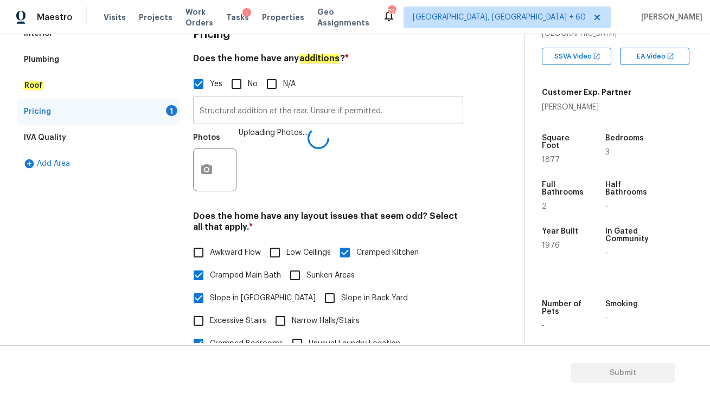
click at [312, 109] on input "Structural addition at the rear. Unsure if permitted." at bounding box center [328, 111] width 270 height 25
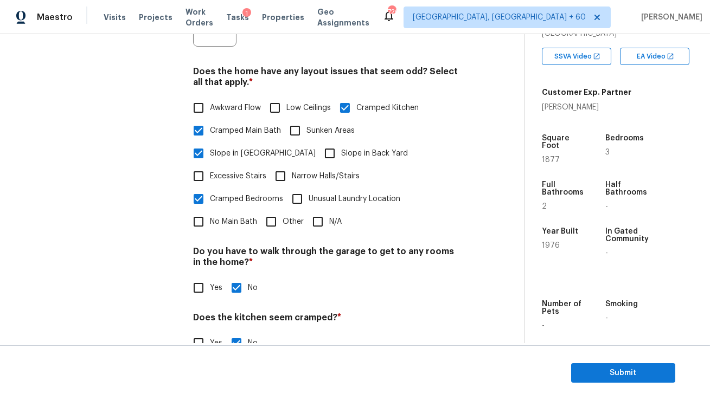
scroll to position [374, 0]
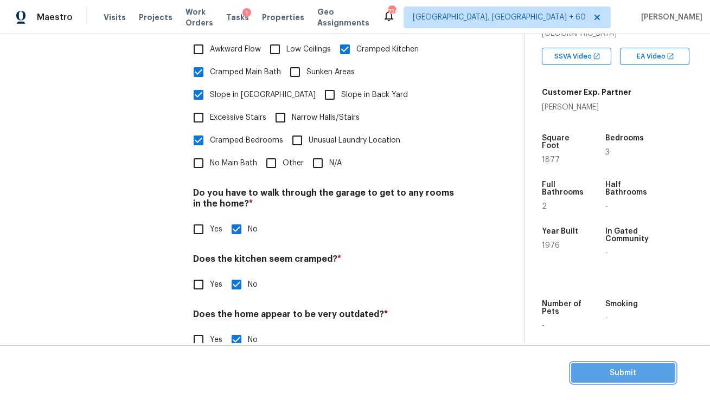
click at [626, 368] on span "Submit" at bounding box center [623, 374] width 87 height 14
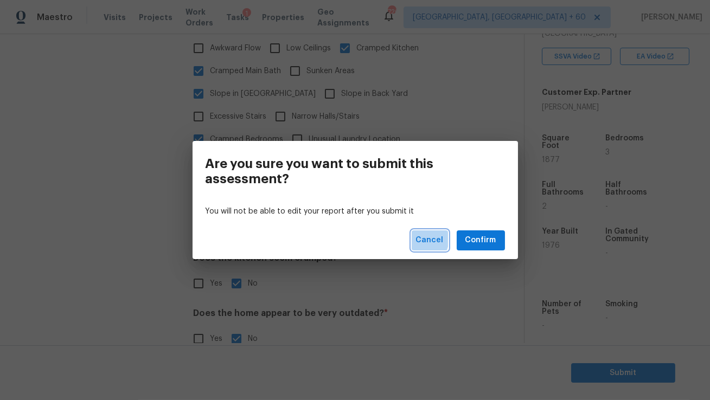
click at [422, 239] on span "Cancel" at bounding box center [430, 241] width 28 height 14
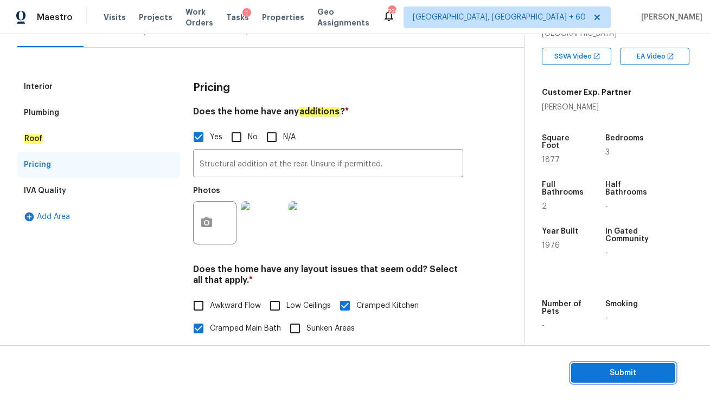
scroll to position [0, 0]
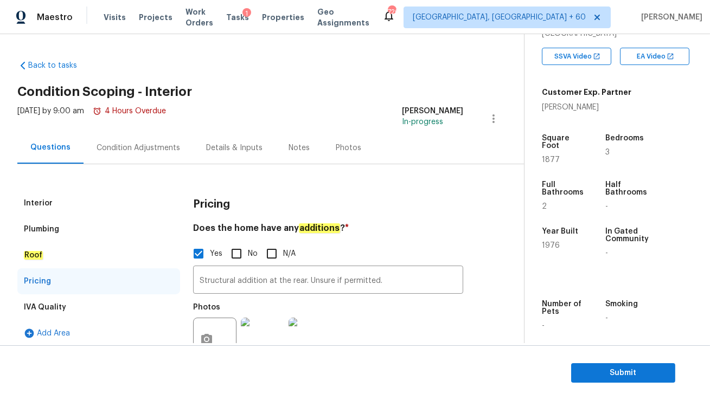
click at [152, 150] on div "Condition Adjustments" at bounding box center [139, 148] width 84 height 11
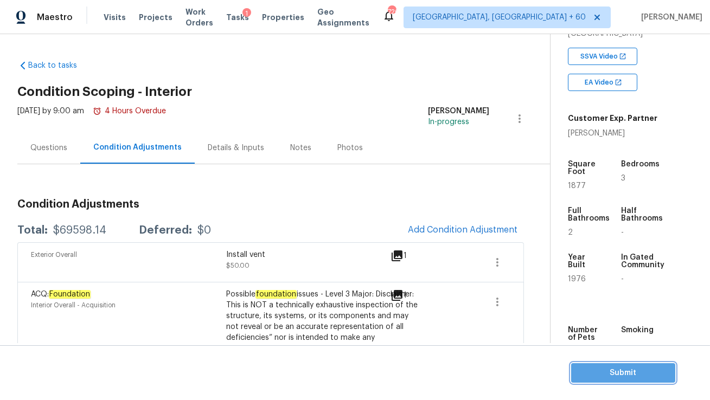
click at [632, 370] on span "Submit" at bounding box center [623, 374] width 87 height 14
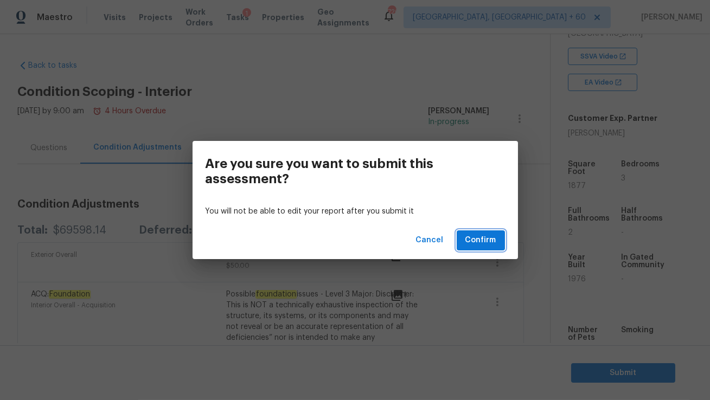
click at [476, 239] on span "Confirm" at bounding box center [480, 241] width 31 height 14
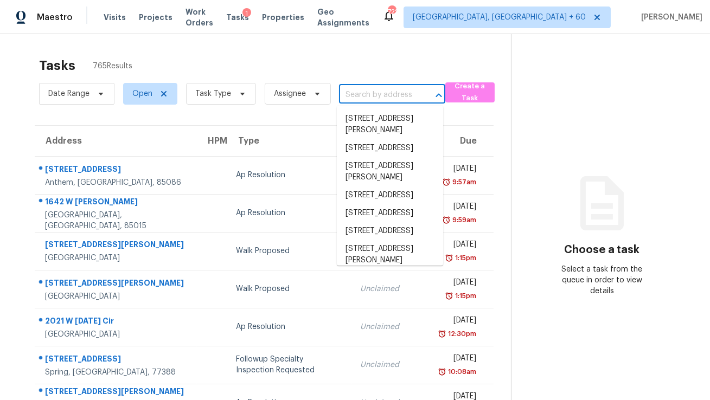
click at [367, 95] on input "text" at bounding box center [377, 95] width 76 height 17
paste input "[STREET_ADDRESS]"
type input "[STREET_ADDRESS]"
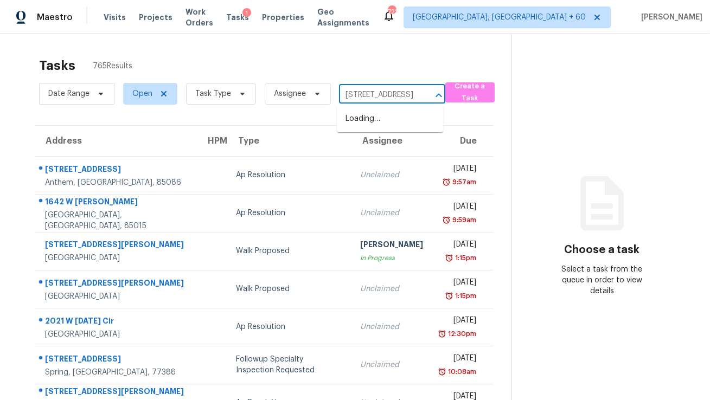
scroll to position [0, 68]
click at [374, 121] on li "[STREET_ADDRESS]" at bounding box center [390, 119] width 106 height 18
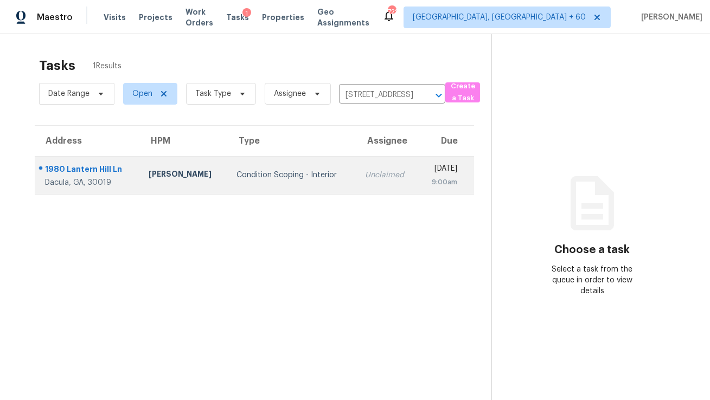
click at [368, 175] on div "Unclaimed" at bounding box center [387, 175] width 44 height 11
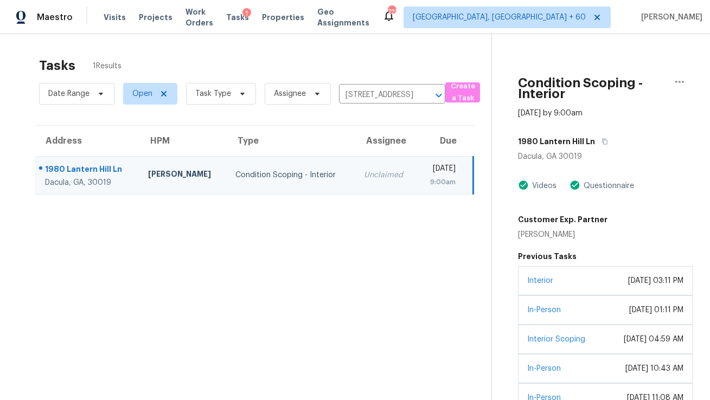
scroll to position [76, 0]
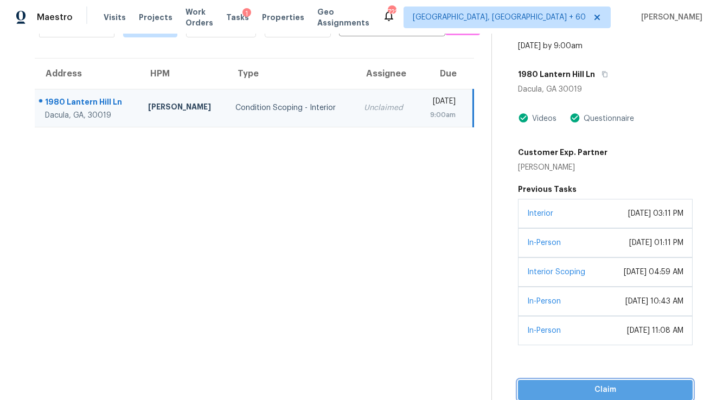
click at [602, 387] on span "Claim" at bounding box center [605, 390] width 157 height 14
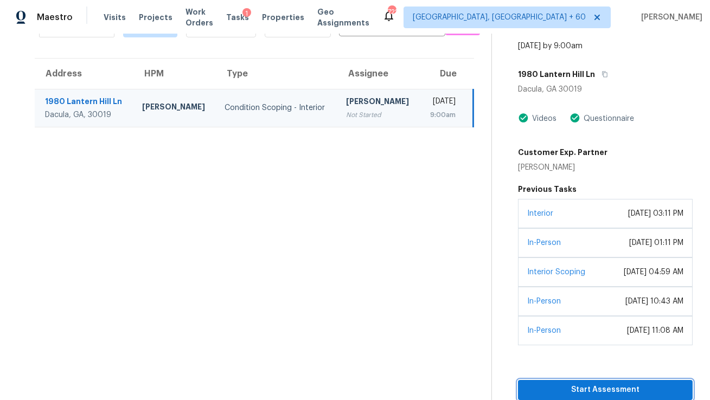
click at [597, 392] on span "Start Assessment" at bounding box center [605, 390] width 157 height 14
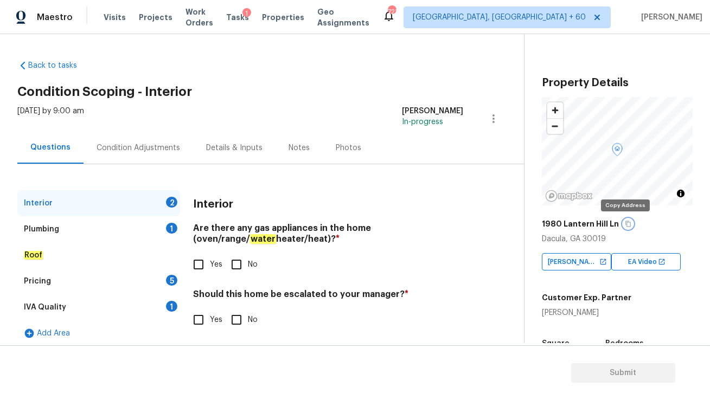
click at [625, 221] on icon "button" at bounding box center [628, 224] width 7 height 7
click at [625, 223] on icon "button" at bounding box center [628, 224] width 7 height 7
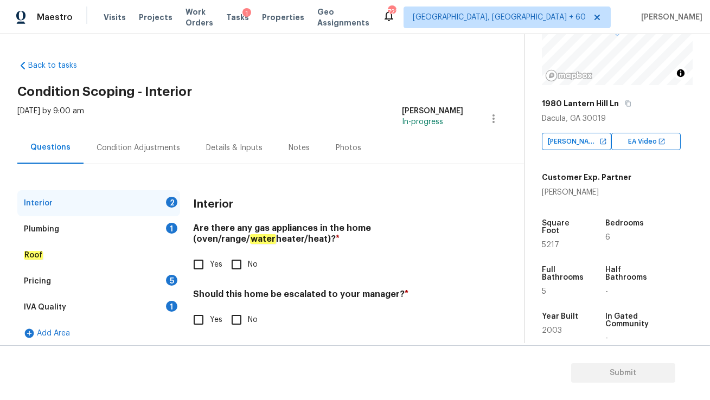
scroll to position [122, 0]
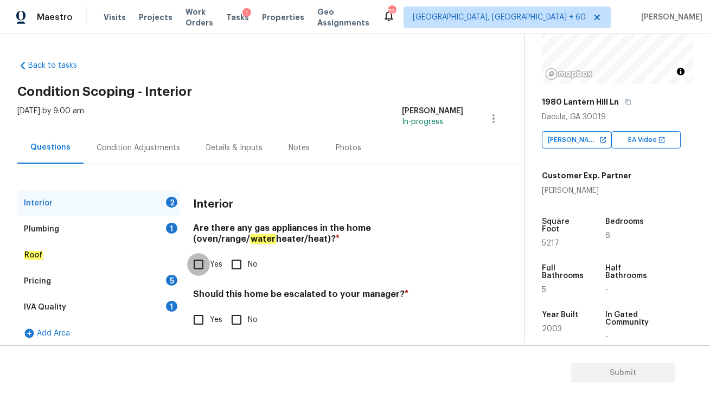
click at [203, 272] on input "Yes" at bounding box center [198, 264] width 23 height 23
checkbox input "true"
click at [157, 231] on div "Plumbing 1" at bounding box center [98, 229] width 163 height 26
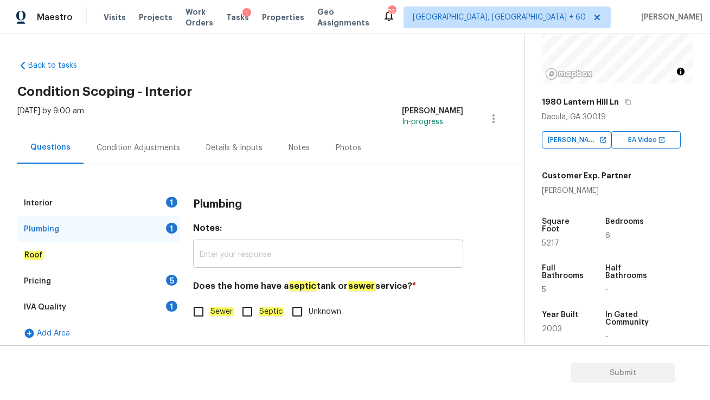
scroll to position [6, 0]
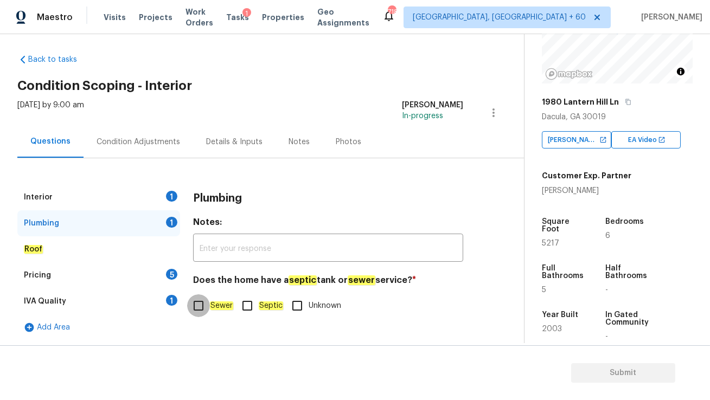
click at [199, 304] on input "Sewer" at bounding box center [198, 306] width 23 height 23
checkbox input "true"
click at [144, 272] on div "Pricing 5" at bounding box center [98, 276] width 163 height 26
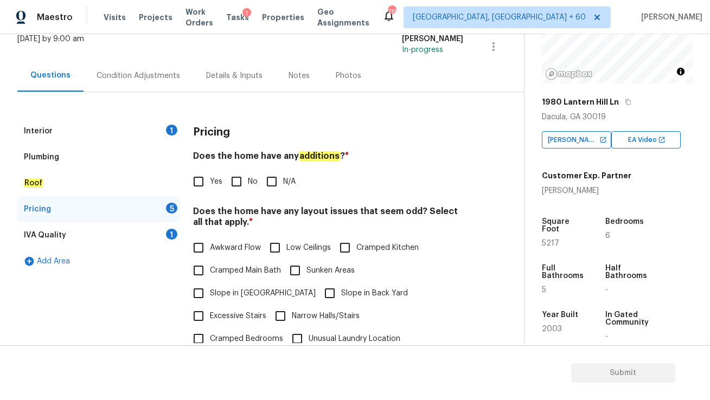
scroll to position [105, 0]
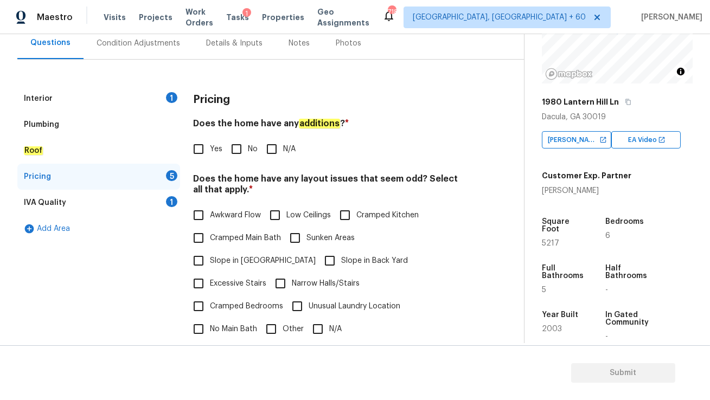
click at [242, 149] on input "No" at bounding box center [236, 149] width 23 height 23
checkbox input "true"
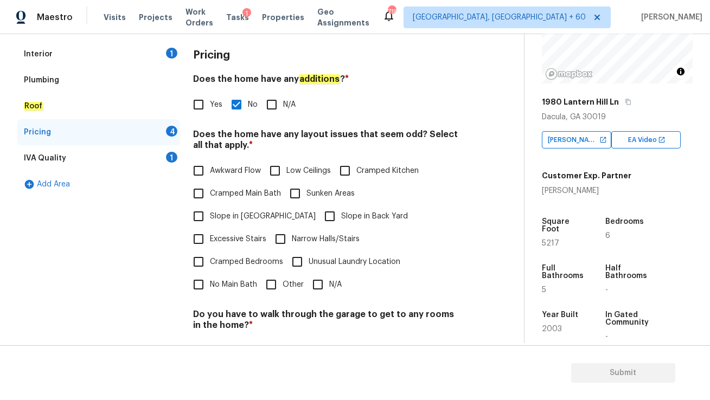
scroll to position [150, 0]
click at [317, 273] on input "N/A" at bounding box center [317, 284] width 23 height 23
checkbox input "true"
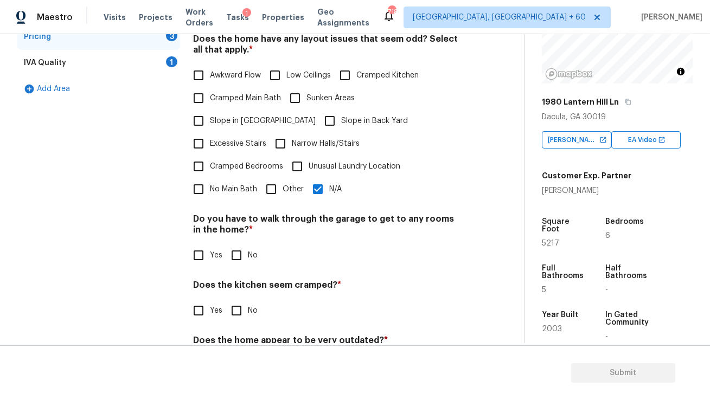
scroll to position [272, 0]
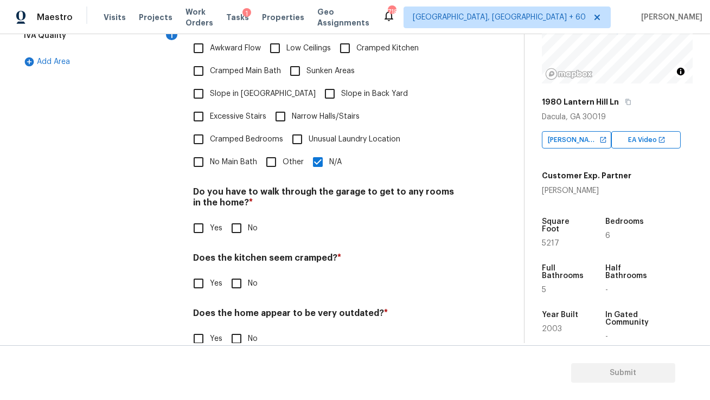
drag, startPoint x: 239, startPoint y: 212, endPoint x: 239, endPoint y: 222, distance: 10.3
click at [239, 217] on input "No" at bounding box center [236, 228] width 23 height 23
checkbox input "true"
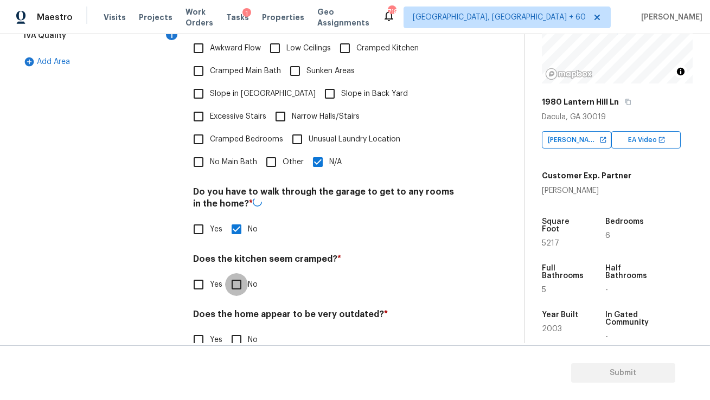
click at [239, 273] on input "No" at bounding box center [236, 284] width 23 height 23
checkbox input "true"
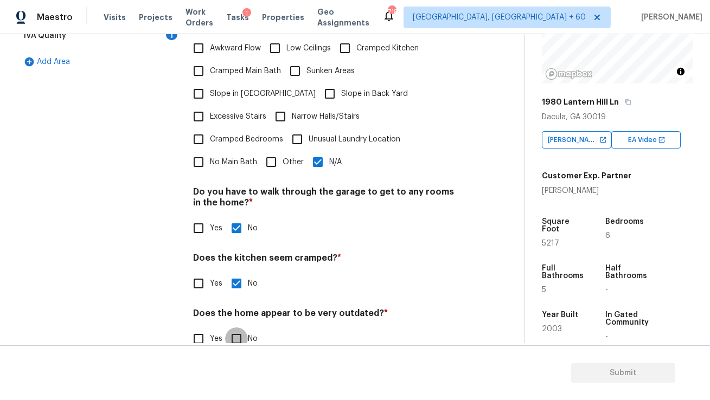
click at [243, 328] on input "No" at bounding box center [236, 339] width 23 height 23
checkbox input "true"
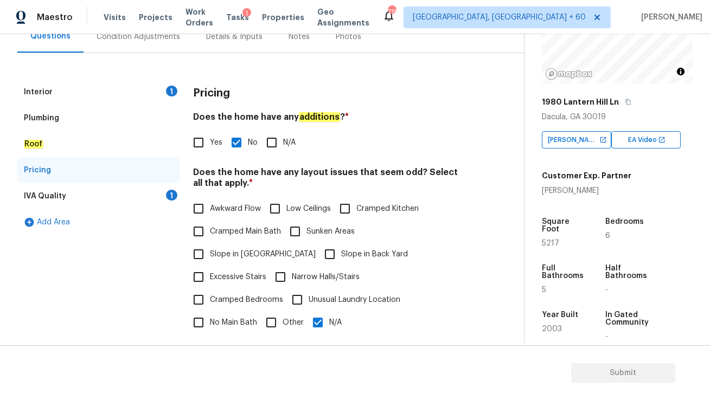
click at [130, 190] on div "IVA Quality 1" at bounding box center [98, 196] width 163 height 26
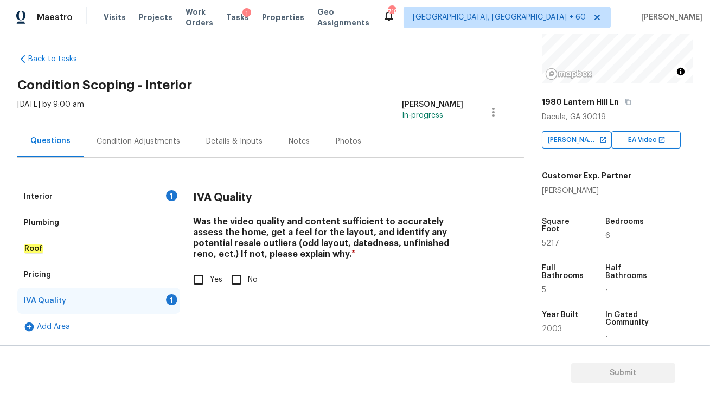
scroll to position [6, 0]
click at [200, 279] on input "Yes" at bounding box center [198, 280] width 23 height 23
checkbox input "true"
click at [156, 195] on div "Interior 1" at bounding box center [98, 197] width 163 height 26
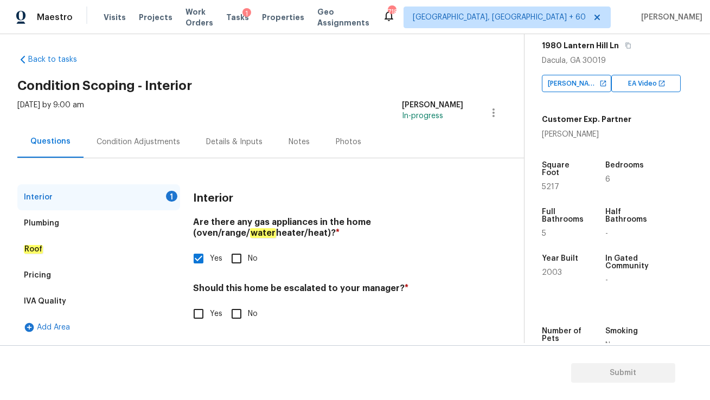
scroll to position [260, 0]
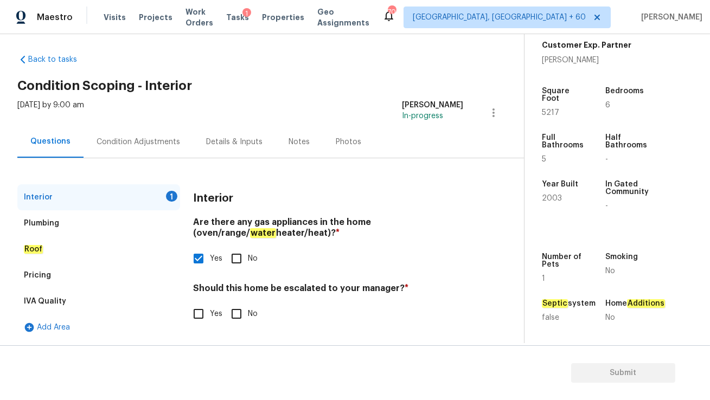
click at [237, 316] on input "No" at bounding box center [236, 314] width 23 height 23
checkbox input "true"
click at [135, 145] on div "Condition Adjustments" at bounding box center [139, 142] width 84 height 11
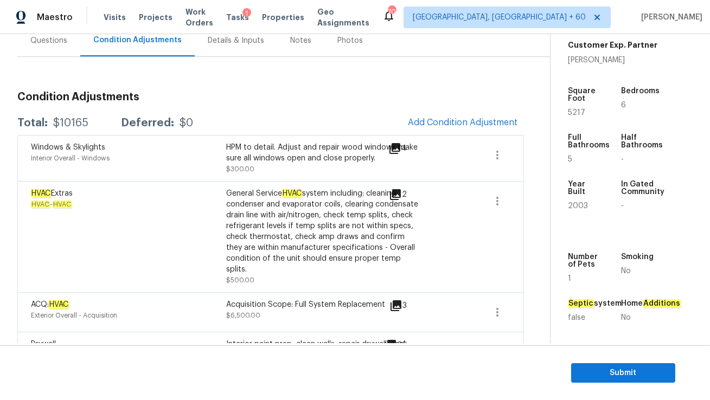
scroll to position [98, 0]
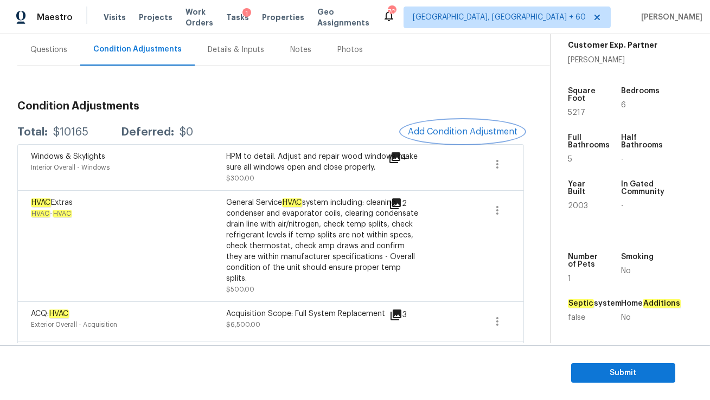
click at [443, 121] on button "Add Condition Adjustment" at bounding box center [462, 131] width 123 height 23
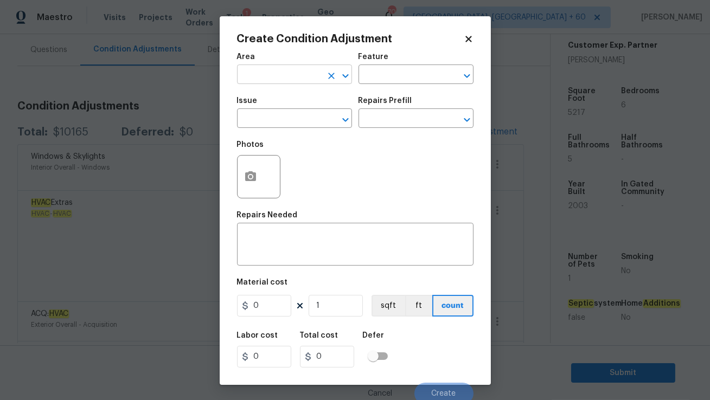
click at [280, 72] on input "text" at bounding box center [279, 75] width 85 height 17
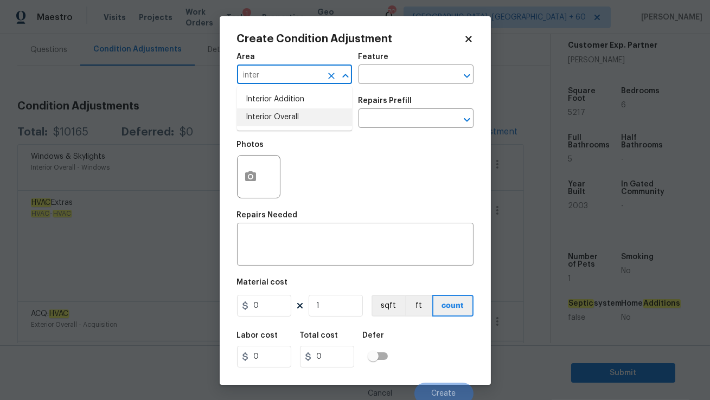
click at [283, 119] on li "Interior Overall" at bounding box center [294, 117] width 115 height 18
type input "Interior Overall"
click at [279, 119] on input "text" at bounding box center [279, 119] width 85 height 17
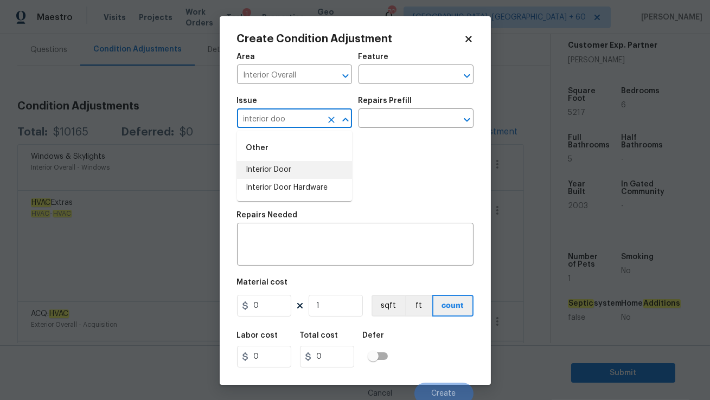
click at [281, 170] on li "Interior Door" at bounding box center [294, 170] width 115 height 18
type input "Interior Door"
click at [256, 175] on icon "button" at bounding box center [250, 176] width 13 height 13
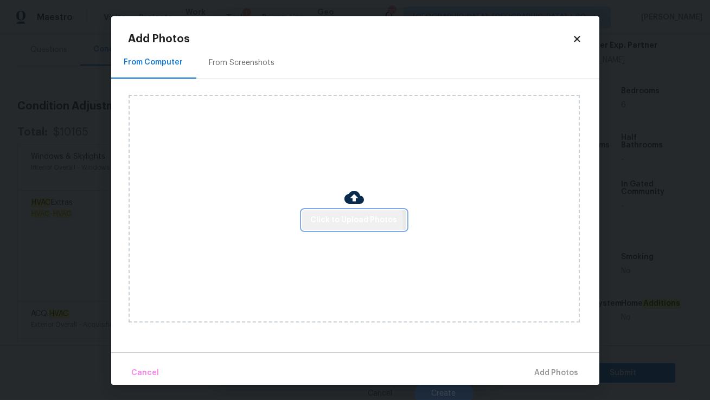
click at [340, 223] on span "Click to Upload Photos" at bounding box center [354, 221] width 87 height 14
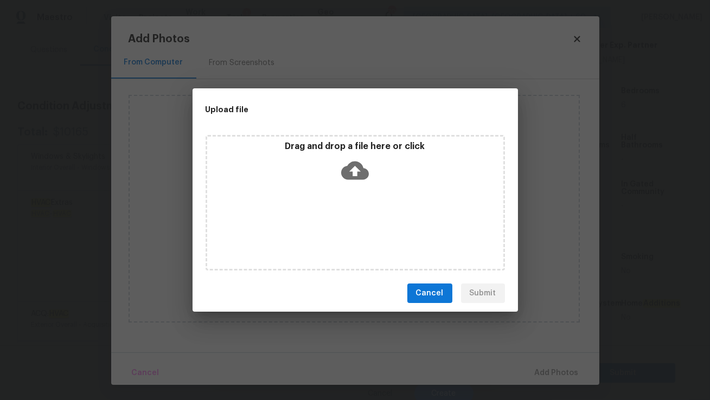
click at [335, 198] on div "Drag and drop a file here or click" at bounding box center [355, 203] width 299 height 136
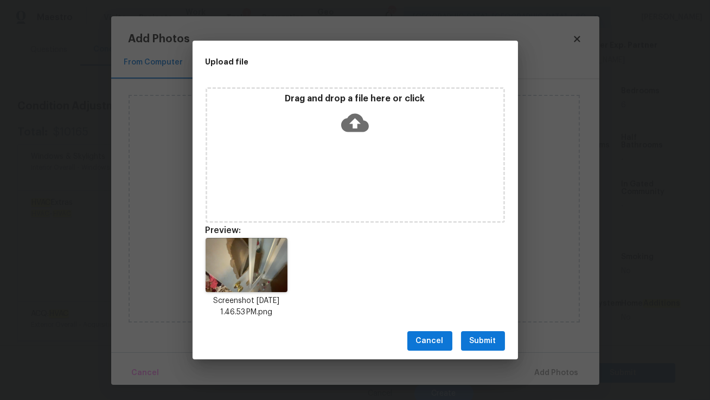
click at [489, 343] on span "Submit" at bounding box center [483, 342] width 27 height 14
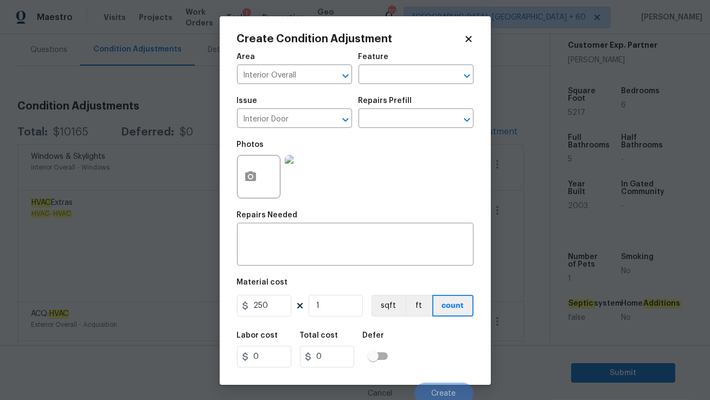
scroll to position [4, 0]
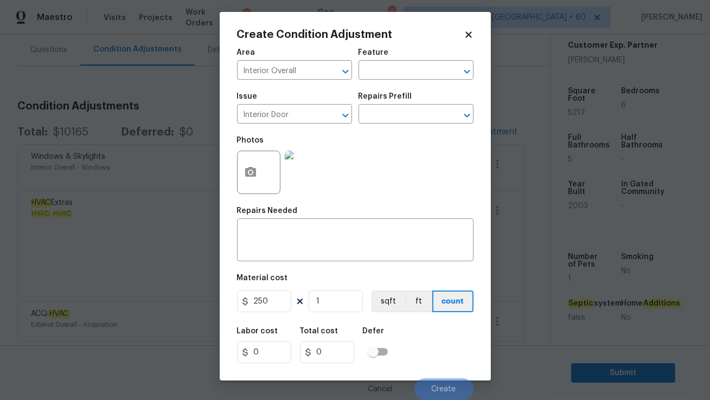
type input "250"
click at [323, 351] on input "250" at bounding box center [327, 353] width 54 height 22
click at [329, 245] on textarea at bounding box center [355, 241] width 223 height 23
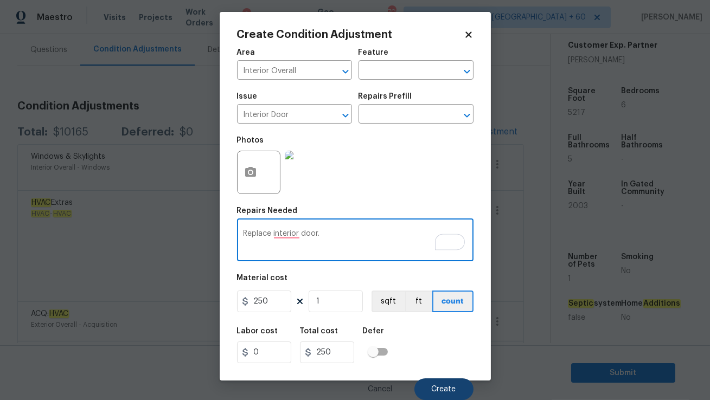
type textarea "Replace interior door."
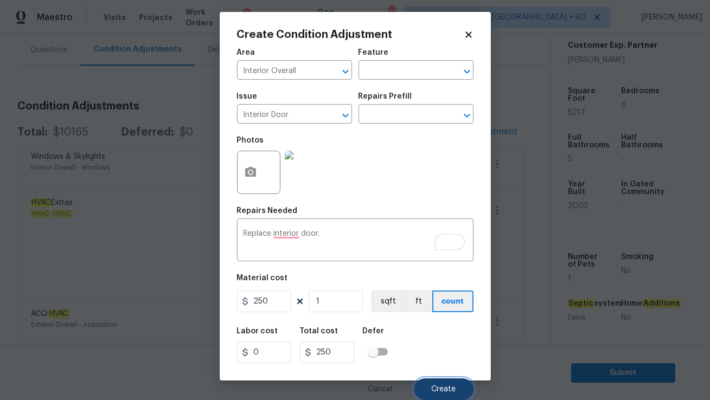
click at [439, 384] on button "Create" at bounding box center [443, 390] width 59 height 22
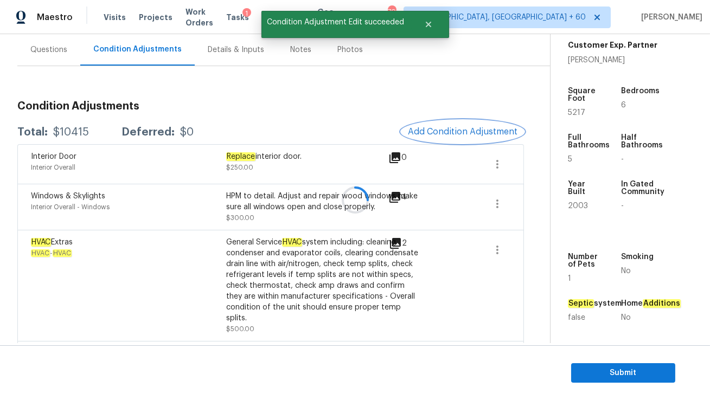
scroll to position [0, 0]
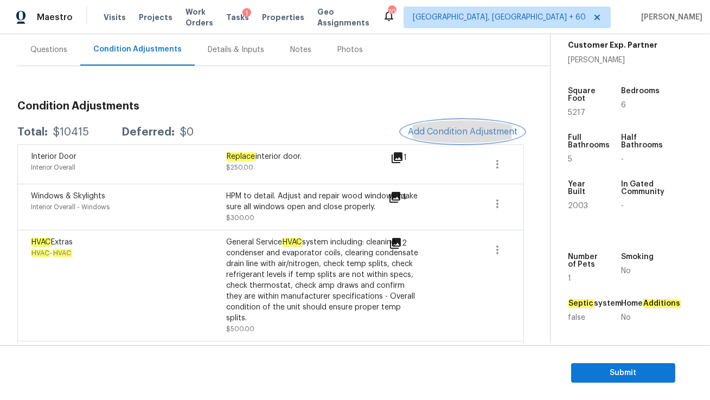
click at [441, 130] on span "Add Condition Adjustment" at bounding box center [463, 132] width 110 height 10
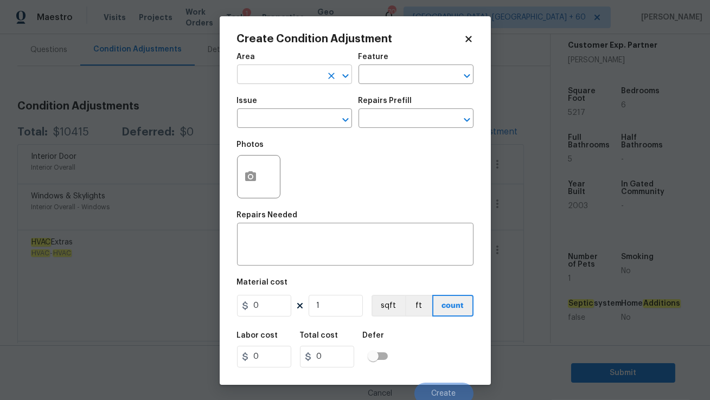
click at [286, 71] on input "text" at bounding box center [279, 75] width 85 height 17
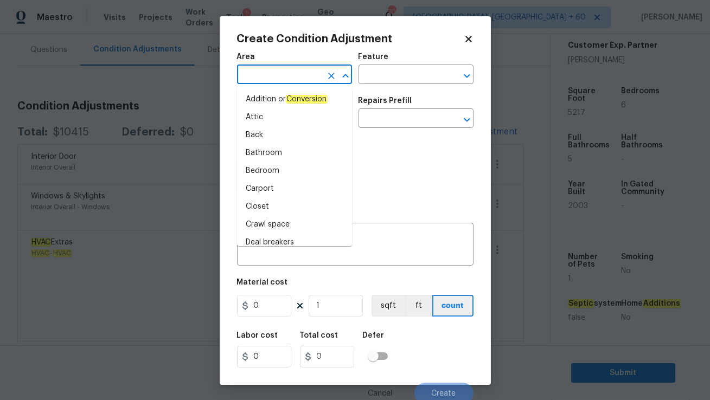
type input "n"
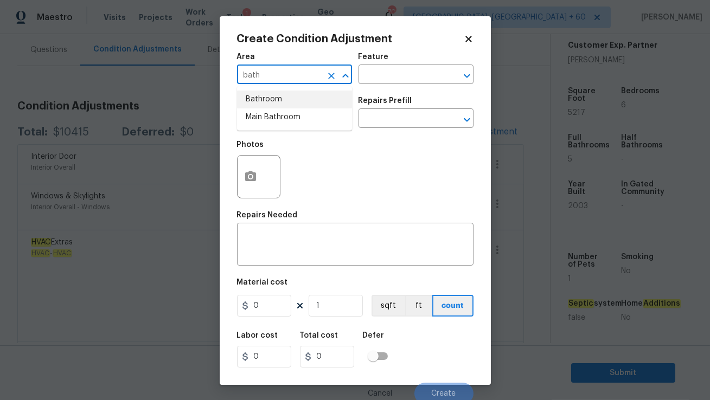
click at [289, 104] on li "Bathroom" at bounding box center [294, 100] width 115 height 18
type input "Bathroom"
click at [284, 121] on input "text" at bounding box center [279, 119] width 85 height 17
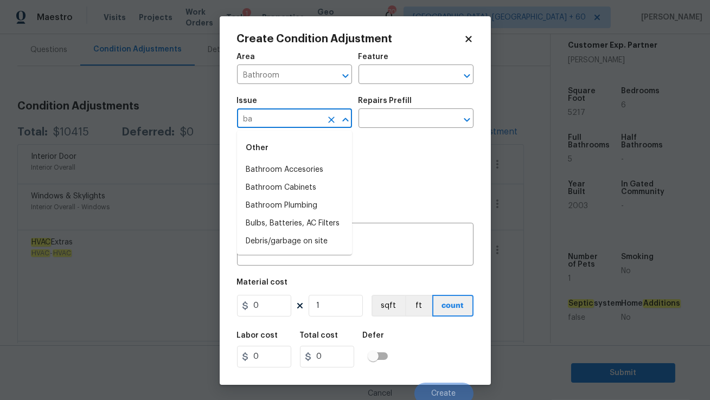
type input "b"
click at [297, 163] on li "Bathroom Accesories" at bounding box center [294, 170] width 115 height 18
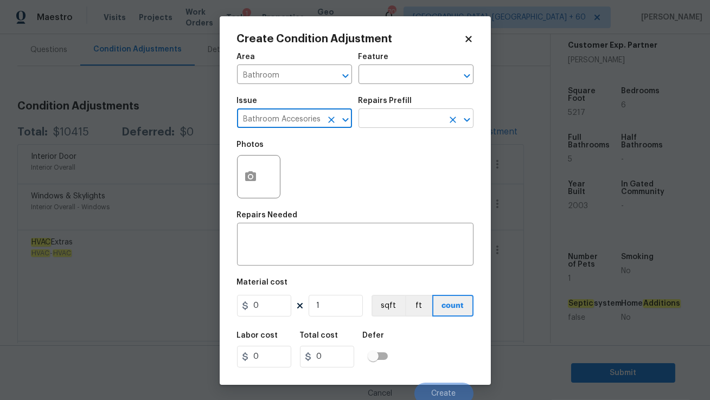
type input "Bathroom Accesories"
click at [393, 114] on input "text" at bounding box center [401, 119] width 85 height 17
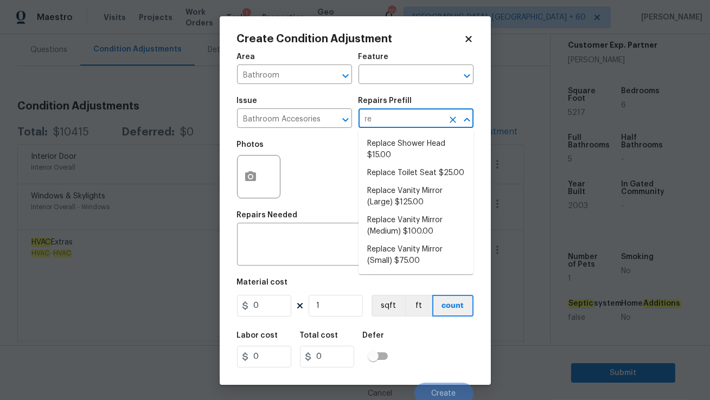
type input "r"
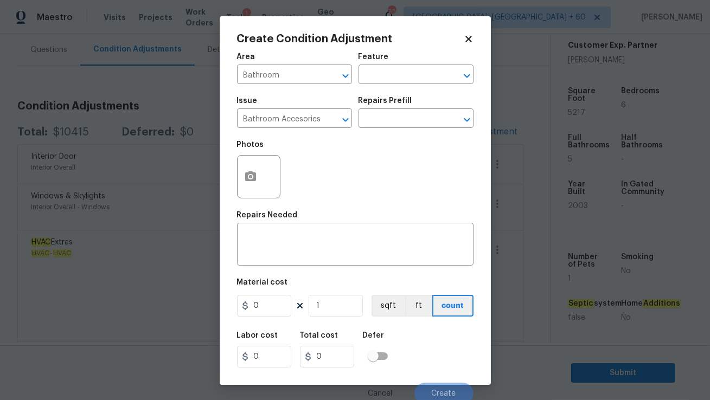
click at [325, 142] on div "Photos" at bounding box center [355, 170] width 236 height 71
click at [286, 245] on textarea at bounding box center [355, 245] width 223 height 23
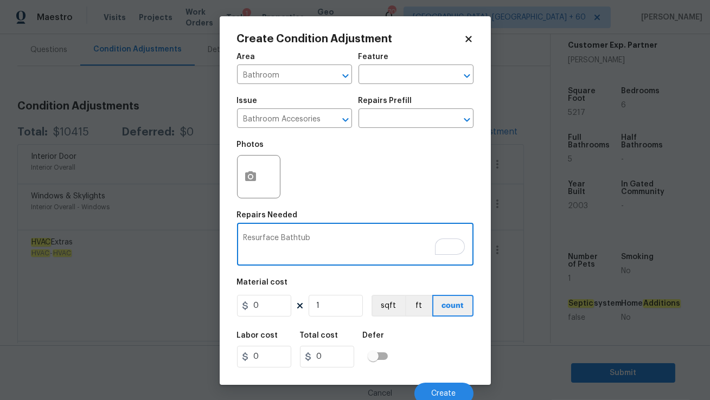
type textarea "Resurface Bathtub"
click at [270, 307] on input "0" at bounding box center [264, 306] width 54 height 22
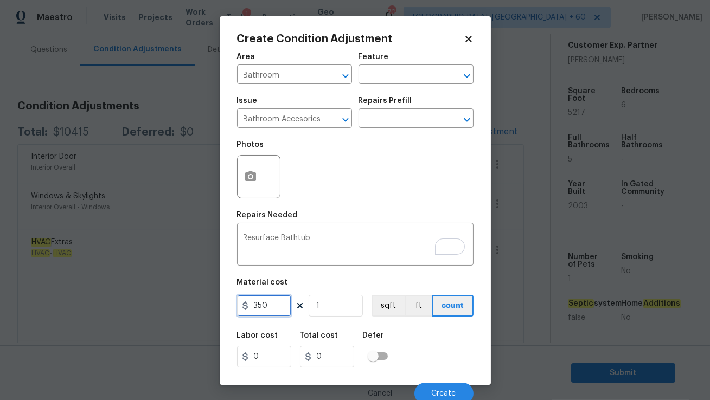
type input "350"
click at [322, 356] on input "350" at bounding box center [327, 357] width 54 height 22
click at [251, 172] on icon "button" at bounding box center [250, 176] width 11 height 10
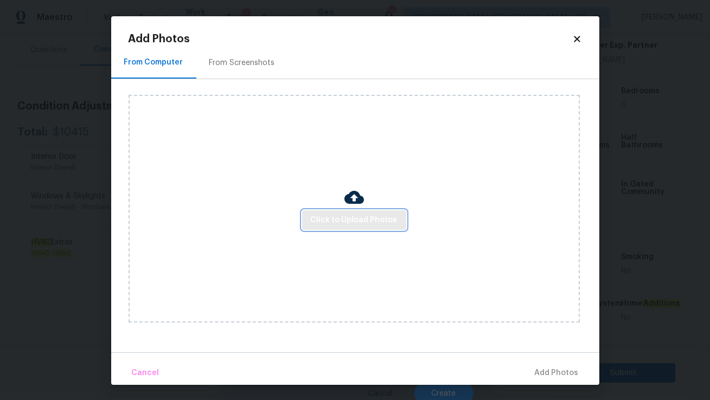
click at [343, 227] on button "Click to Upload Photos" at bounding box center [354, 220] width 104 height 20
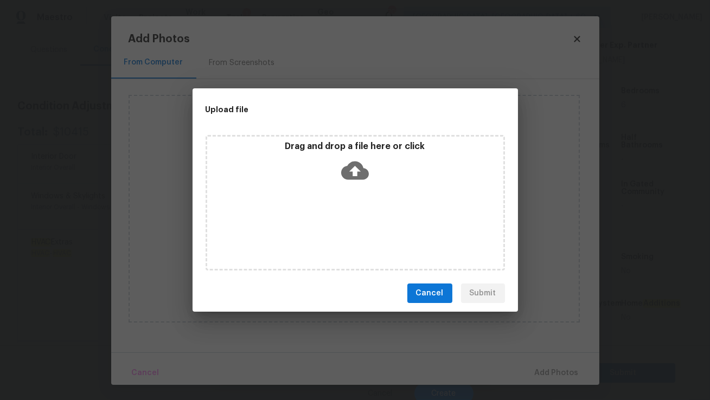
click at [326, 181] on div "Drag and drop a file here or click" at bounding box center [355, 164] width 296 height 47
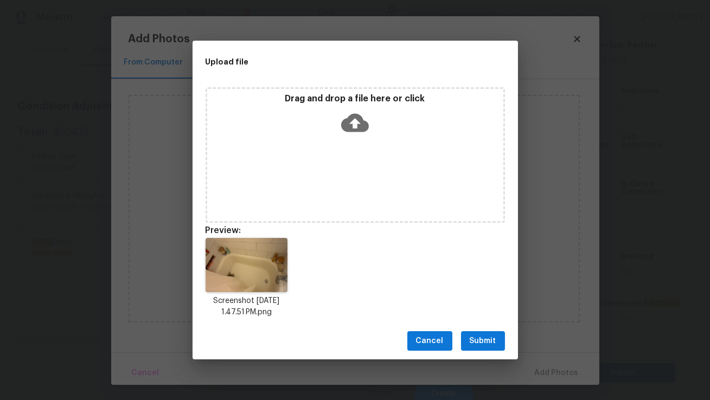
click at [494, 340] on span "Submit" at bounding box center [483, 342] width 27 height 14
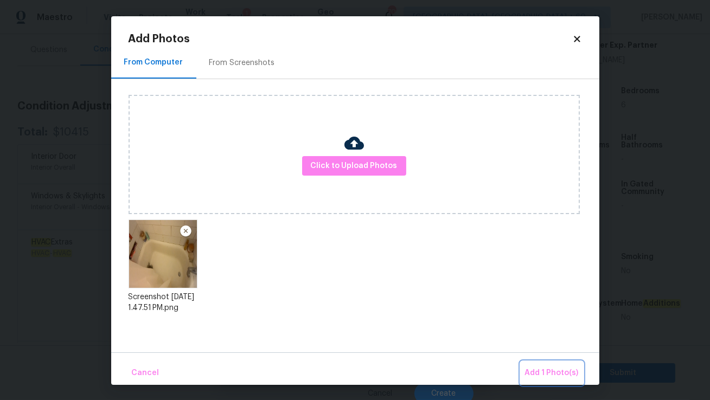
click at [535, 362] on button "Add 1 Photo(s)" at bounding box center [552, 373] width 62 height 23
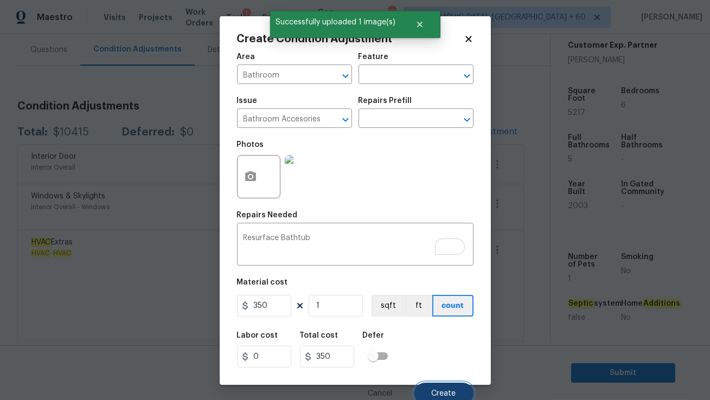
click at [446, 389] on button "Create" at bounding box center [443, 394] width 59 height 22
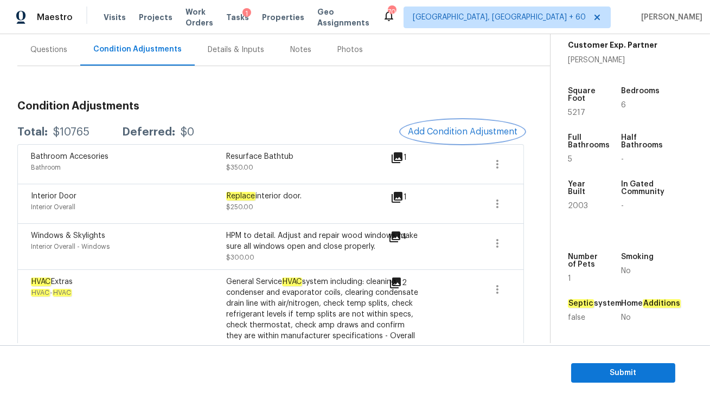
click at [433, 124] on button "Add Condition Adjustment" at bounding box center [462, 131] width 123 height 23
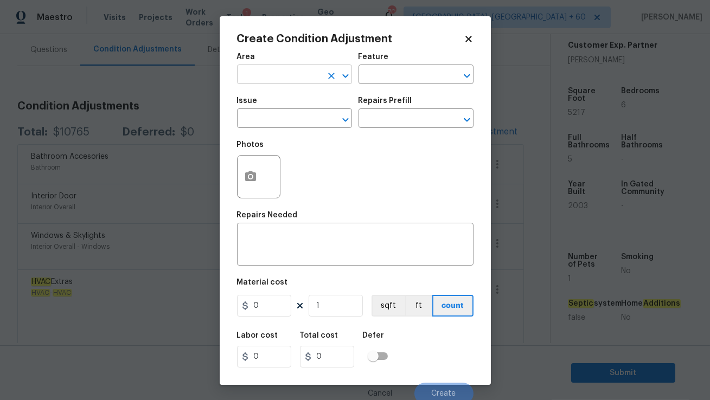
click at [293, 79] on input "text" at bounding box center [279, 75] width 85 height 17
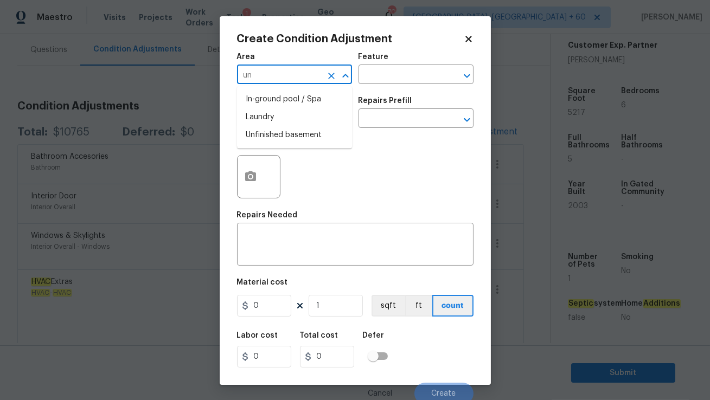
type input "u"
click at [296, 110] on li "Interior Overall" at bounding box center [294, 117] width 115 height 18
type input "Interior Overall"
click at [293, 116] on input "text" at bounding box center [279, 119] width 85 height 17
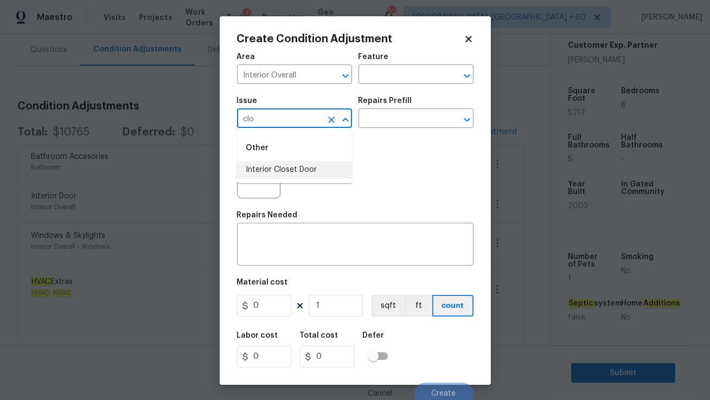
click at [304, 172] on li "Interior Closet Door" at bounding box center [294, 170] width 115 height 18
type input "Interior Closet Door"
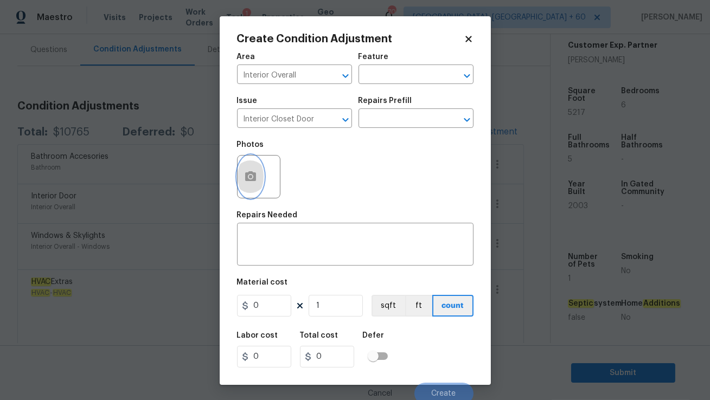
click at [257, 178] on button "button" at bounding box center [251, 177] width 26 height 42
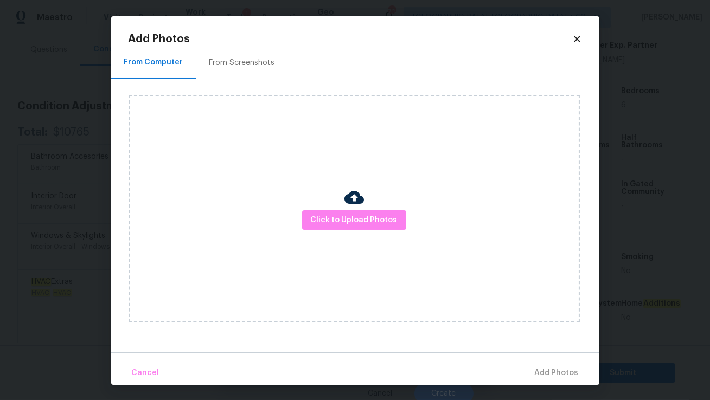
click at [354, 232] on div "Click to Upload Photos" at bounding box center [354, 209] width 451 height 228
click at [353, 223] on span "Click to Upload Photos" at bounding box center [354, 221] width 87 height 14
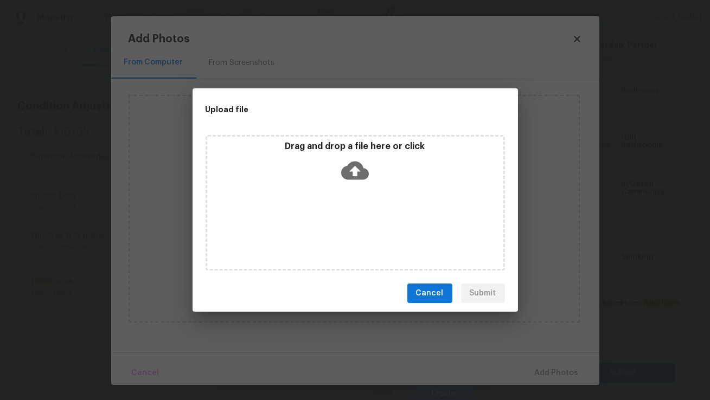
click at [307, 194] on div "Drag and drop a file here or click" at bounding box center [355, 203] width 299 height 136
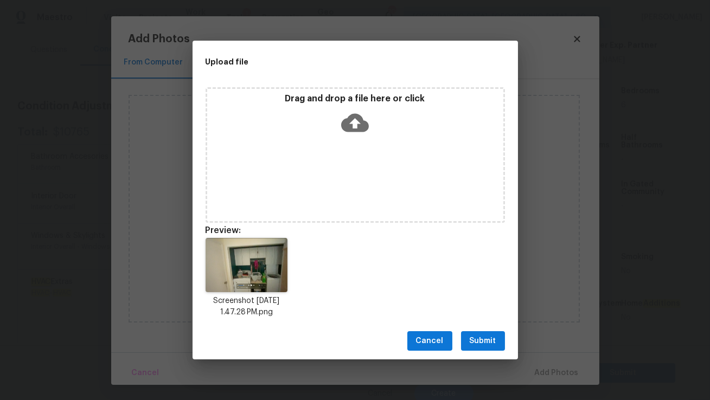
click at [462, 338] on button "Submit" at bounding box center [483, 341] width 44 height 20
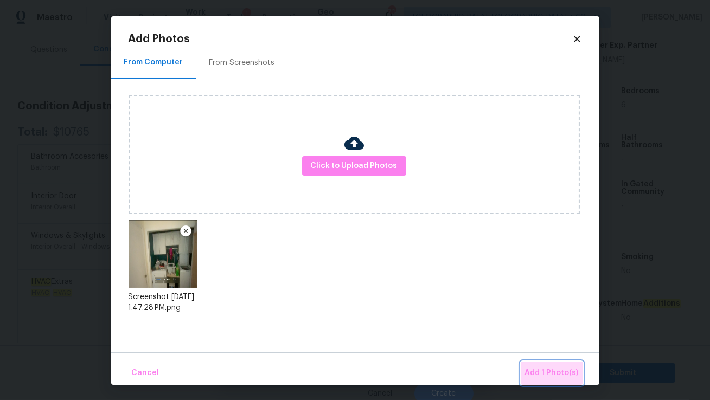
click at [567, 377] on span "Add 1 Photo(s)" at bounding box center [552, 374] width 54 height 14
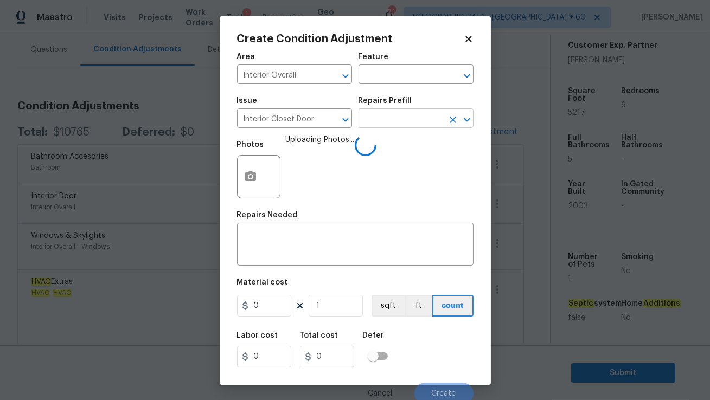
click at [394, 118] on input "text" at bounding box center [401, 119] width 85 height 17
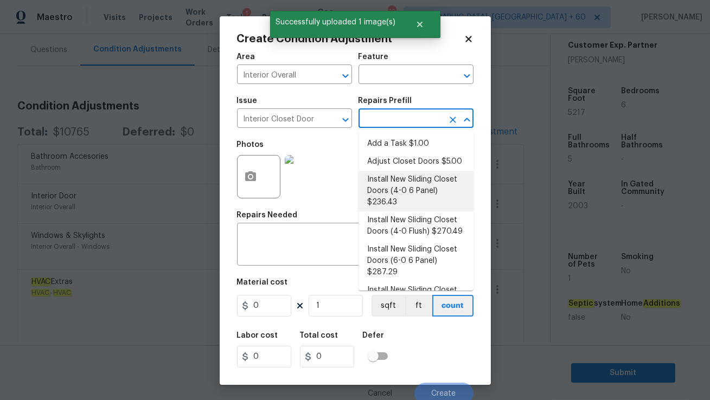
click at [401, 197] on li "Install New Sliding Closet Doors (4-0 6 Panel) $236.43" at bounding box center [416, 191] width 115 height 41
type input "Interior Door"
type textarea "Remove the existing door (if present). Install a new 4-0 bi-fold 6 panel interi…"
type input "236.43"
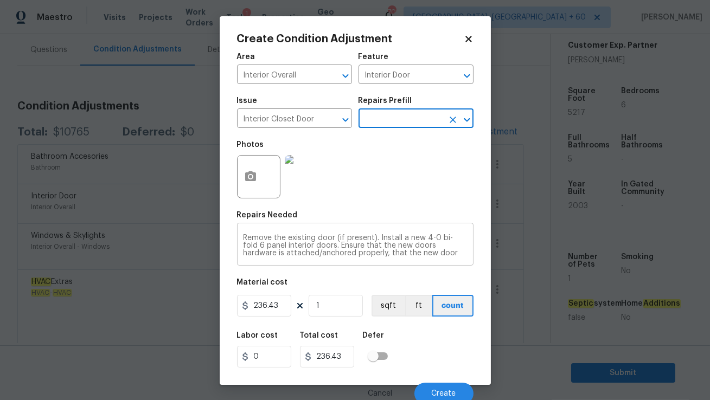
scroll to position [15, 0]
click at [441, 391] on span "Create" at bounding box center [444, 394] width 24 height 8
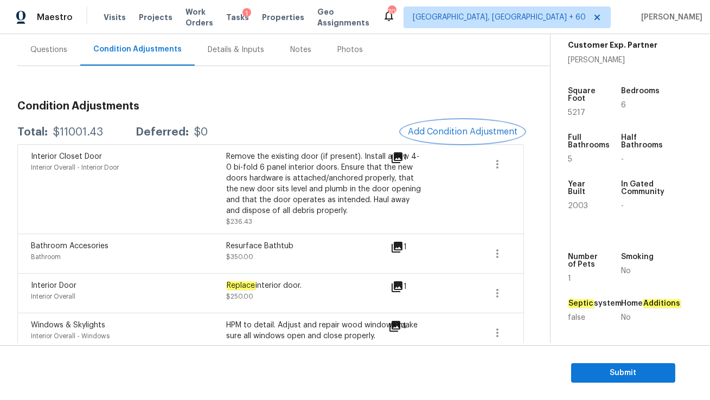
click at [477, 125] on button "Add Condition Adjustment" at bounding box center [462, 131] width 123 height 23
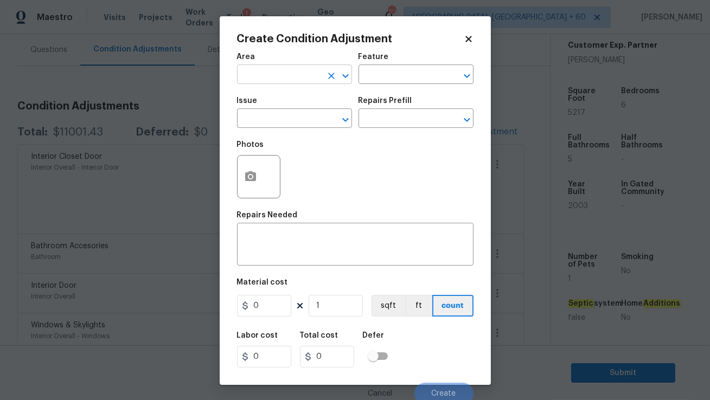
click at [297, 78] on input "text" at bounding box center [279, 75] width 85 height 17
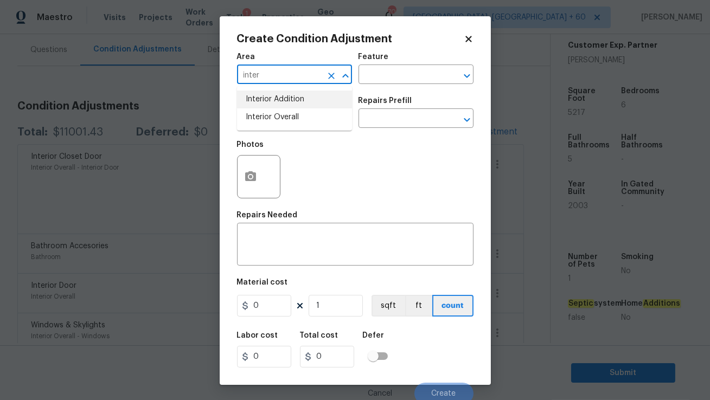
click at [290, 112] on li "Interior Overall" at bounding box center [294, 117] width 115 height 18
type input "Interior Overall"
click at [284, 118] on input "text" at bounding box center [279, 119] width 85 height 17
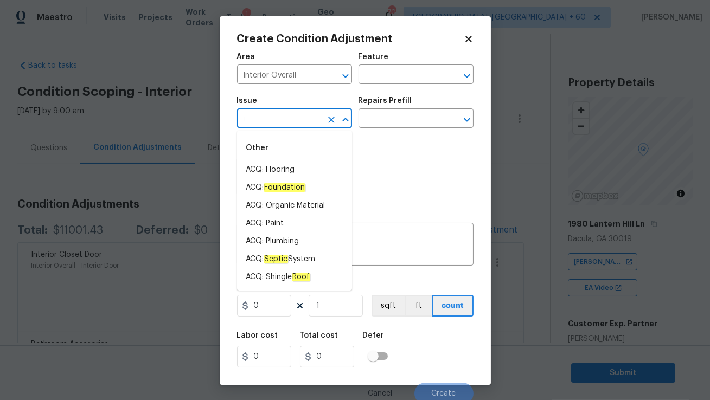
scroll to position [286, 0]
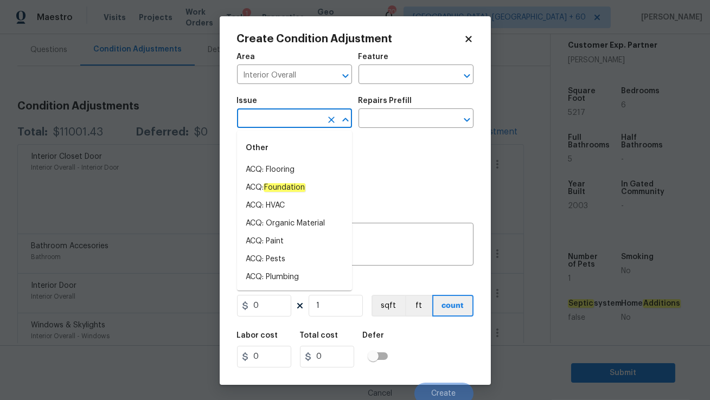
type input "q"
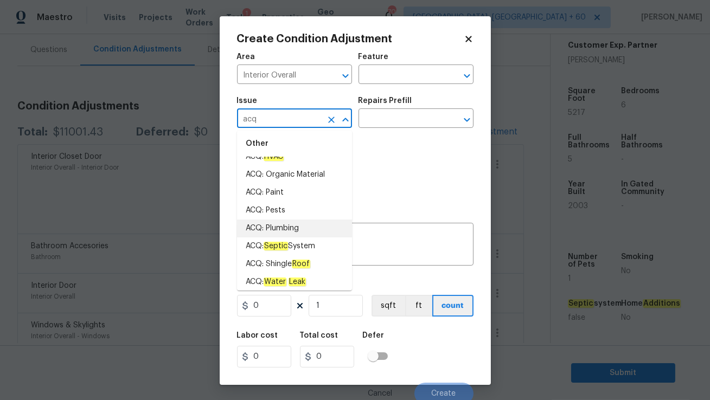
scroll to position [51, 0]
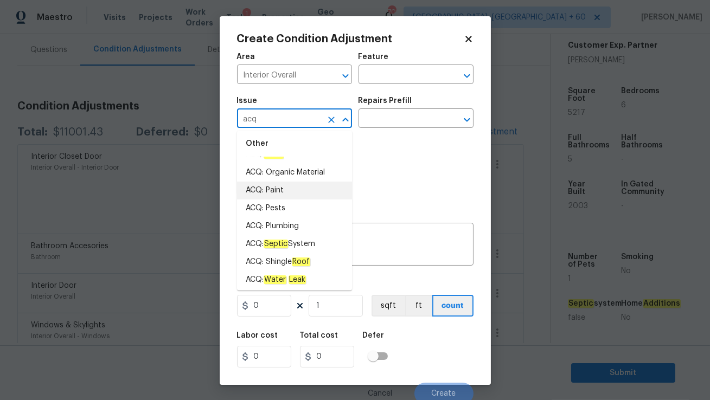
click at [292, 190] on li "ACQ: Paint" at bounding box center [294, 191] width 115 height 18
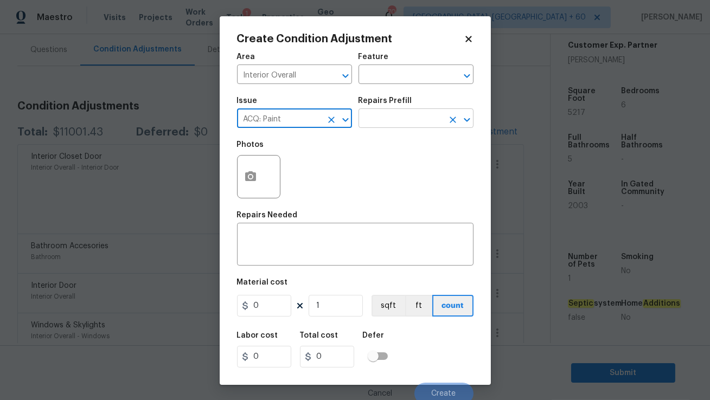
type input "ACQ: Paint"
click at [394, 123] on input "text" at bounding box center [401, 119] width 85 height 17
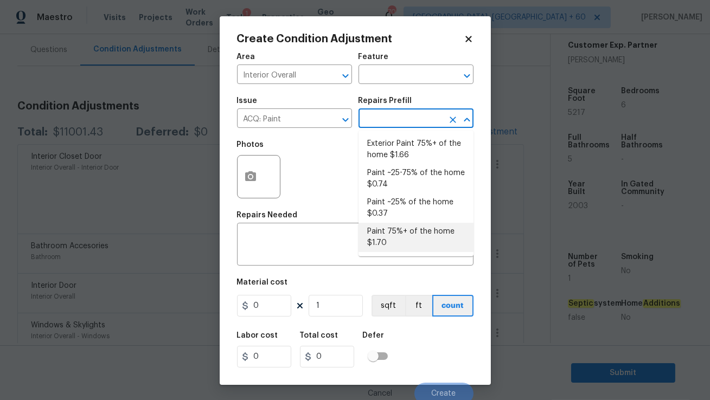
click at [393, 240] on li "Paint 75%+ of the home $1.70" at bounding box center [416, 237] width 115 height 29
type input "Acquisition"
type input "1.7"
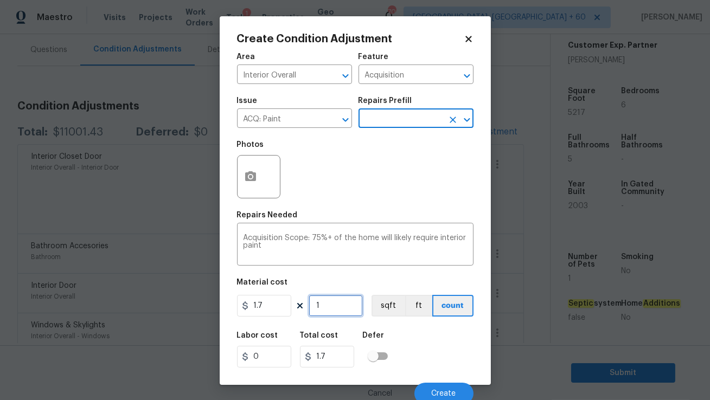
click at [327, 307] on input "1" at bounding box center [336, 306] width 54 height 22
type input "0"
type input "5"
type input "8.5"
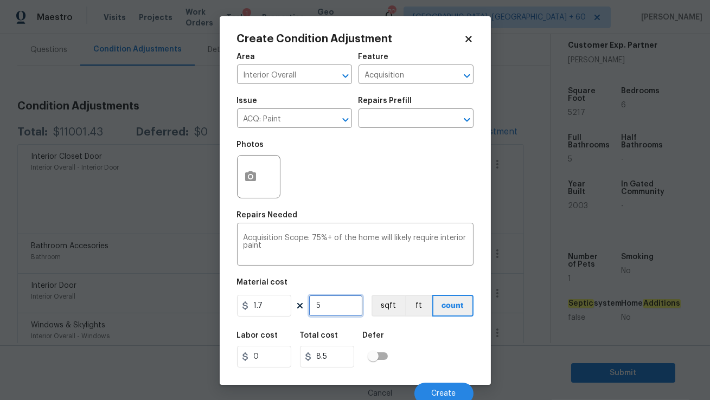
type input "52"
type input "88.4"
type input "521"
type input "885.7"
type input "5217"
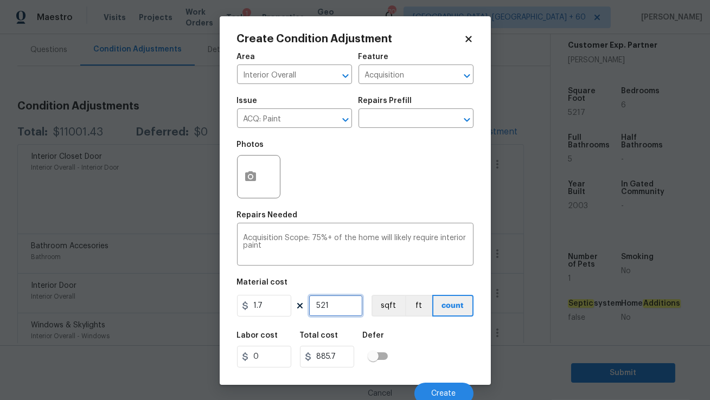
type input "8868.9"
type input "5217"
click at [246, 177] on icon "button" at bounding box center [250, 176] width 11 height 10
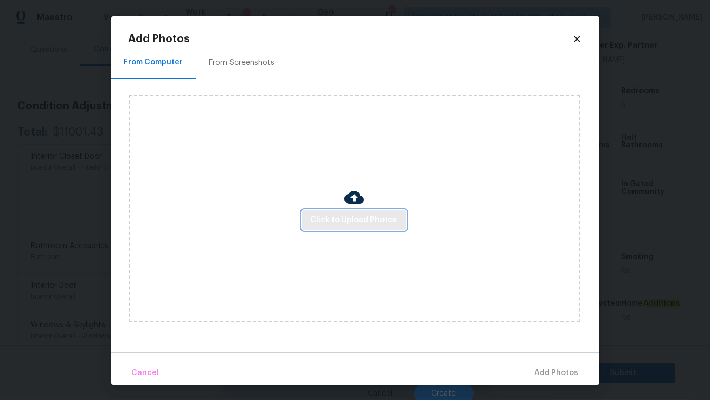
click at [343, 213] on button "Click to Upload Photos" at bounding box center [354, 220] width 104 height 20
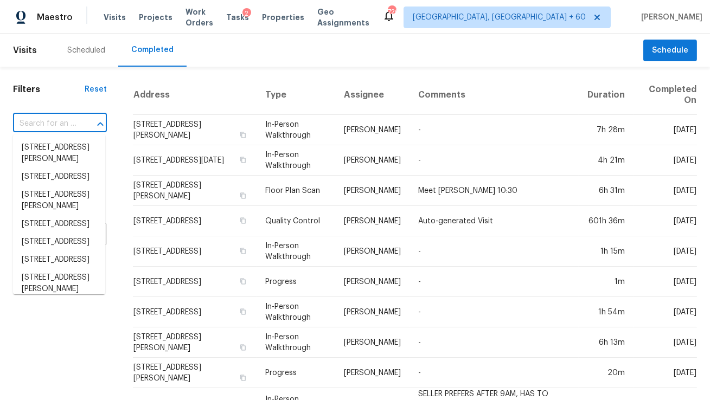
click at [72, 122] on input "text" at bounding box center [44, 124] width 63 height 17
type input "[STREET_ADDRESS]"
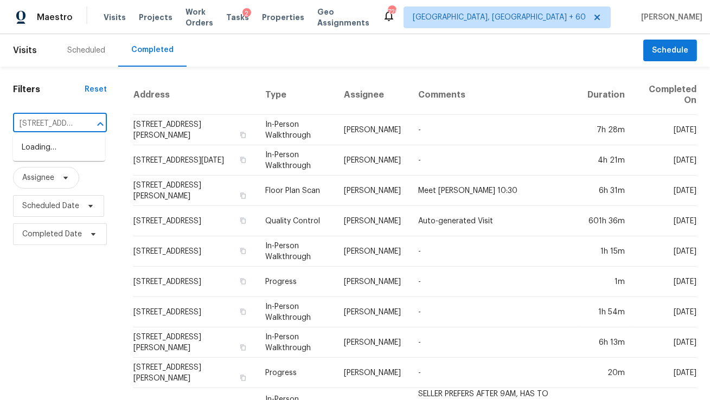
scroll to position [0, 99]
click at [69, 150] on li "3110 S Legacy Park Blvd, Fort Mill, SC 29707" at bounding box center [59, 148] width 92 height 18
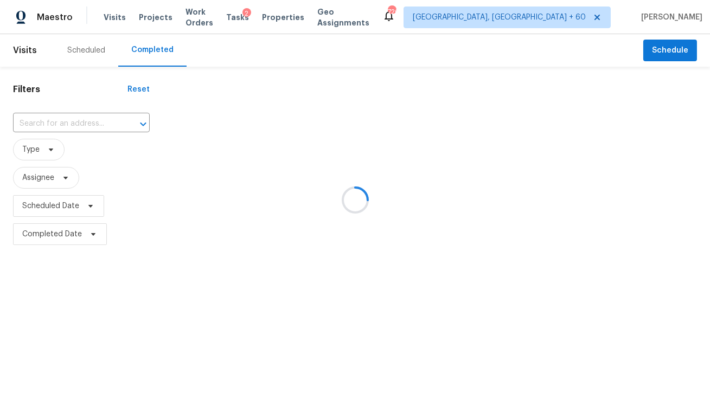
type input "3110 S Legacy Park Blvd, Fort Mill, SC 29707"
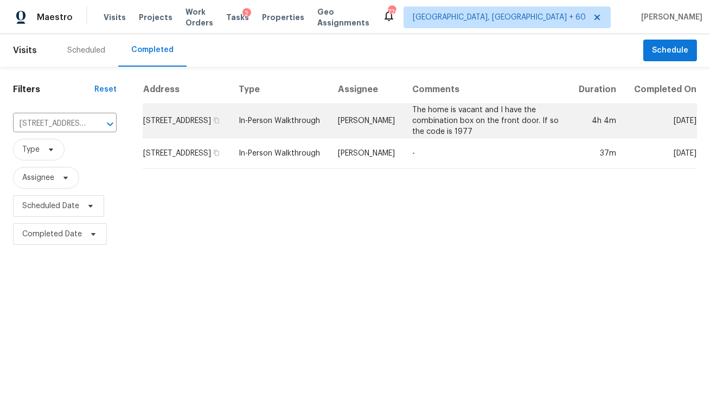
click at [289, 135] on td "In-Person Walkthrough" at bounding box center [279, 121] width 99 height 34
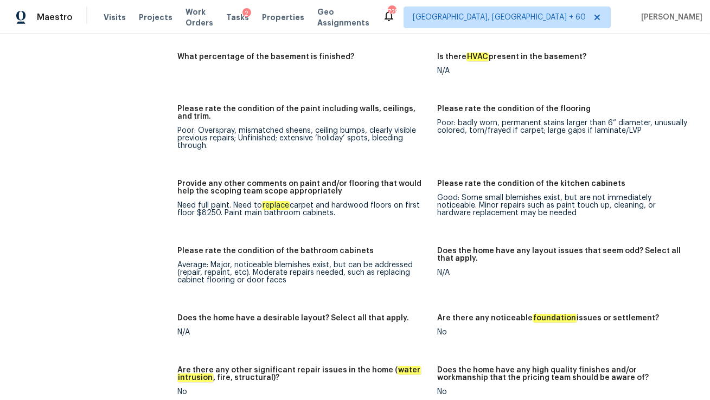
scroll to position [1521, 0]
drag, startPoint x: 223, startPoint y: 212, endPoint x: 353, endPoint y: 212, distance: 129.1
click at [353, 212] on div "Need full paint. Need to replace carpet and hardwood floors on first floor $825…" at bounding box center [302, 208] width 251 height 15
drag, startPoint x: 201, startPoint y: 210, endPoint x: 217, endPoint y: 211, distance: 16.8
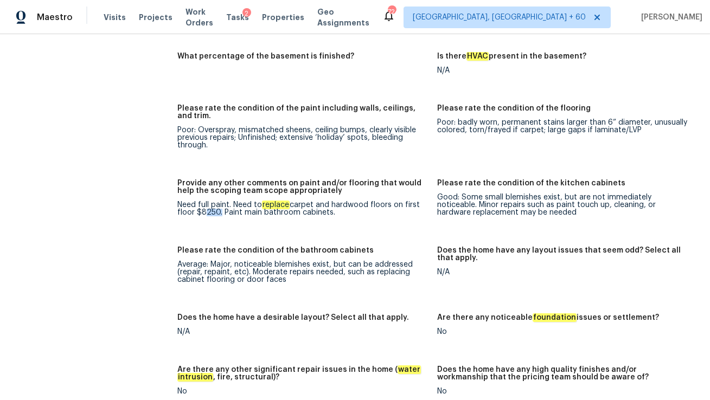
click at [217, 211] on div "Need full paint. Need to replace carpet and hardwood floors on first floor $825…" at bounding box center [302, 208] width 251 height 15
copy div "8250"
click at [318, 226] on figure "Provide any other comments on paint and/or flooring that would help the scoping…" at bounding box center [307, 207] width 260 height 54
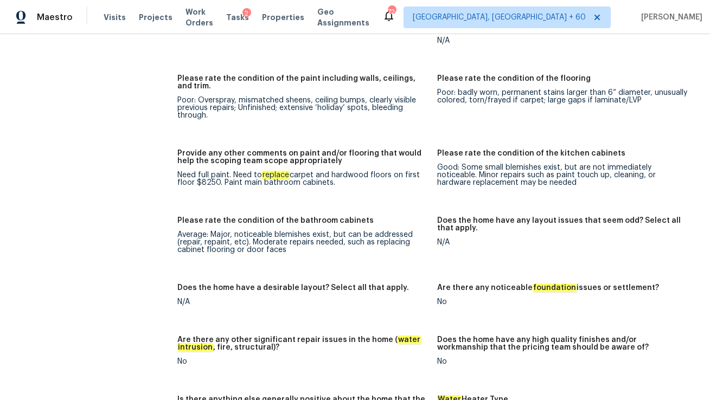
scroll to position [1476, 0]
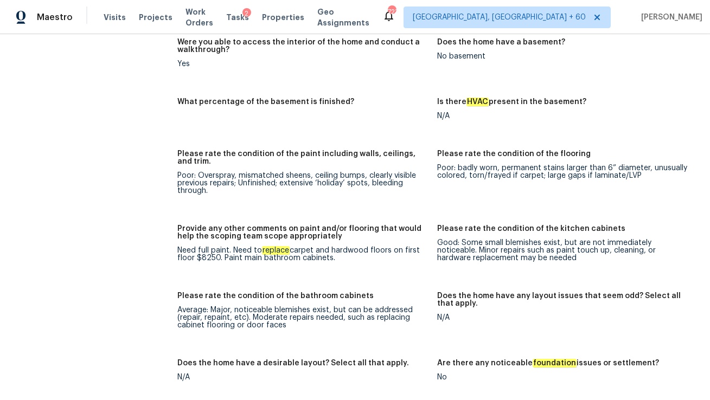
drag, startPoint x: 239, startPoint y: 249, endPoint x: 396, endPoint y: 260, distance: 158.2
click at [396, 260] on div "Need full paint. Need to replace carpet and hardwood floors on first floor $825…" at bounding box center [302, 254] width 251 height 15
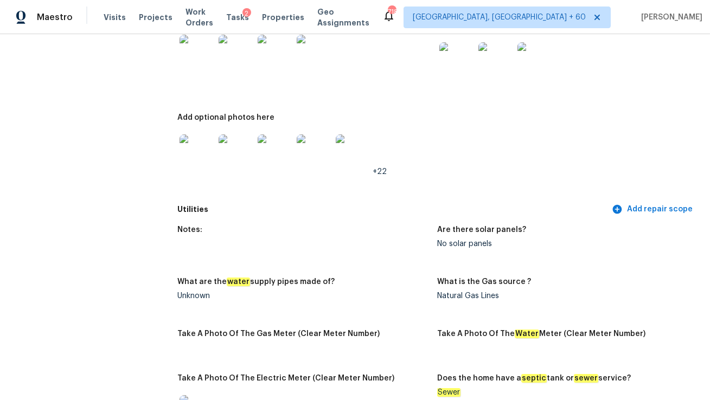
scroll to position [0, 0]
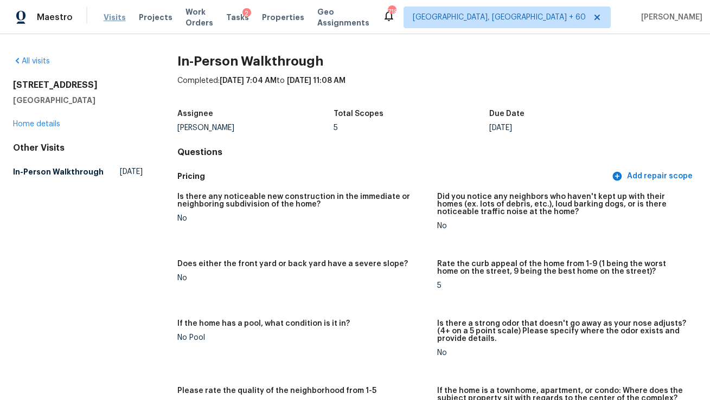
click at [108, 16] on span "Visits" at bounding box center [115, 17] width 22 height 11
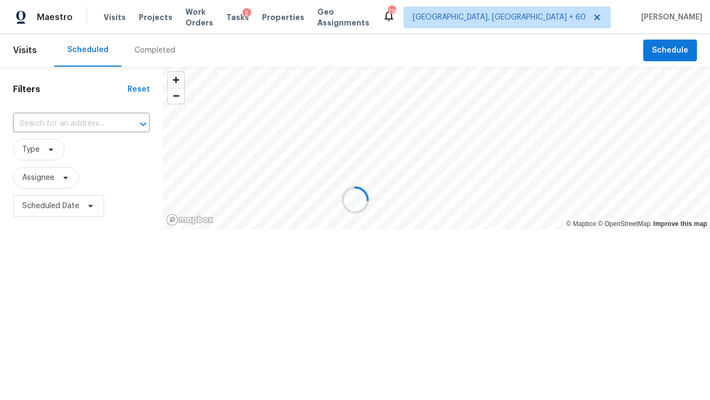
click at [89, 124] on div at bounding box center [355, 200] width 710 height 400
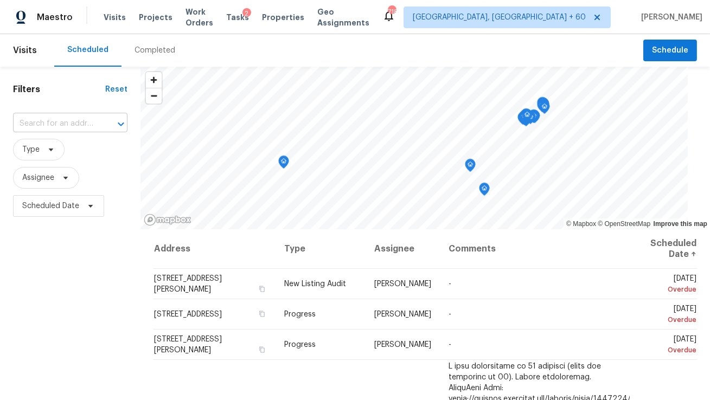
click at [88, 123] on input "text" at bounding box center [55, 124] width 84 height 17
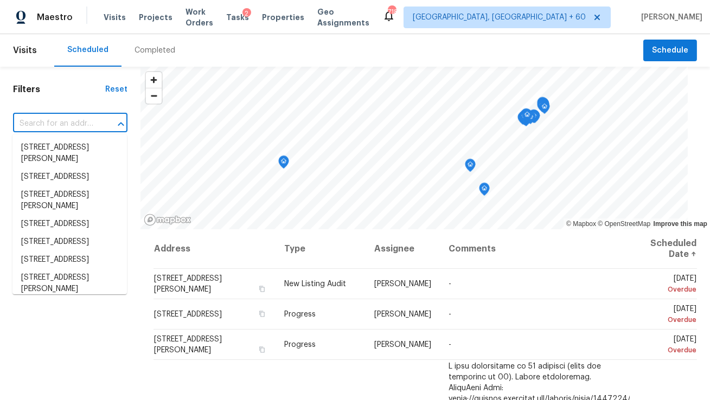
paste input "10925 W 99th St, Overland Park, KS 66214"
type input "10925 W 99th St, Overland Park, KS 66214"
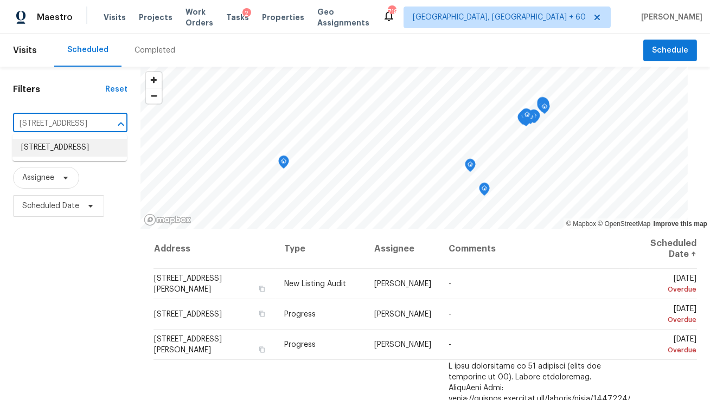
click at [92, 153] on li "10925 W 99th St, Overland Park, KS 66214" at bounding box center [69, 148] width 114 height 18
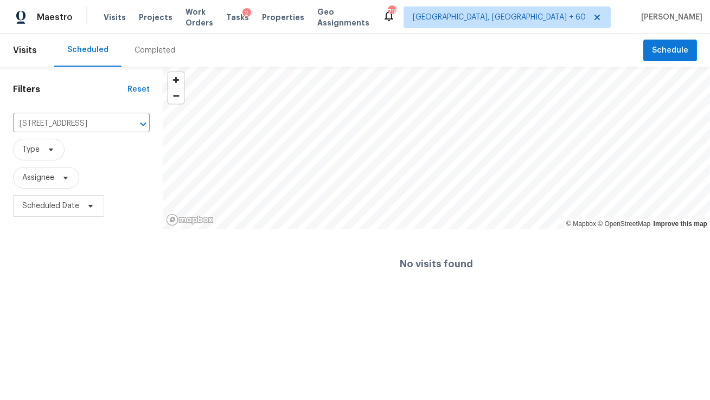
click at [156, 53] on div "Completed" at bounding box center [155, 50] width 41 height 11
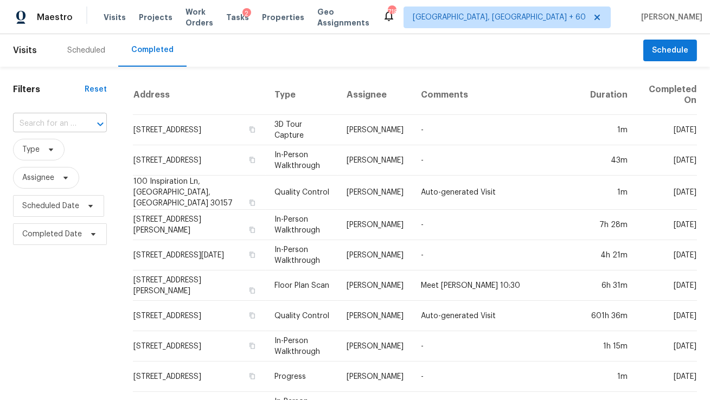
click at [69, 121] on input "text" at bounding box center [44, 124] width 63 height 17
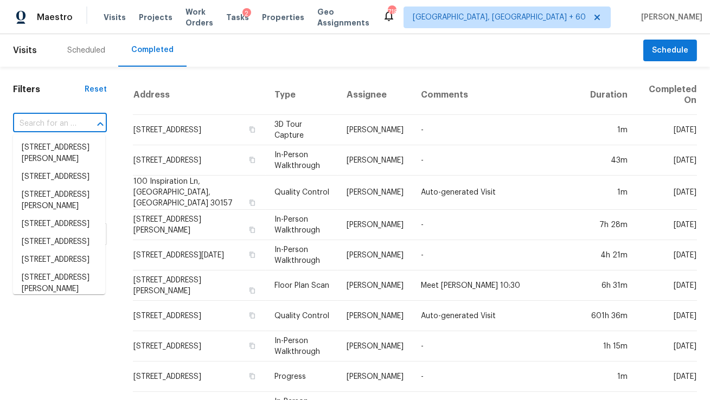
paste input "10925 W 99th St, Overland Park, KS 66214"
type input "10925 W 99th St, Overland Park, KS 66214"
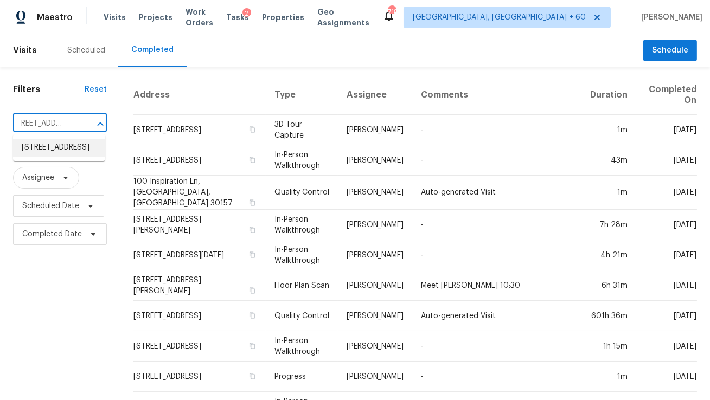
click at [65, 152] on li "10925 W 99th St, Overland Park, KS 66214" at bounding box center [59, 148] width 92 height 18
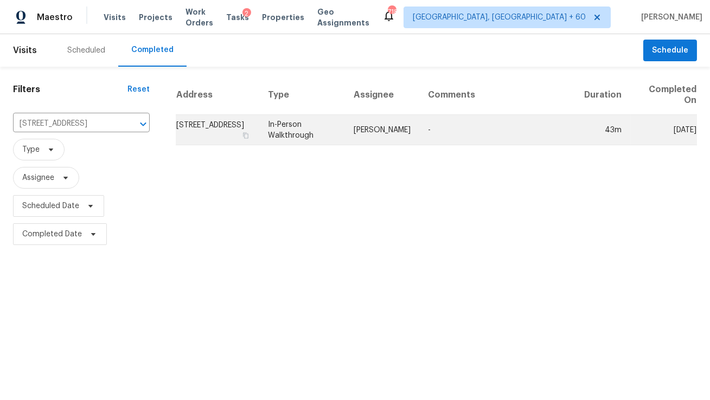
click at [373, 135] on td "Joshua Beatty" at bounding box center [382, 130] width 74 height 30
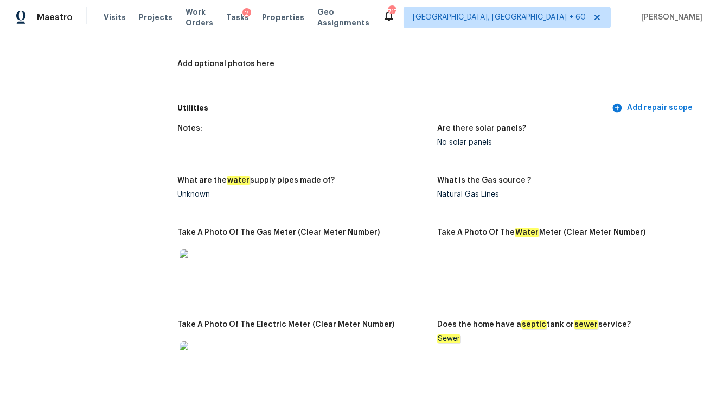
scroll to position [2283, 0]
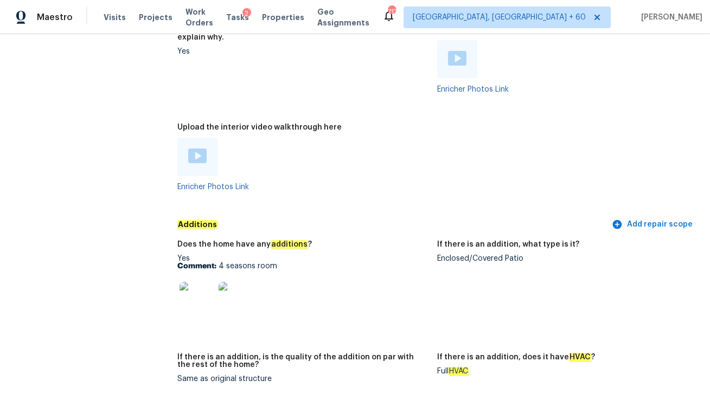
drag, startPoint x: 217, startPoint y: 260, endPoint x: 314, endPoint y: 261, distance: 96.5
click at [314, 263] on p "Comment: 4 seasons room" at bounding box center [302, 267] width 251 height 8
drag, startPoint x: 437, startPoint y: 252, endPoint x: 551, endPoint y: 253, distance: 113.4
click at [551, 255] on div "Enclosed/Covered Patio" at bounding box center [562, 259] width 251 height 8
copy div "Enclosed/Covered Patio"
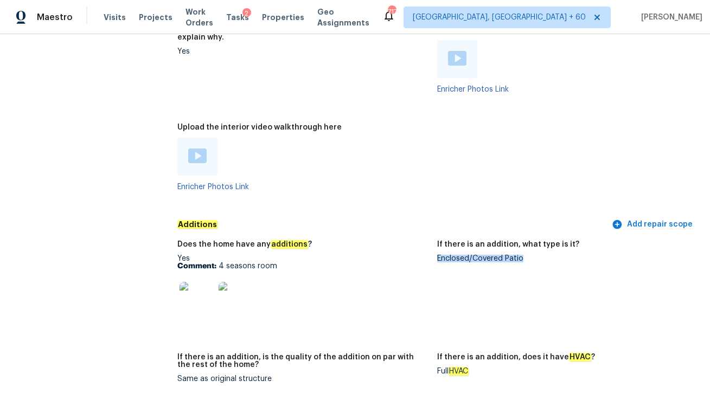
click at [184, 305] on img at bounding box center [197, 299] width 35 height 35
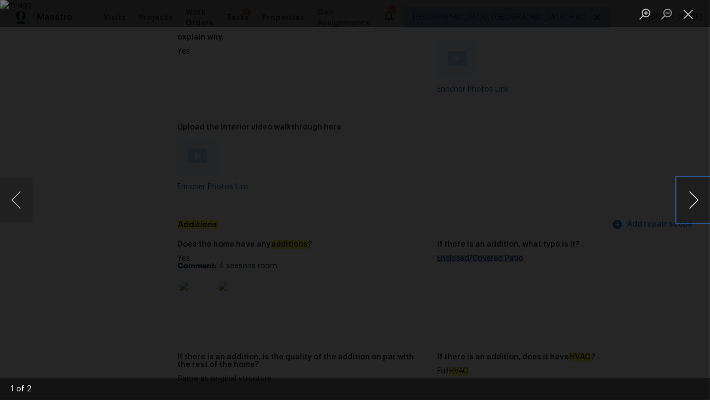
click at [695, 202] on button "Next image" at bounding box center [693, 199] width 33 height 43
click at [684, 16] on button "Close lightbox" at bounding box center [688, 13] width 22 height 19
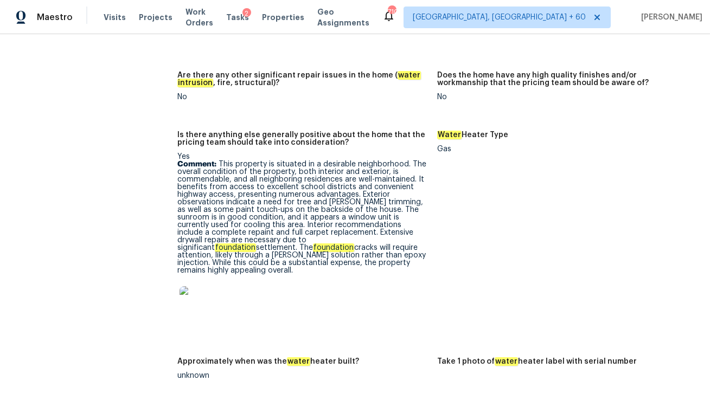
scroll to position [1902, 0]
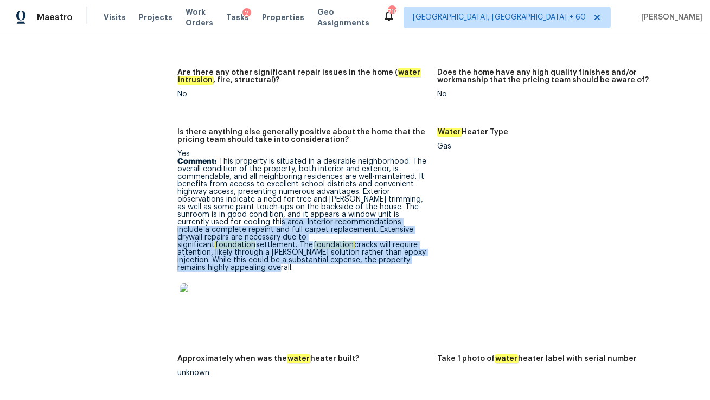
drag, startPoint x: 240, startPoint y: 220, endPoint x: 345, endPoint y: 263, distance: 113.4
click at [345, 263] on p "Comment: This property is situated in a desirable neighborhood. The overall con…" at bounding box center [302, 215] width 251 height 114
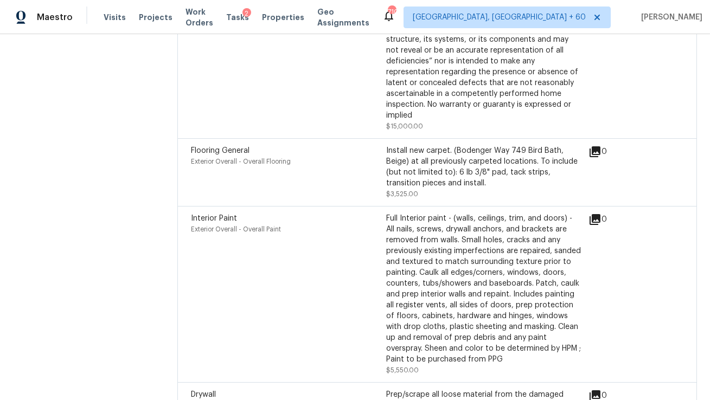
scroll to position [3327, 0]
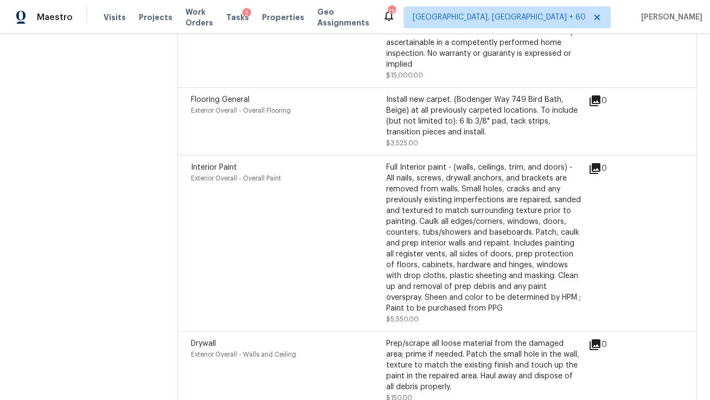
click at [373, 175] on div "Exterior Overall - Overall Paint" at bounding box center [288, 178] width 195 height 11
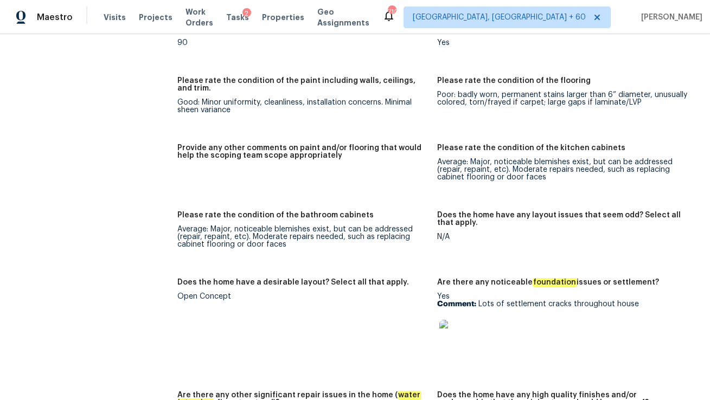
scroll to position [1435, 0]
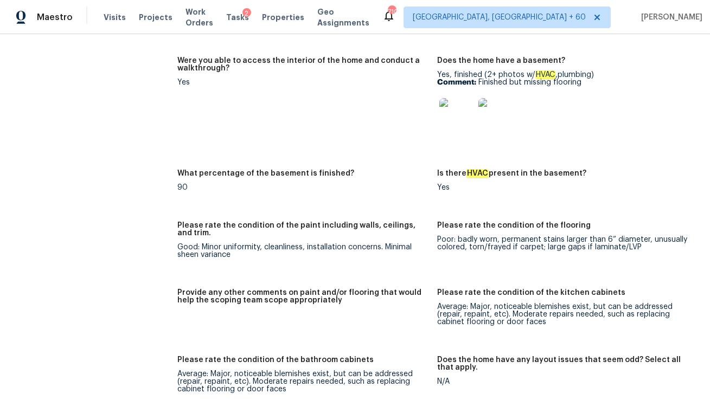
click at [280, 251] on div "Good: Minor uniformity, cleanliness, installation concerns. Minimal sheen varia…" at bounding box center [302, 251] width 251 height 15
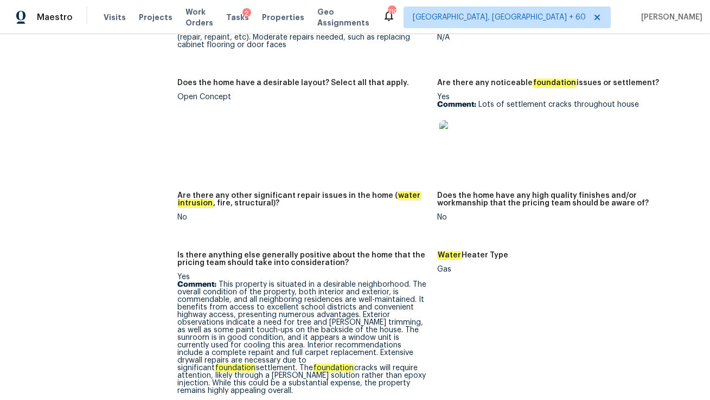
scroll to position [1779, 0]
click at [452, 136] on img at bounding box center [456, 137] width 35 height 35
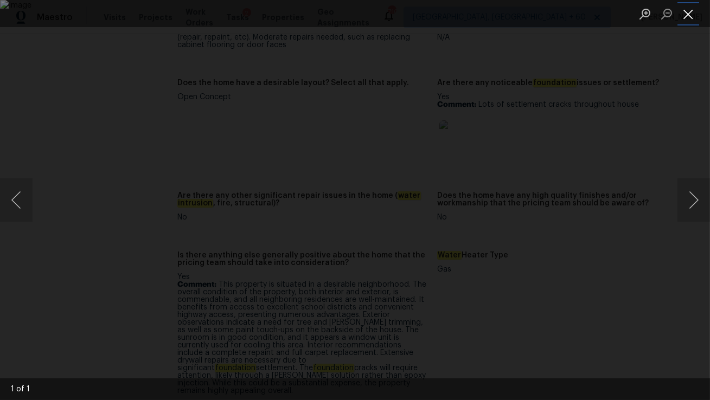
click at [689, 11] on button "Close lightbox" at bounding box center [688, 13] width 22 height 19
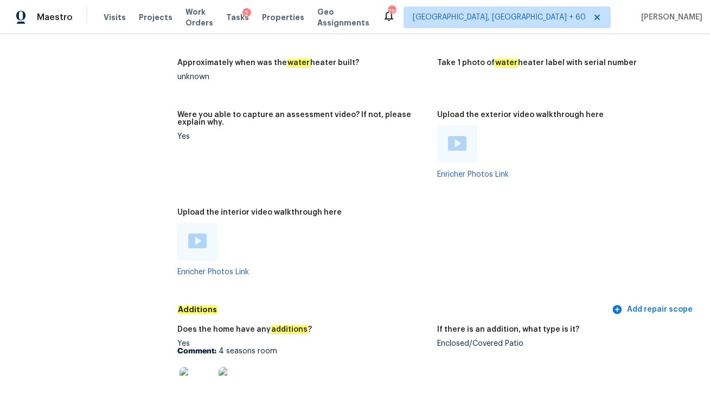
scroll to position [2201, 0]
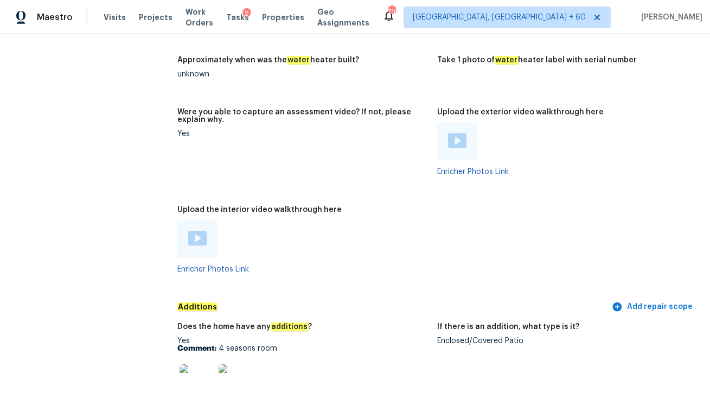
click at [193, 232] on img at bounding box center [197, 238] width 18 height 15
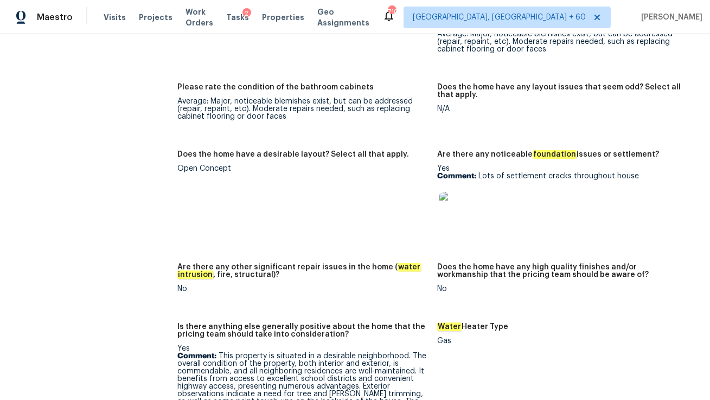
scroll to position [1706, 0]
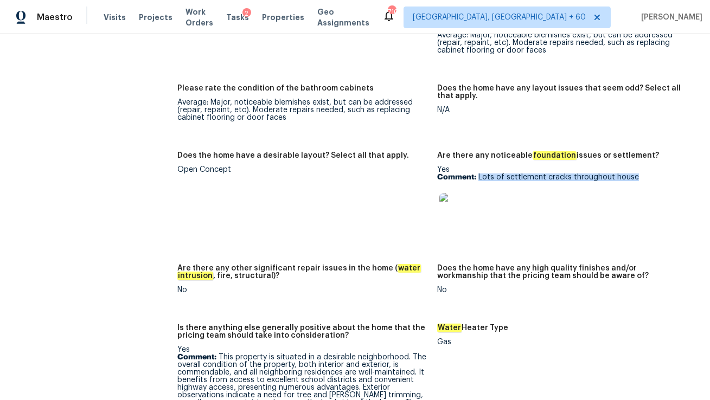
drag, startPoint x: 479, startPoint y: 177, endPoint x: 661, endPoint y: 183, distance: 182.3
click at [661, 183] on div "Yes Comment: Lots of settlement cracks throughout house" at bounding box center [562, 200] width 251 height 68
copy p "Lots of settlement cracks throughout house"
click at [452, 206] on img at bounding box center [456, 210] width 35 height 35
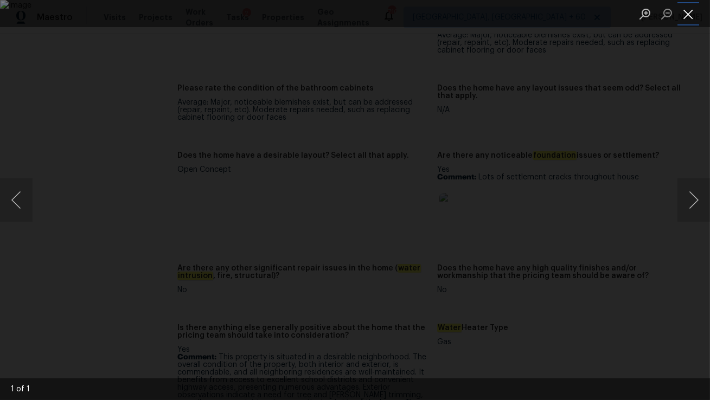
click at [690, 15] on button "Close lightbox" at bounding box center [688, 13] width 22 height 19
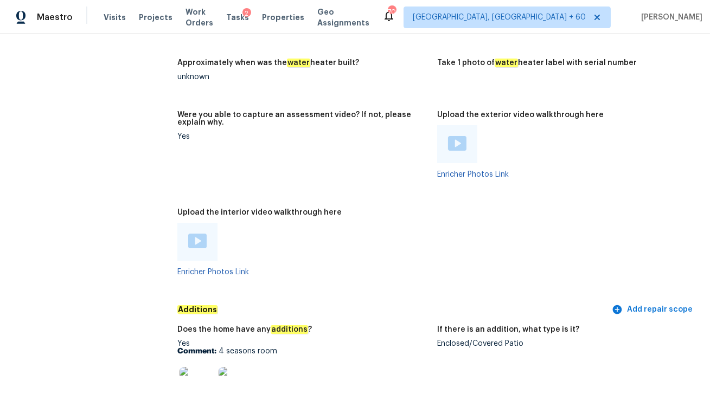
scroll to position [2200, 0]
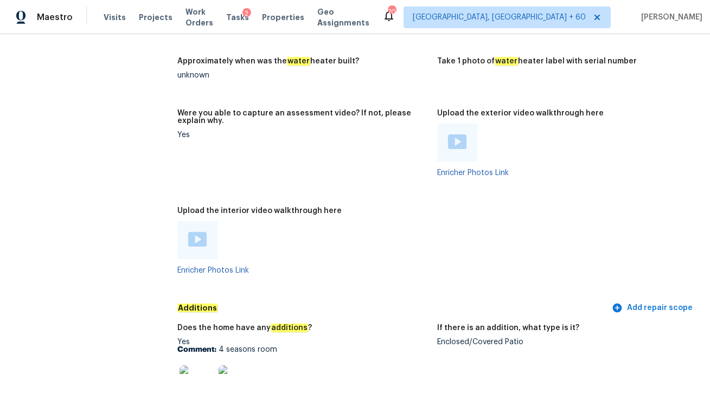
click at [450, 338] on div "Enclosed/Covered Patio" at bounding box center [562, 342] width 251 height 8
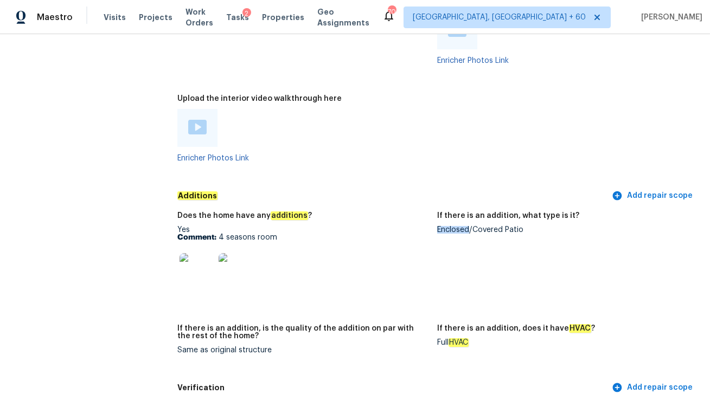
click at [196, 263] on img at bounding box center [197, 270] width 35 height 35
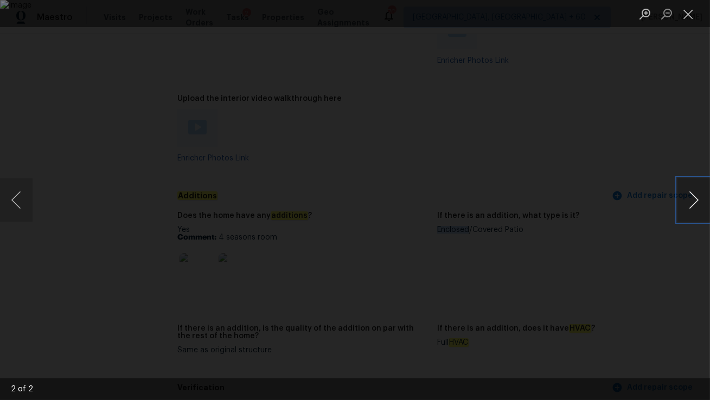
click at [689, 201] on button "Next image" at bounding box center [693, 199] width 33 height 43
click at [684, 16] on button "Close lightbox" at bounding box center [688, 13] width 22 height 19
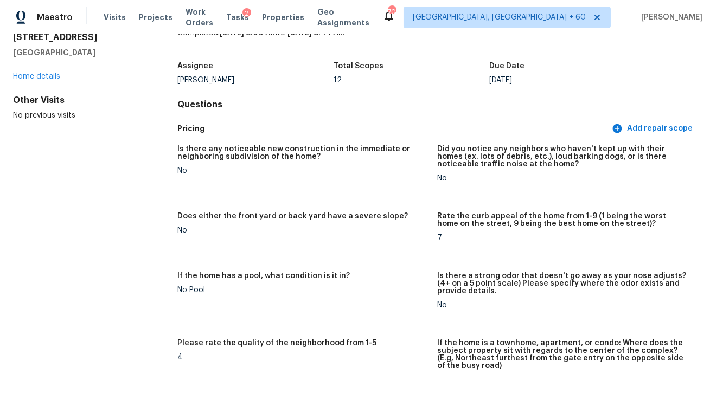
scroll to position [0, 0]
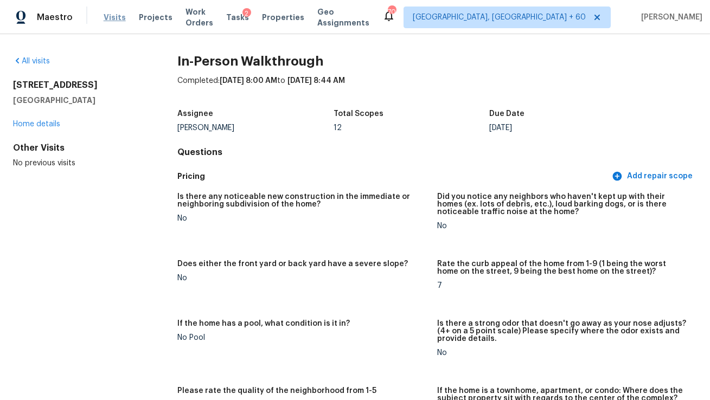
click at [109, 19] on span "Visits" at bounding box center [115, 17] width 22 height 11
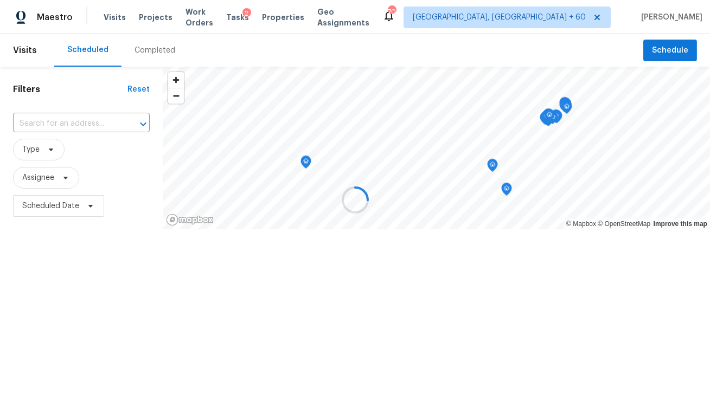
click at [96, 123] on div at bounding box center [355, 200] width 710 height 400
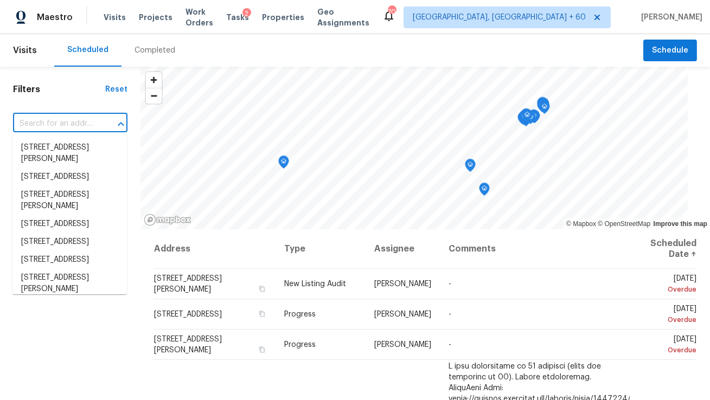
click at [96, 123] on input "text" at bounding box center [55, 124] width 84 height 17
paste input "3110 S Legacy Park Blvd, Fort Mill, SC 29707"
type input "3110 S Legacy Park Blvd, Fort Mill, SC 29707"
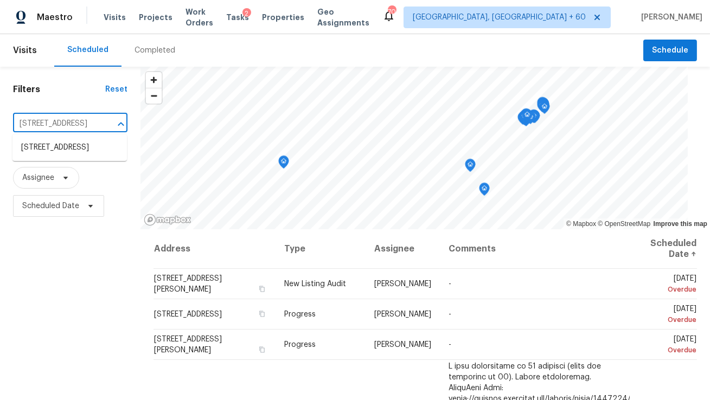
scroll to position [0, 77]
click at [85, 150] on li "3110 S Legacy Park Blvd, Fort Mill, SC 29707" at bounding box center [69, 148] width 114 height 18
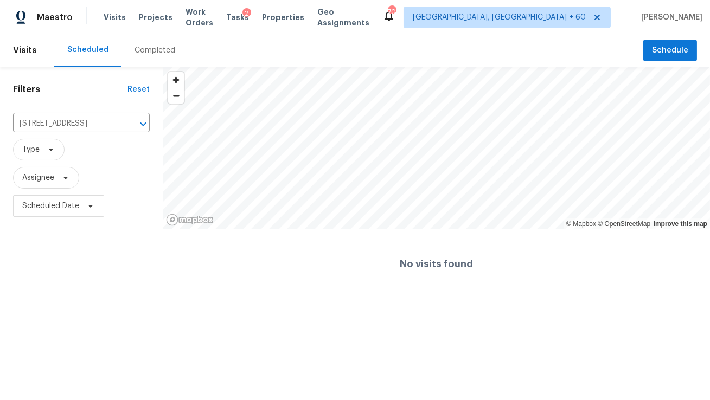
click at [147, 49] on div "Completed" at bounding box center [155, 50] width 41 height 11
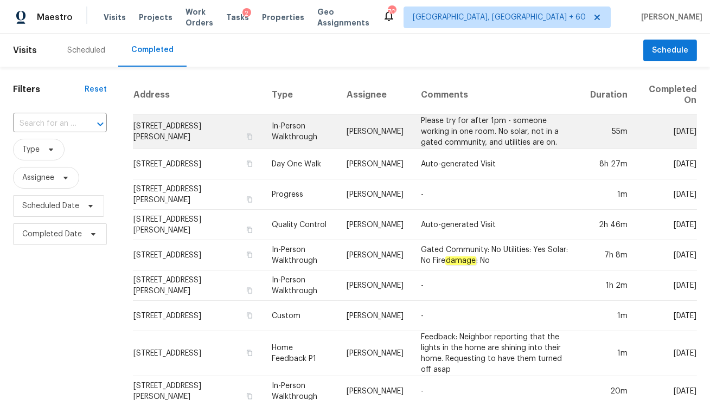
click at [373, 131] on td "Adam Clark" at bounding box center [375, 132] width 74 height 34
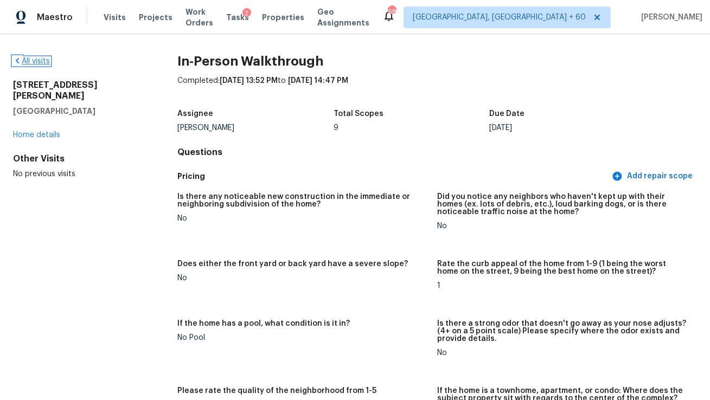
click at [39, 62] on link "All visits" at bounding box center [31, 61] width 37 height 8
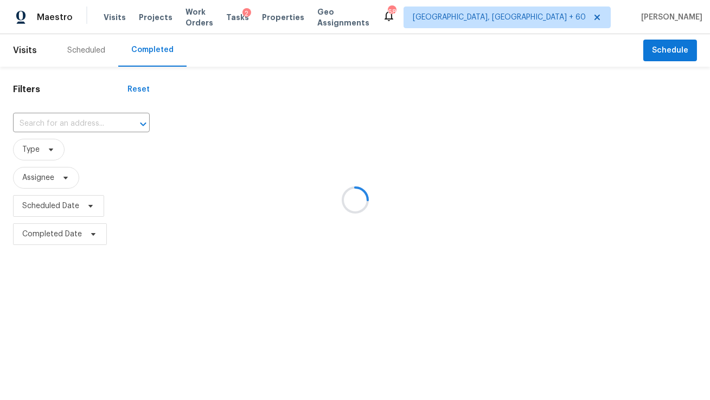
click at [115, 19] on div at bounding box center [355, 200] width 710 height 400
click at [101, 122] on div at bounding box center [355, 200] width 710 height 400
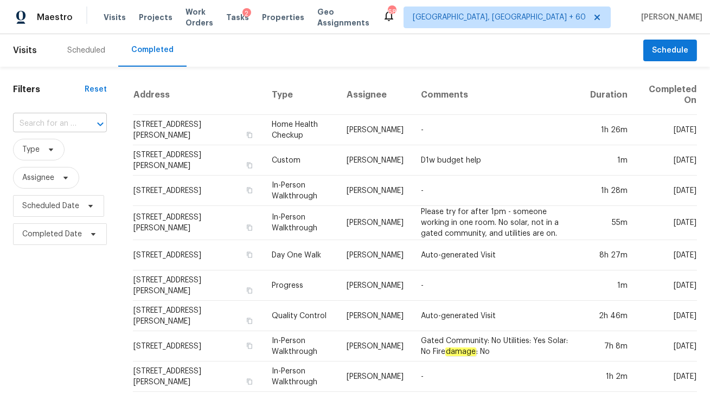
click at [72, 121] on input "text" at bounding box center [44, 124] width 63 height 17
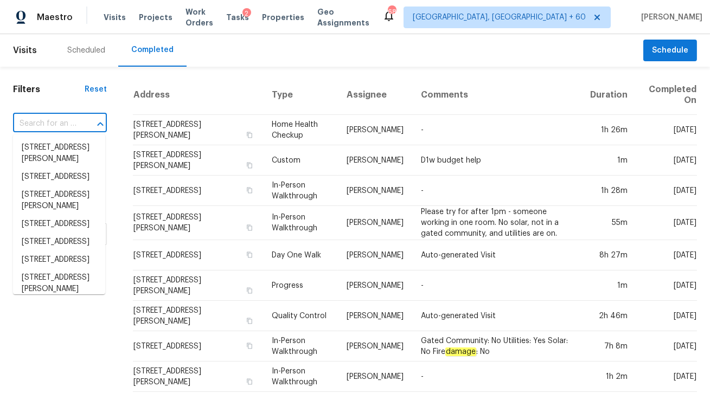
paste input "[STREET_ADDRESS][PERSON_NAME]"
type input "[STREET_ADDRESS][PERSON_NAME]"
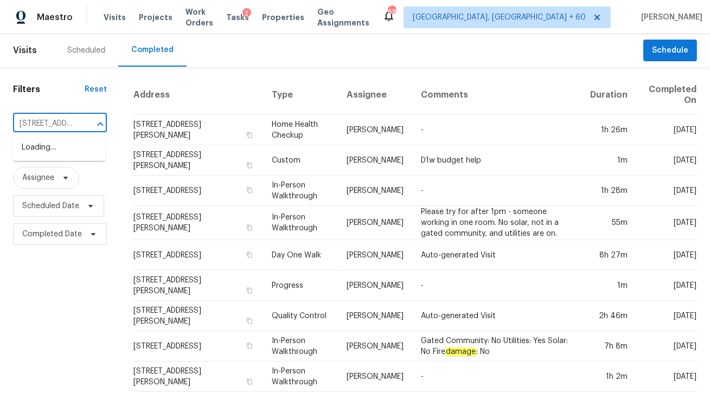
scroll to position [0, 113]
click at [61, 150] on li "[STREET_ADDRESS][PERSON_NAME]" at bounding box center [59, 153] width 92 height 29
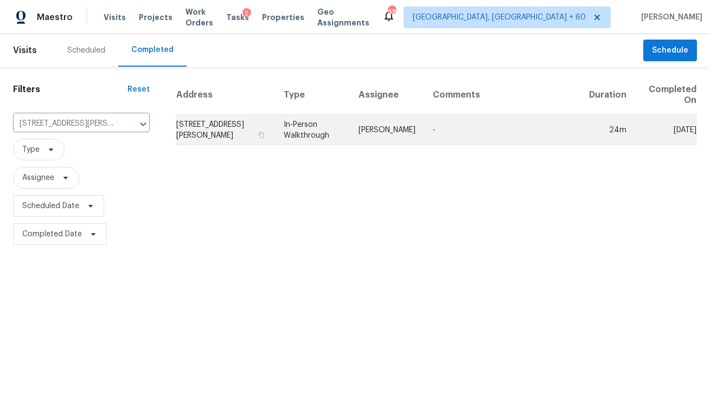
click at [316, 131] on td "In-Person Walkthrough" at bounding box center [312, 130] width 75 height 30
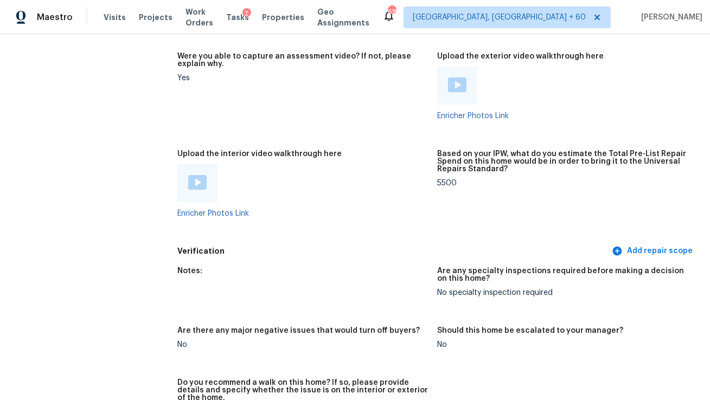
scroll to position [2049, 0]
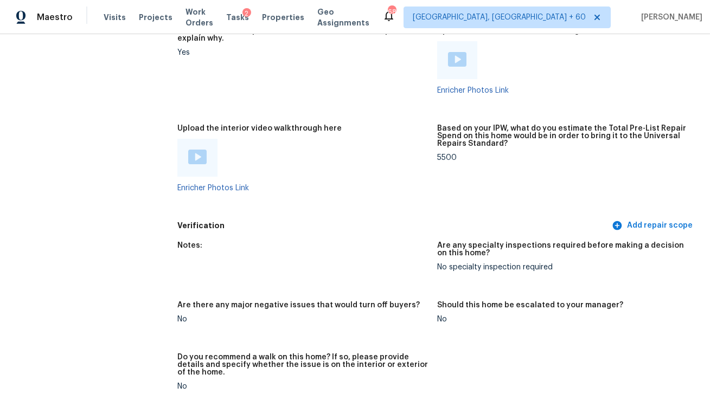
click at [196, 161] on img at bounding box center [197, 157] width 18 height 15
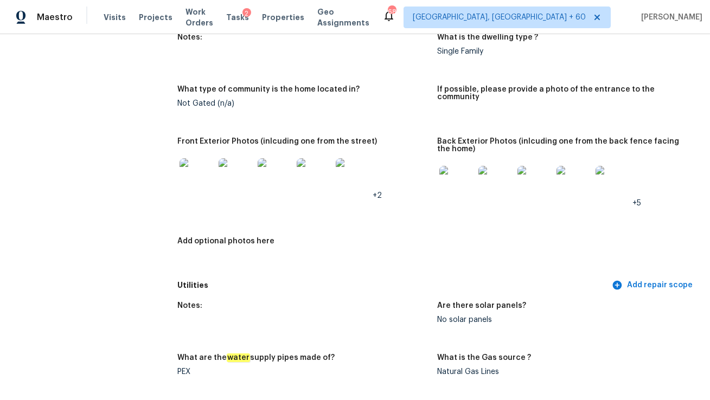
scroll to position [0, 0]
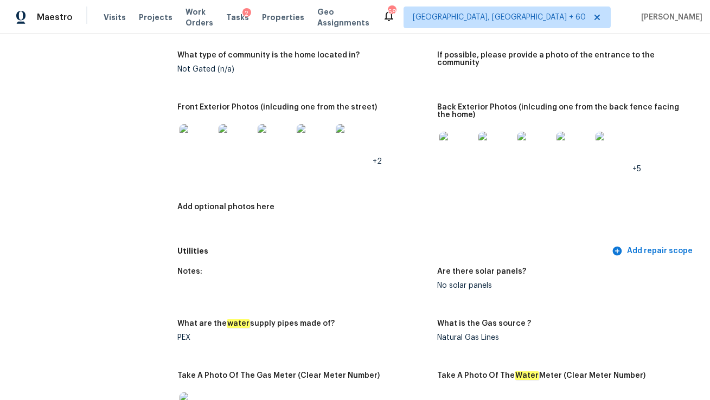
click at [402, 219] on figure "Add optional photos here" at bounding box center [307, 218] width 260 height 31
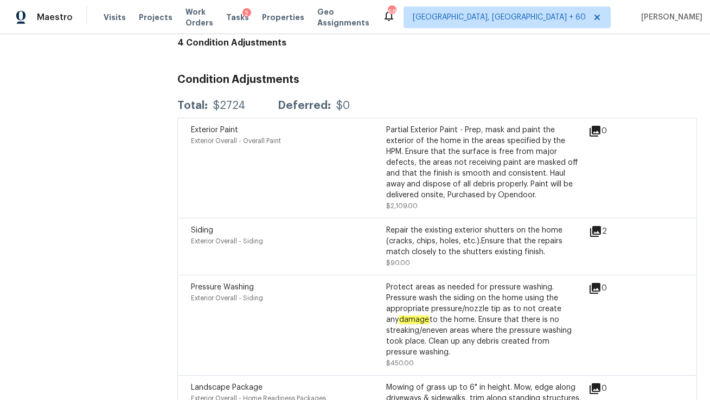
scroll to position [2413, 0]
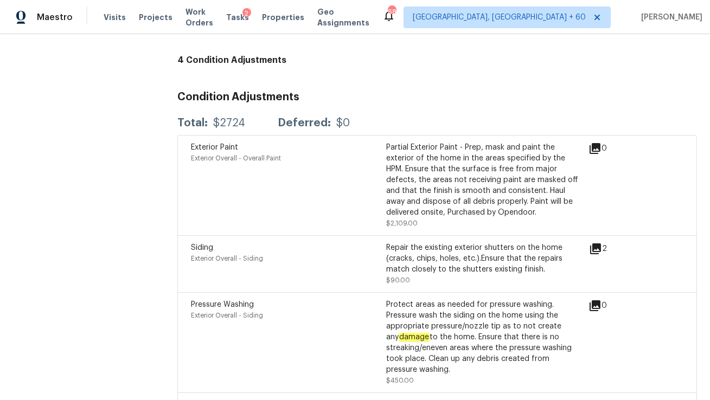
click at [391, 236] on div "Siding Exterior Overall - Siding Repair the existing exterior shutters on the h…" at bounding box center [437, 263] width 520 height 57
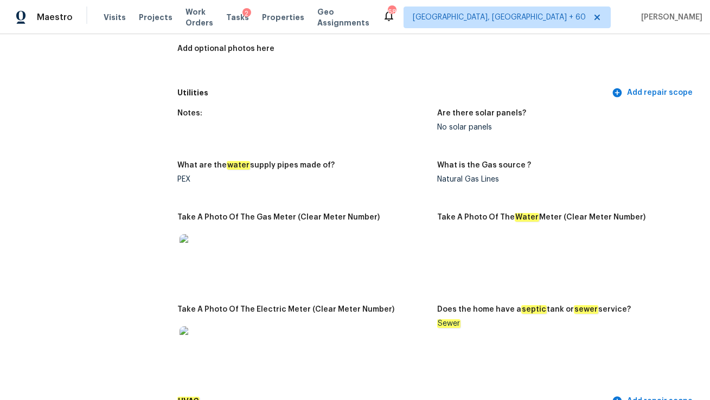
scroll to position [0, 0]
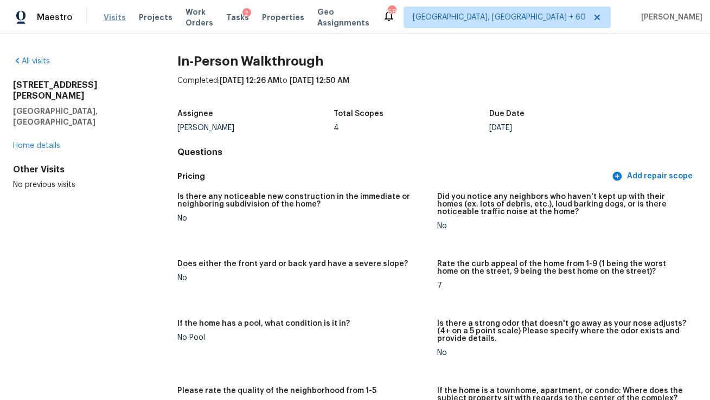
click at [112, 20] on span "Visits" at bounding box center [115, 17] width 22 height 11
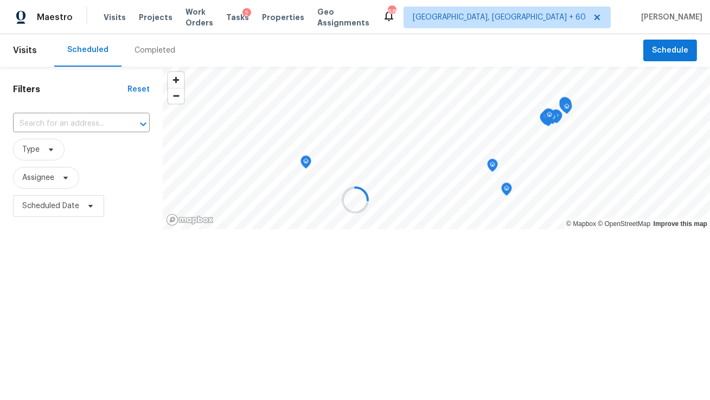
click at [153, 53] on div at bounding box center [355, 200] width 710 height 400
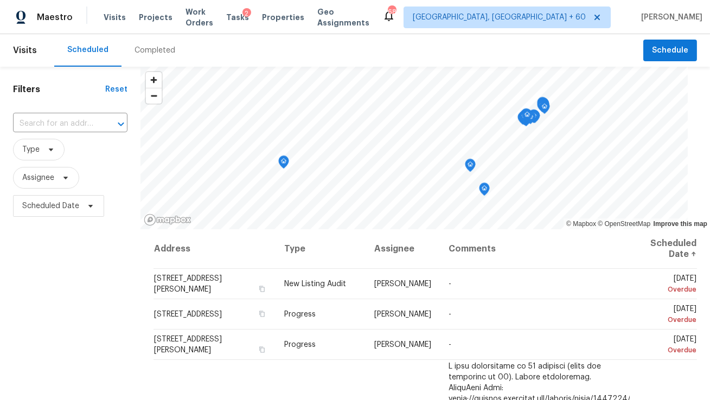
click at [150, 53] on div "Completed" at bounding box center [155, 50] width 41 height 11
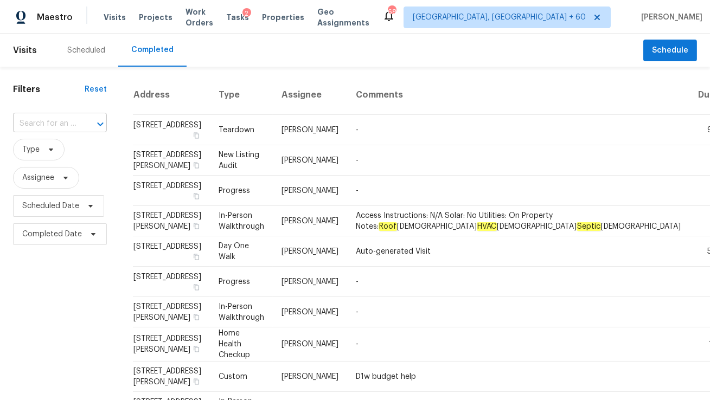
click at [79, 119] on div at bounding box center [93, 124] width 28 height 15
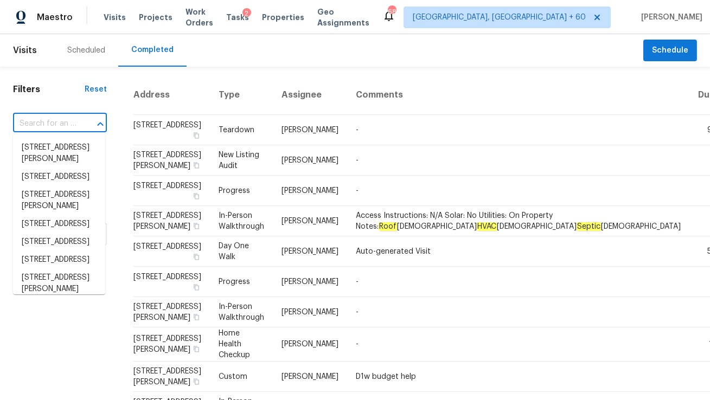
click at [73, 124] on input "text" at bounding box center [44, 124] width 63 height 17
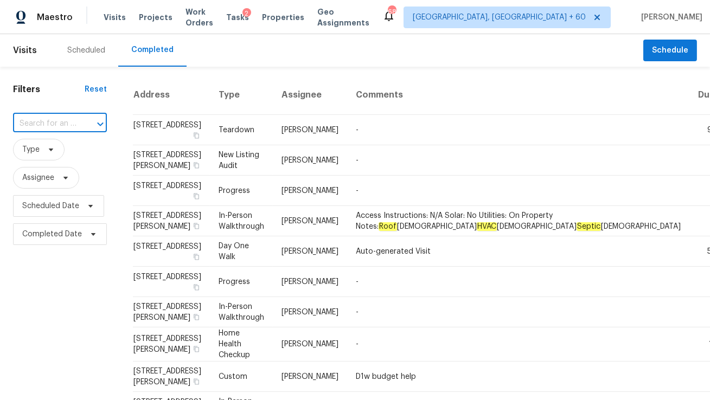
paste input "[STREET_ADDRESS][PERSON_NAME]"
type input "[STREET_ADDRESS][PERSON_NAME]"
click at [70, 143] on li "[STREET_ADDRESS][PERSON_NAME]" at bounding box center [59, 153] width 92 height 29
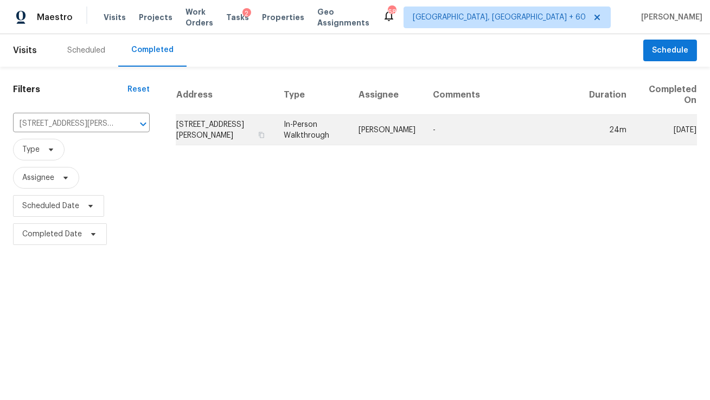
click at [350, 143] on td "In-Person Walkthrough" at bounding box center [312, 130] width 75 height 30
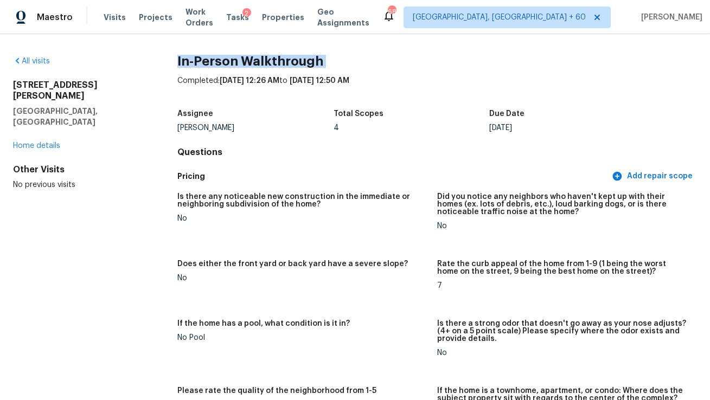
drag, startPoint x: 177, startPoint y: 65, endPoint x: 359, endPoint y: 70, distance: 181.8
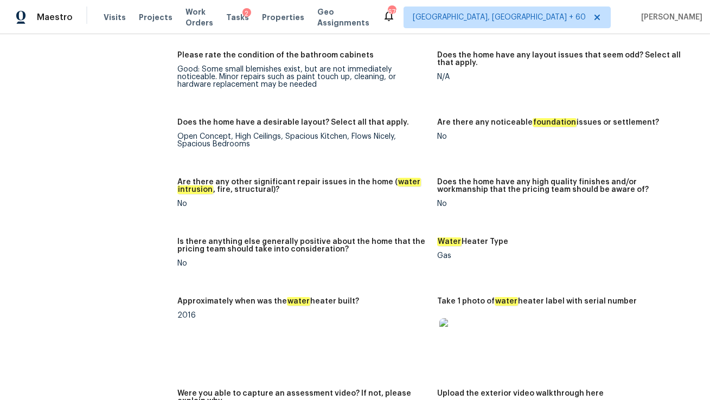
scroll to position [1680, 0]
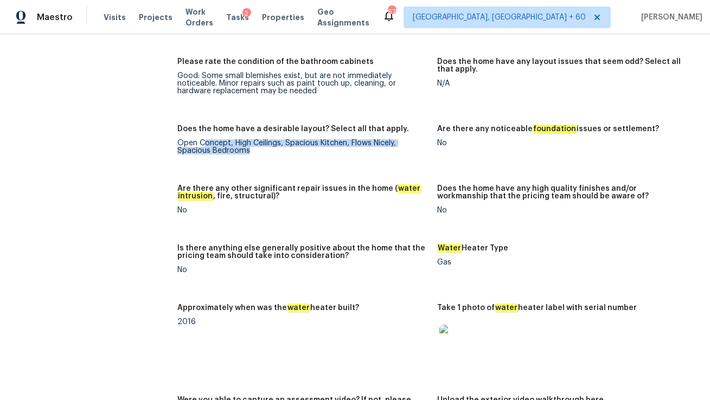
drag, startPoint x: 205, startPoint y: 145, endPoint x: 269, endPoint y: 158, distance: 65.4
click at [269, 158] on figure "Does the home have a desirable layout? Select all that apply. Open Concept, Hig…" at bounding box center [307, 148] width 260 height 47
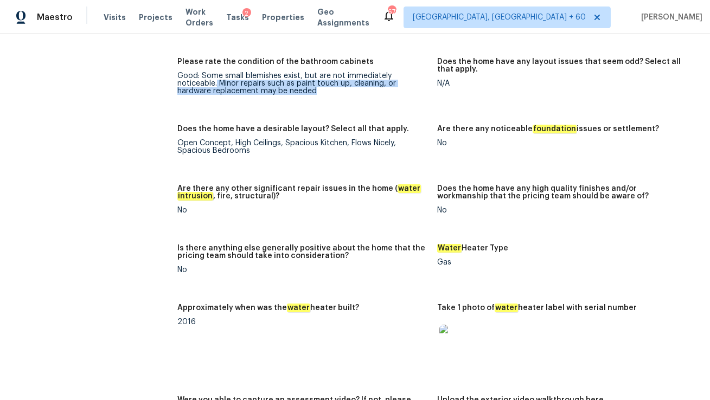
drag, startPoint x: 218, startPoint y: 82, endPoint x: 312, endPoint y: 101, distance: 95.7
click at [312, 101] on figure "Please rate the condition of the bathroom cabinets Good: Some small blemishes e…" at bounding box center [307, 85] width 260 height 54
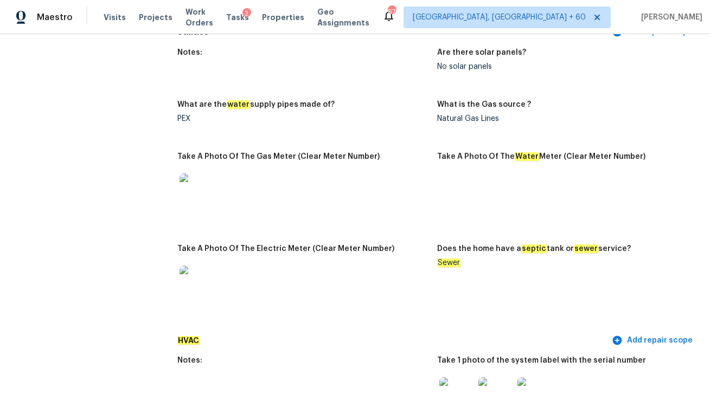
scroll to position [697, 0]
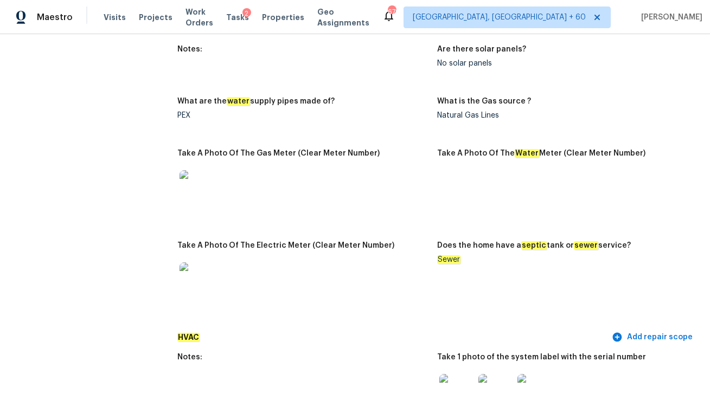
click at [449, 256] on em "Sewer" at bounding box center [448, 259] width 23 height 9
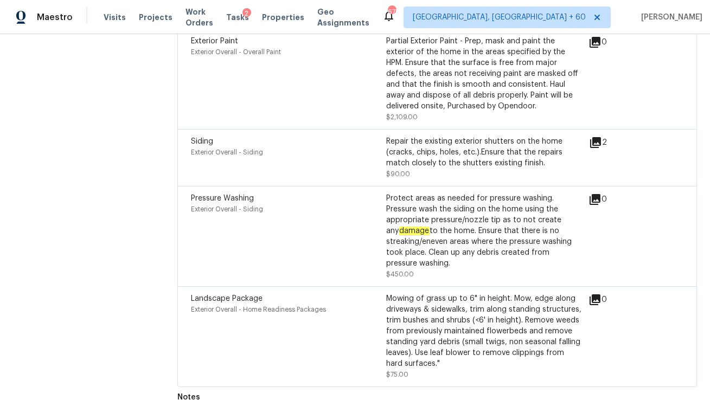
scroll to position [2517, 0]
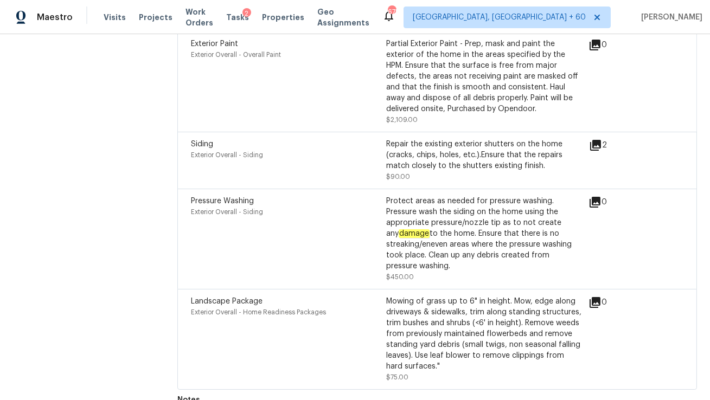
click at [204, 140] on span "Siding" at bounding box center [202, 144] width 22 height 8
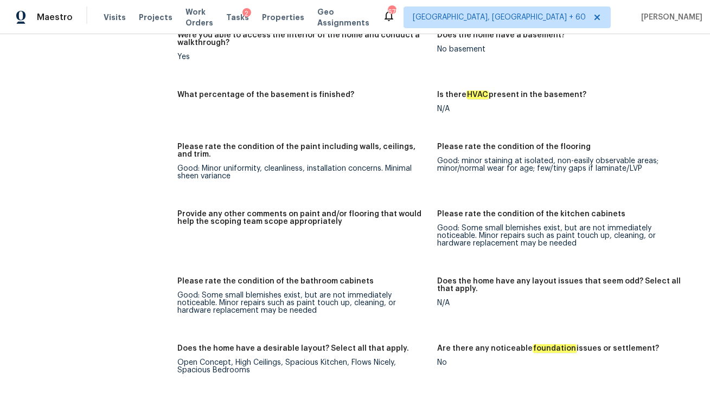
scroll to position [1505, 0]
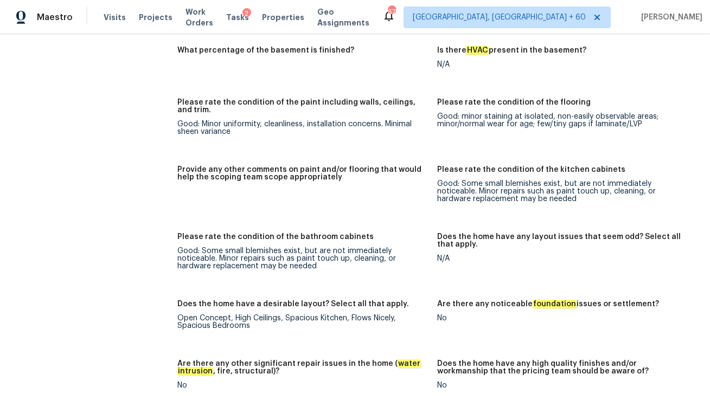
click at [449, 117] on div "Good: minor staining at isolated, non-easily observable areas; minor/normal wea…" at bounding box center [562, 120] width 251 height 15
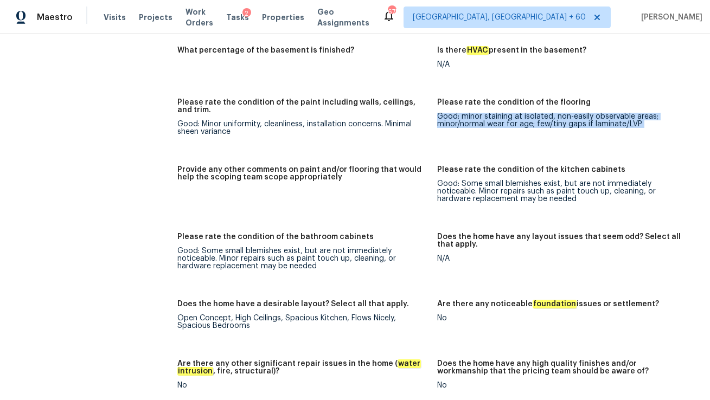
click at [449, 117] on div "Good: minor staining at isolated, non-easily observable areas; minor/normal wea…" at bounding box center [562, 120] width 251 height 15
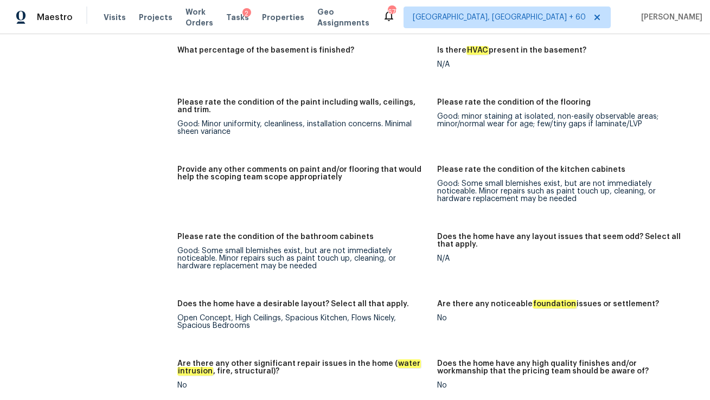
click at [439, 187] on div "Good: Some small blemishes exist, but are not immediately noticeable. Minor rep…" at bounding box center [562, 191] width 251 height 23
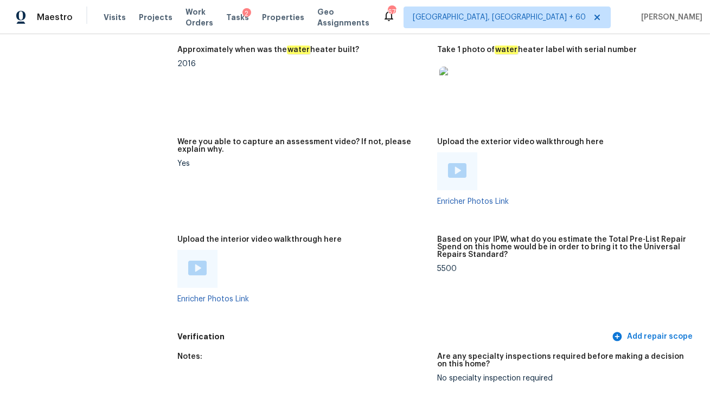
scroll to position [1955, 0]
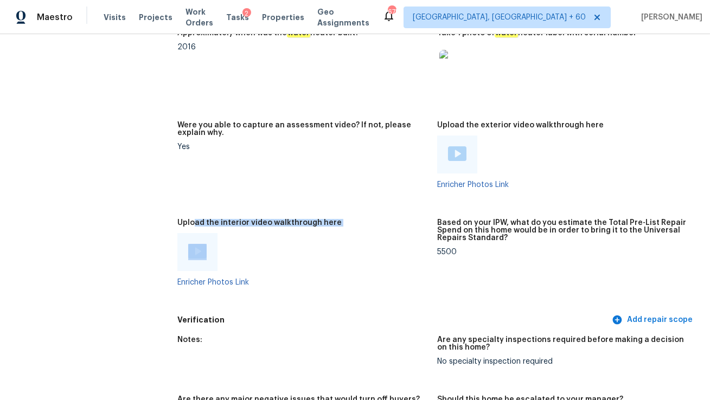
drag, startPoint x: 194, startPoint y: 221, endPoint x: 265, endPoint y: 241, distance: 73.8
click at [290, 241] on figure "Upload the interior video walkthrough here Enricher Photos Link" at bounding box center [307, 261] width 260 height 85
click at [201, 248] on img at bounding box center [197, 251] width 18 height 15
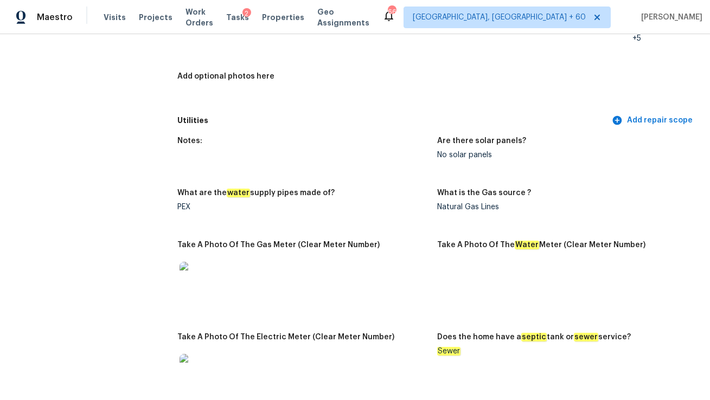
scroll to position [0, 0]
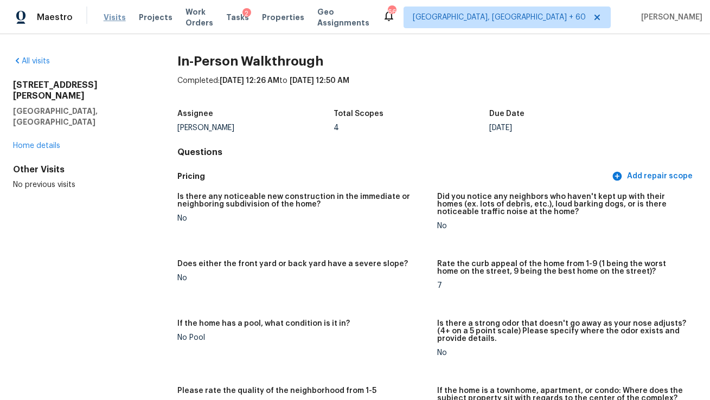
click at [117, 16] on span "Visits" at bounding box center [115, 17] width 22 height 11
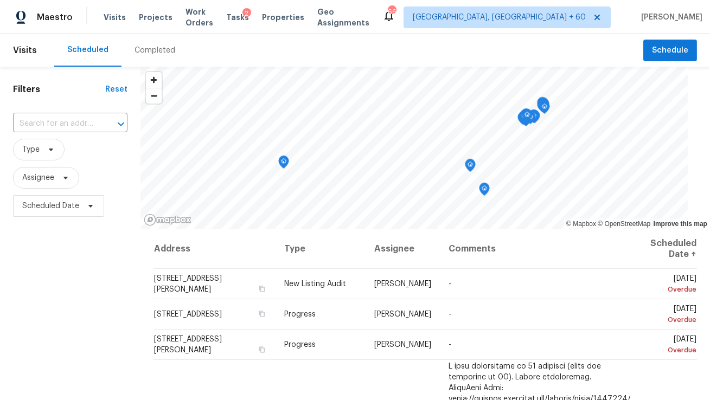
click at [144, 51] on div "Completed" at bounding box center [155, 50] width 41 height 11
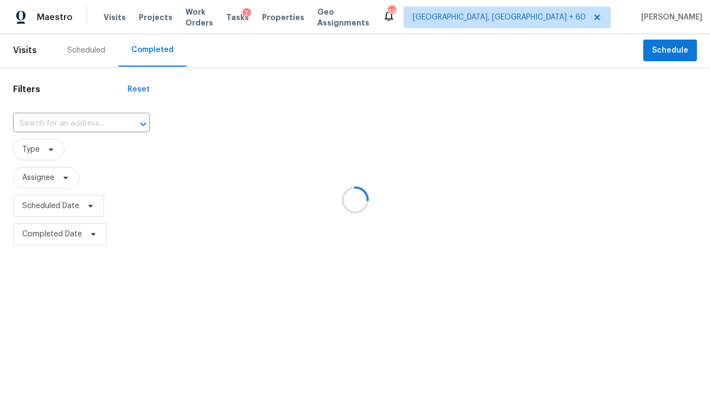
click at [78, 123] on div at bounding box center [355, 200] width 710 height 400
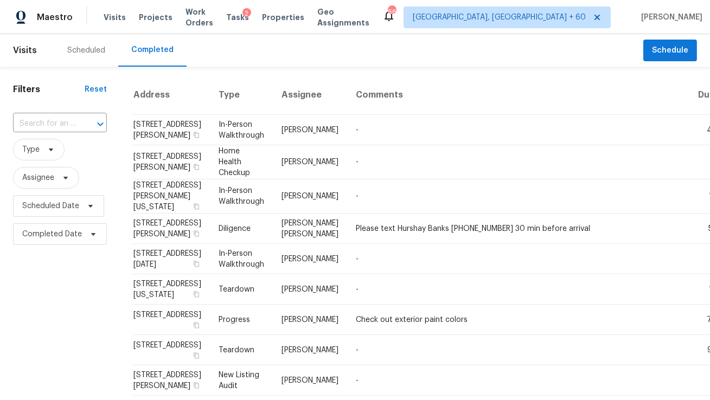
click at [76, 123] on div "​" at bounding box center [60, 124] width 94 height 17
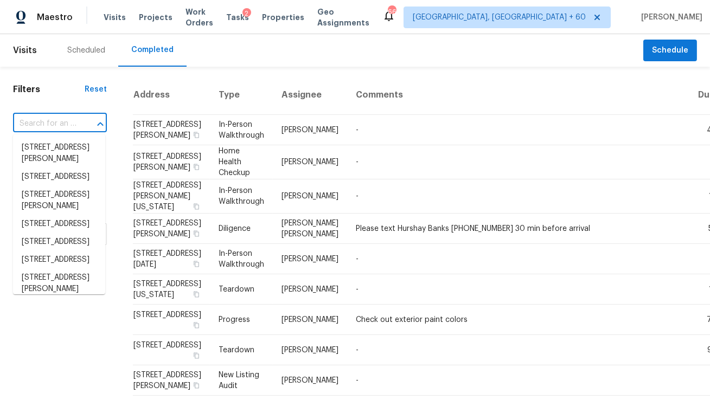
paste input "9624 Central Dr, Mint Hill, NC 28227"
type input "9624 Central Dr, Mint Hill, NC 28227"
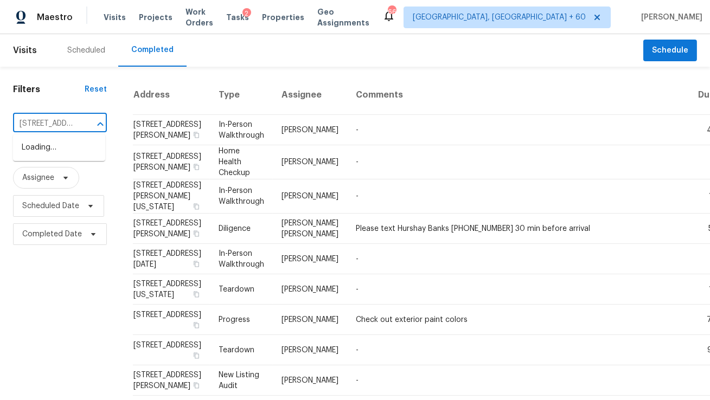
scroll to position [0, 72]
click at [66, 155] on li "9624 Central Dr, Mint Hill, NC 28227" at bounding box center [59, 148] width 92 height 18
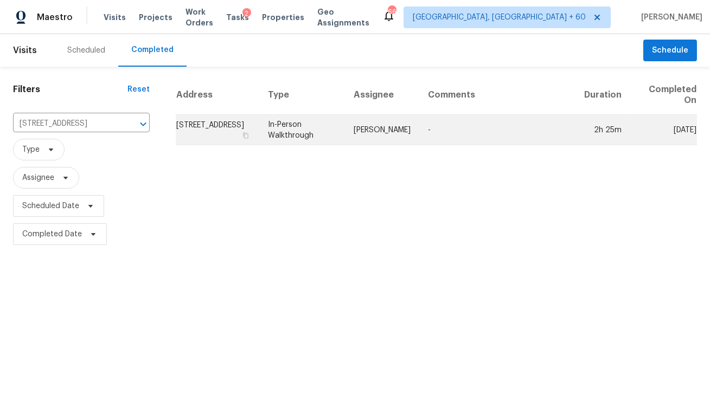
click at [311, 132] on td "In-Person Walkthrough" at bounding box center [302, 130] width 86 height 30
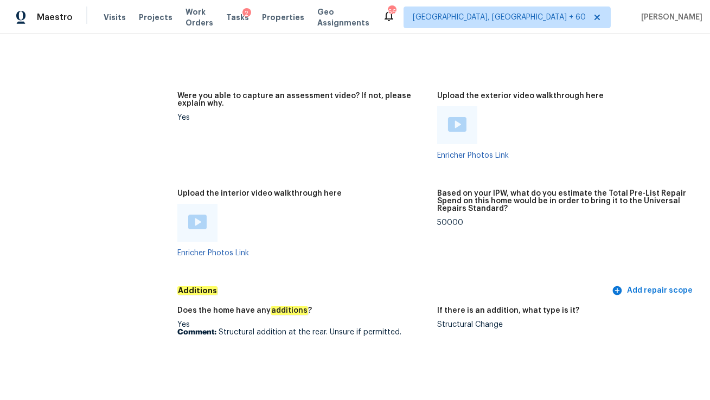
scroll to position [2616, 0]
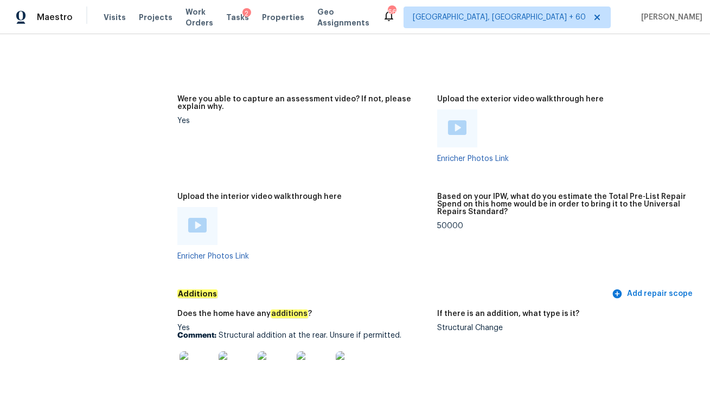
click at [200, 219] on img at bounding box center [197, 225] width 18 height 15
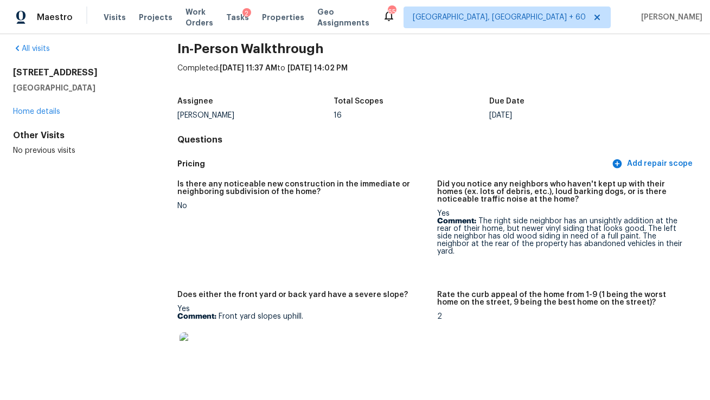
scroll to position [0, 0]
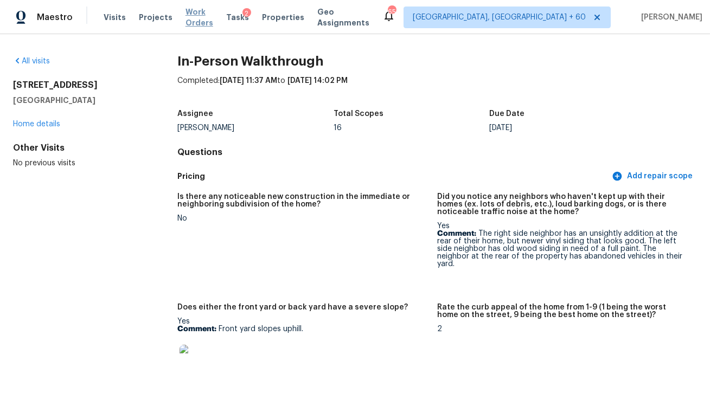
click at [197, 16] on span "Work Orders" at bounding box center [199, 18] width 28 height 22
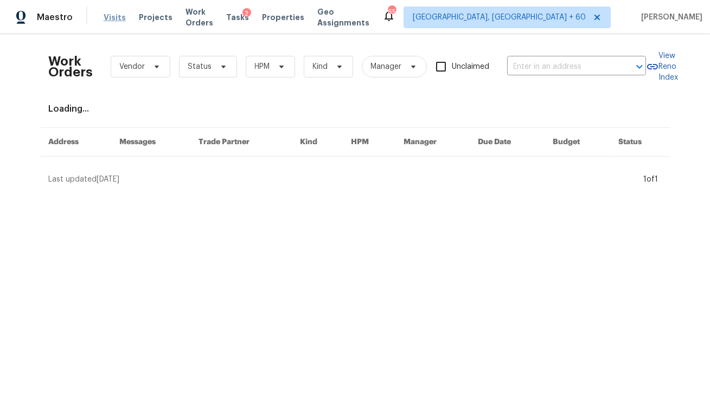
click at [119, 16] on span "Visits" at bounding box center [115, 17] width 22 height 11
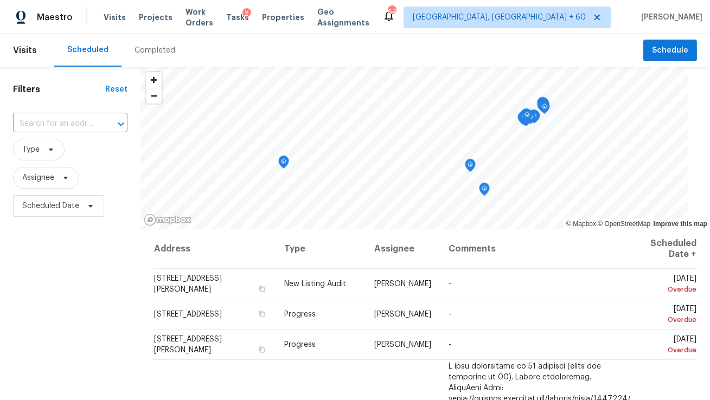
click at [138, 47] on div "Completed" at bounding box center [155, 50] width 41 height 11
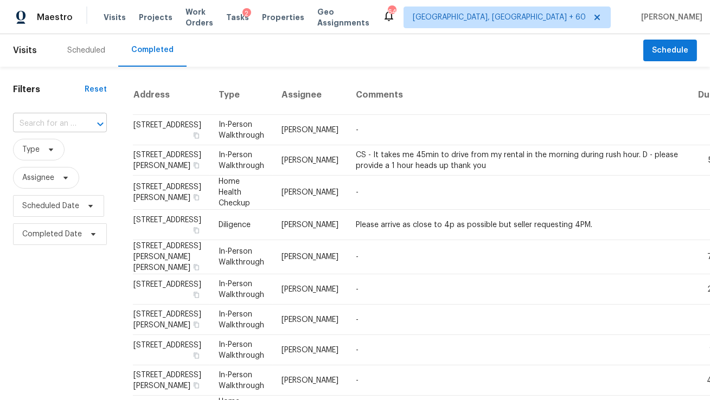
click at [68, 123] on input "text" at bounding box center [44, 124] width 63 height 17
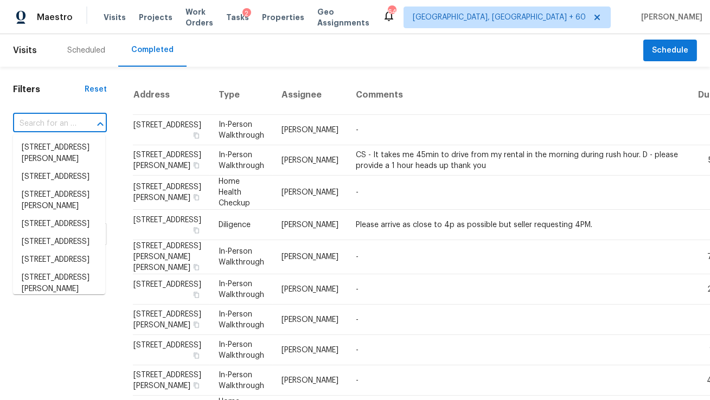
paste input "9624 Central Dr, Mint Hill, NC 28227"
type input "9624 Central Dr, Mint Hill, NC 28227"
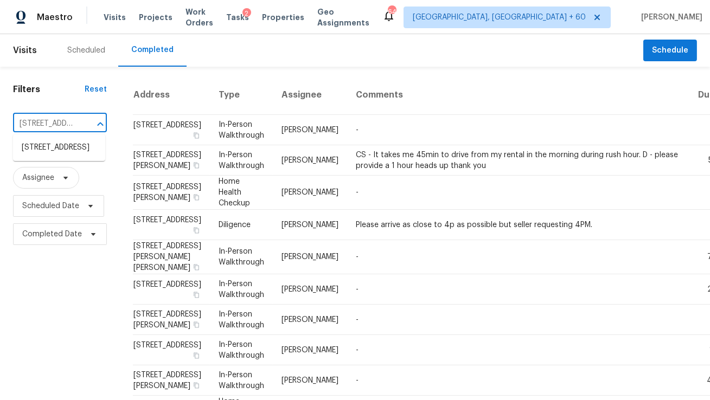
scroll to position [0, 72]
click at [61, 152] on li "9624 Central Dr, Mint Hill, NC 28227" at bounding box center [59, 148] width 92 height 18
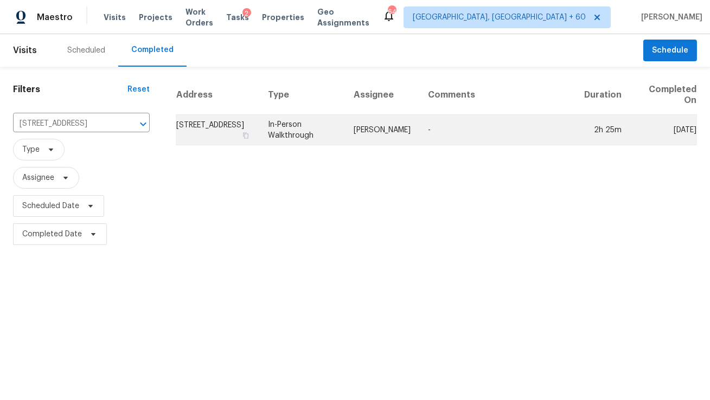
click at [280, 137] on td "In-Person Walkthrough" at bounding box center [302, 130] width 86 height 30
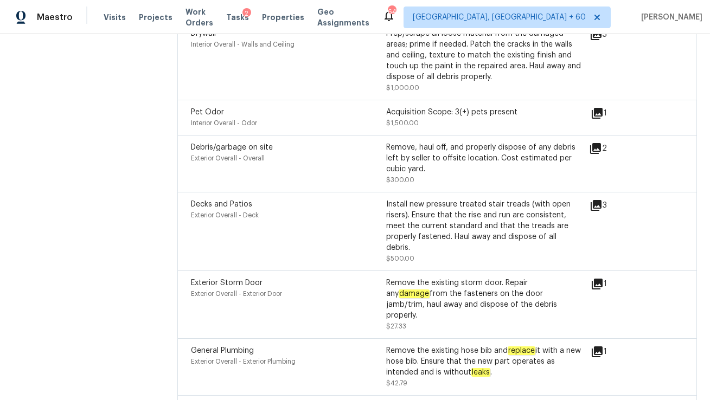
scroll to position [3506, 0]
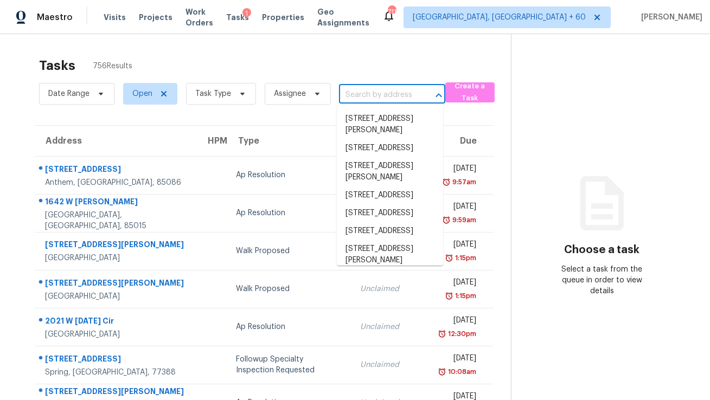
click at [355, 89] on input "text" at bounding box center [377, 95] width 76 height 17
paste input "[DATE] [PERSON_NAME]"
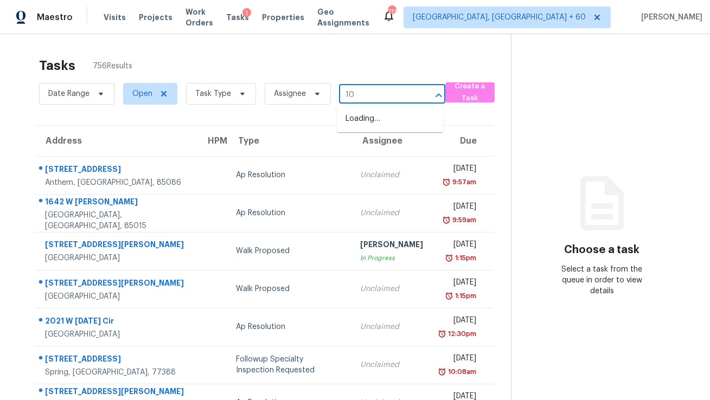
type input "1"
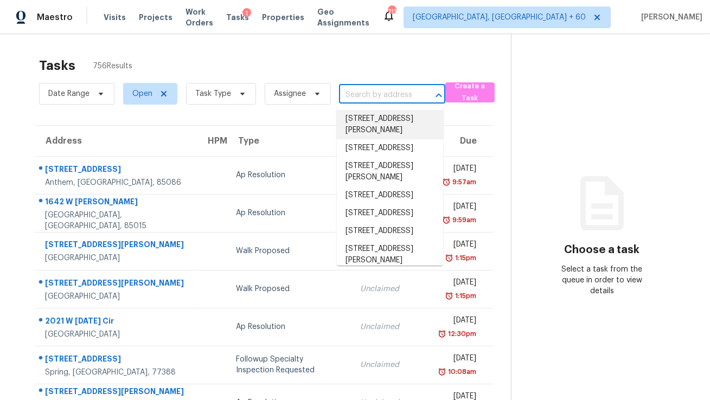
paste input "[STREET_ADDRESS][PERSON_NAME]"
type input "[STREET_ADDRESS][PERSON_NAME]"
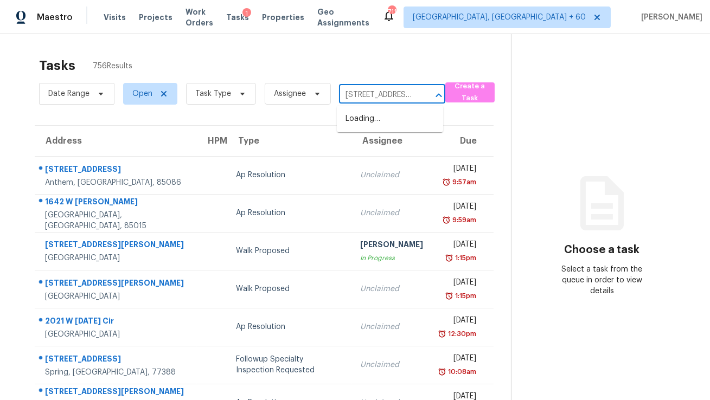
scroll to position [0, 99]
click at [379, 125] on li "[STREET_ADDRESS][PERSON_NAME]" at bounding box center [390, 124] width 106 height 29
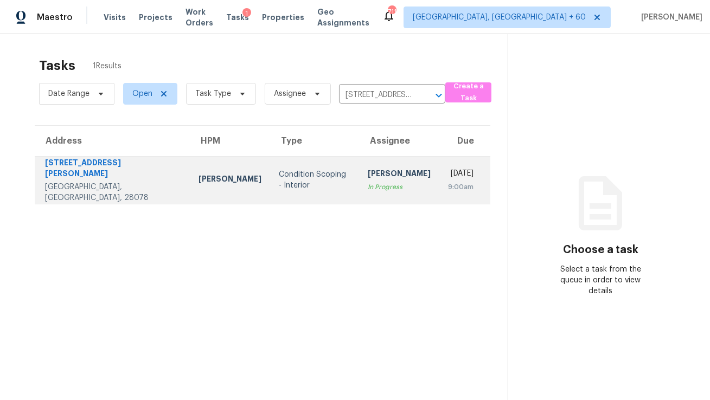
click at [368, 182] on div "[PERSON_NAME]" at bounding box center [399, 175] width 63 height 14
